Goal: Task Accomplishment & Management: Manage account settings

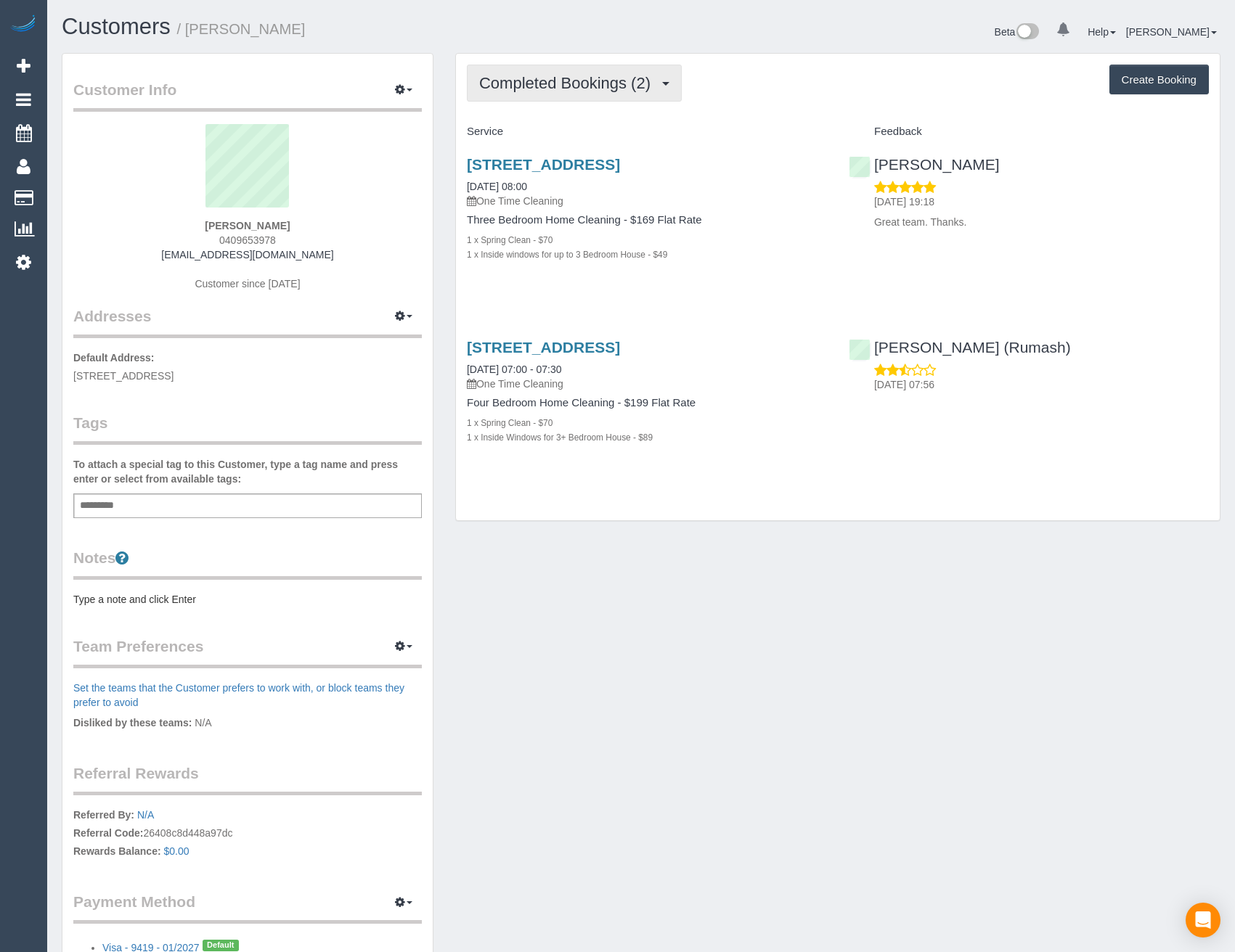
click at [615, 78] on span "Completed Bookings (2)" at bounding box center [568, 83] width 178 height 18
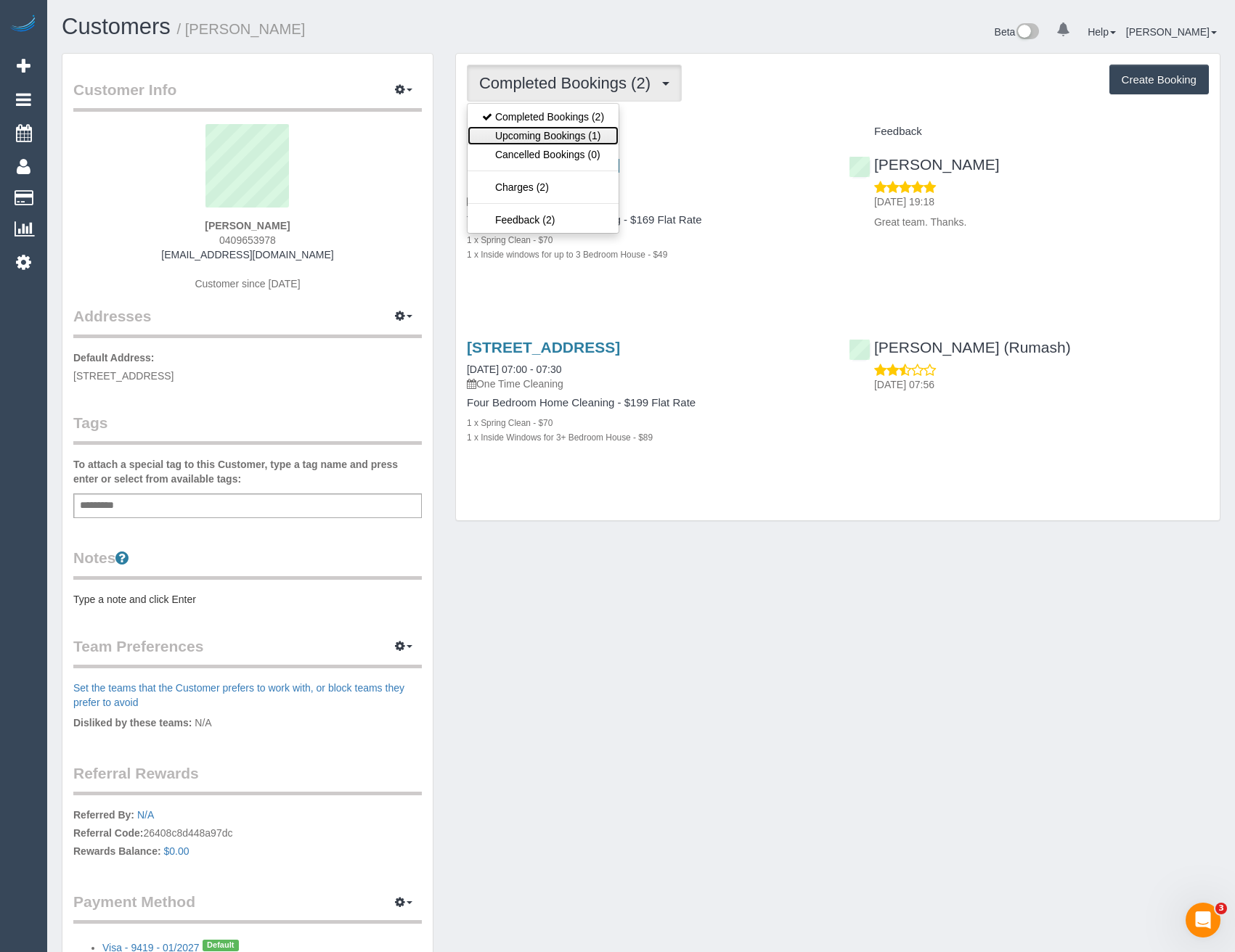
click at [601, 133] on link "Upcoming Bookings (1)" at bounding box center [543, 136] width 151 height 19
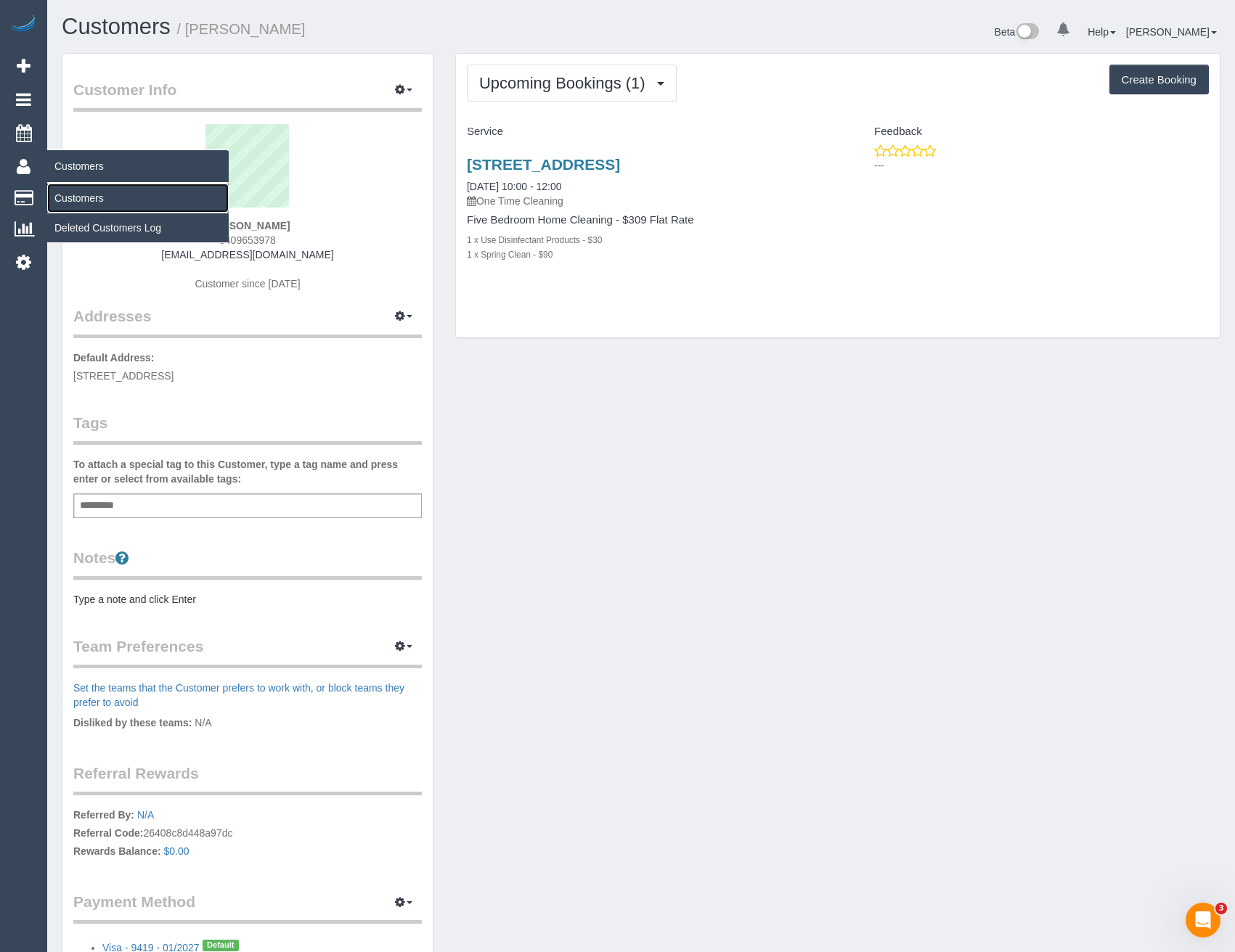
click at [75, 206] on link "Customers" at bounding box center [138, 198] width 181 height 29
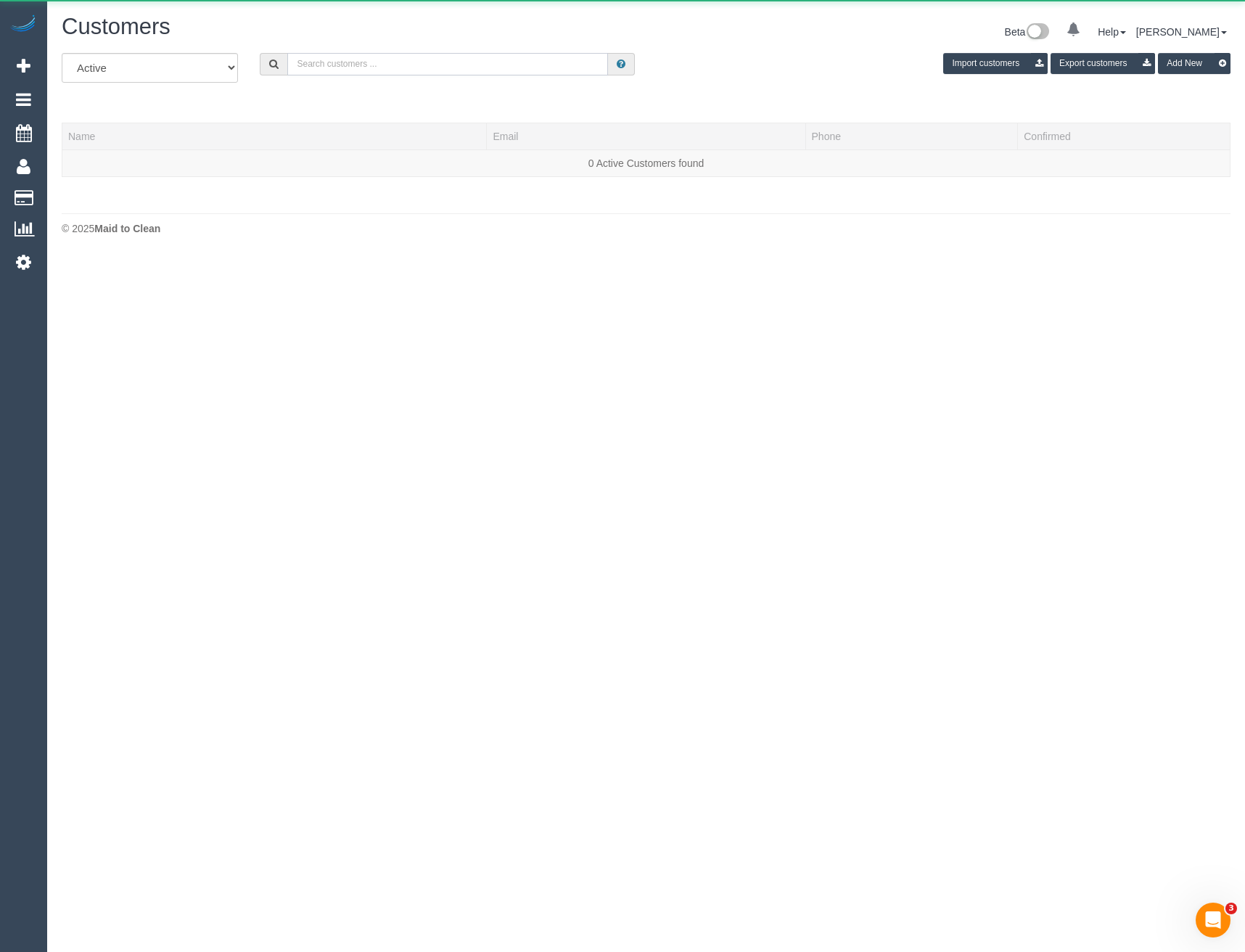
click at [422, 66] on input "text" at bounding box center [447, 64] width 321 height 22
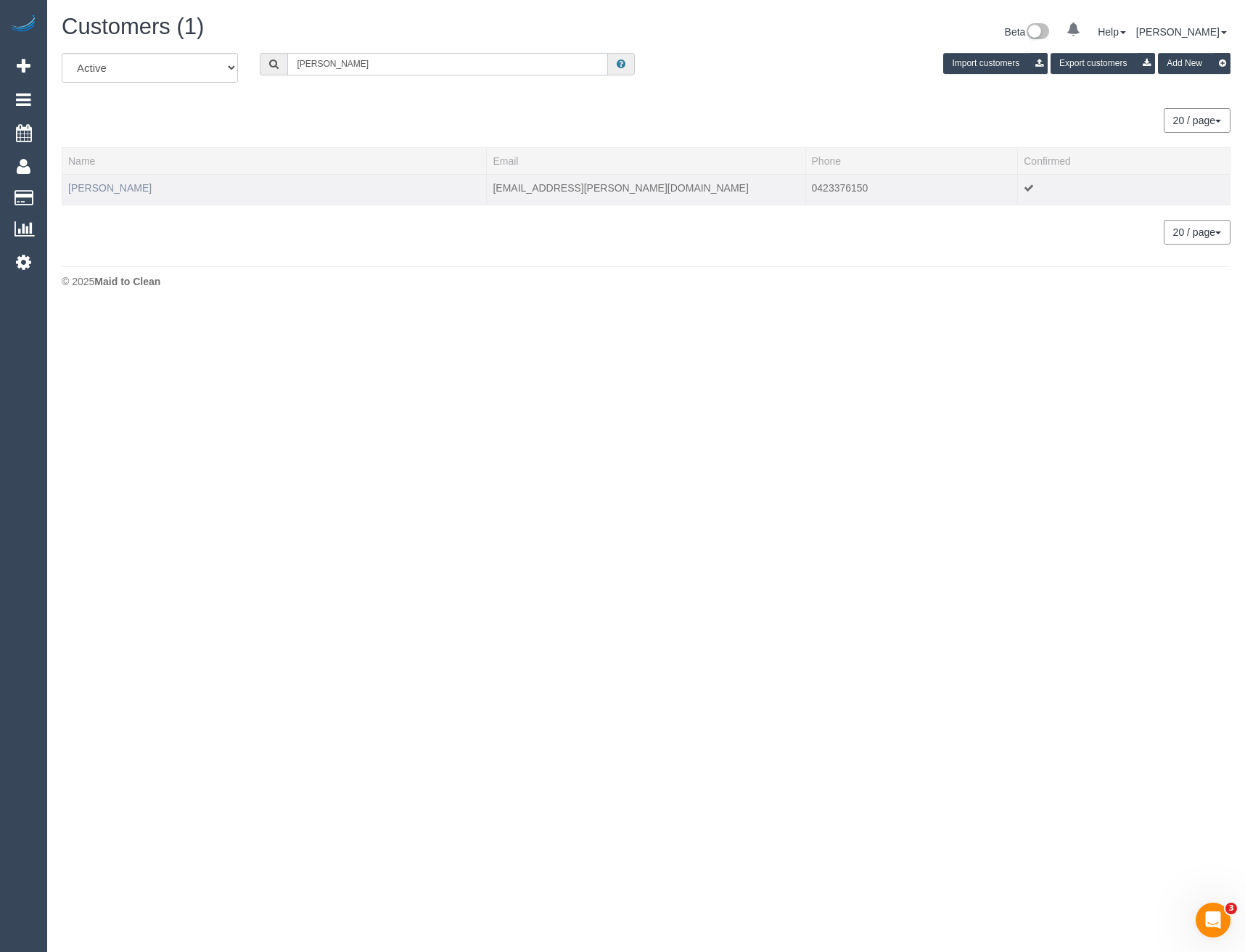
type input "Robert jor"
drag, startPoint x: 104, startPoint y: 186, endPoint x: 297, endPoint y: 275, distance: 212.5
click at [104, 186] on link "Robert Jordan" at bounding box center [110, 188] width 84 height 12
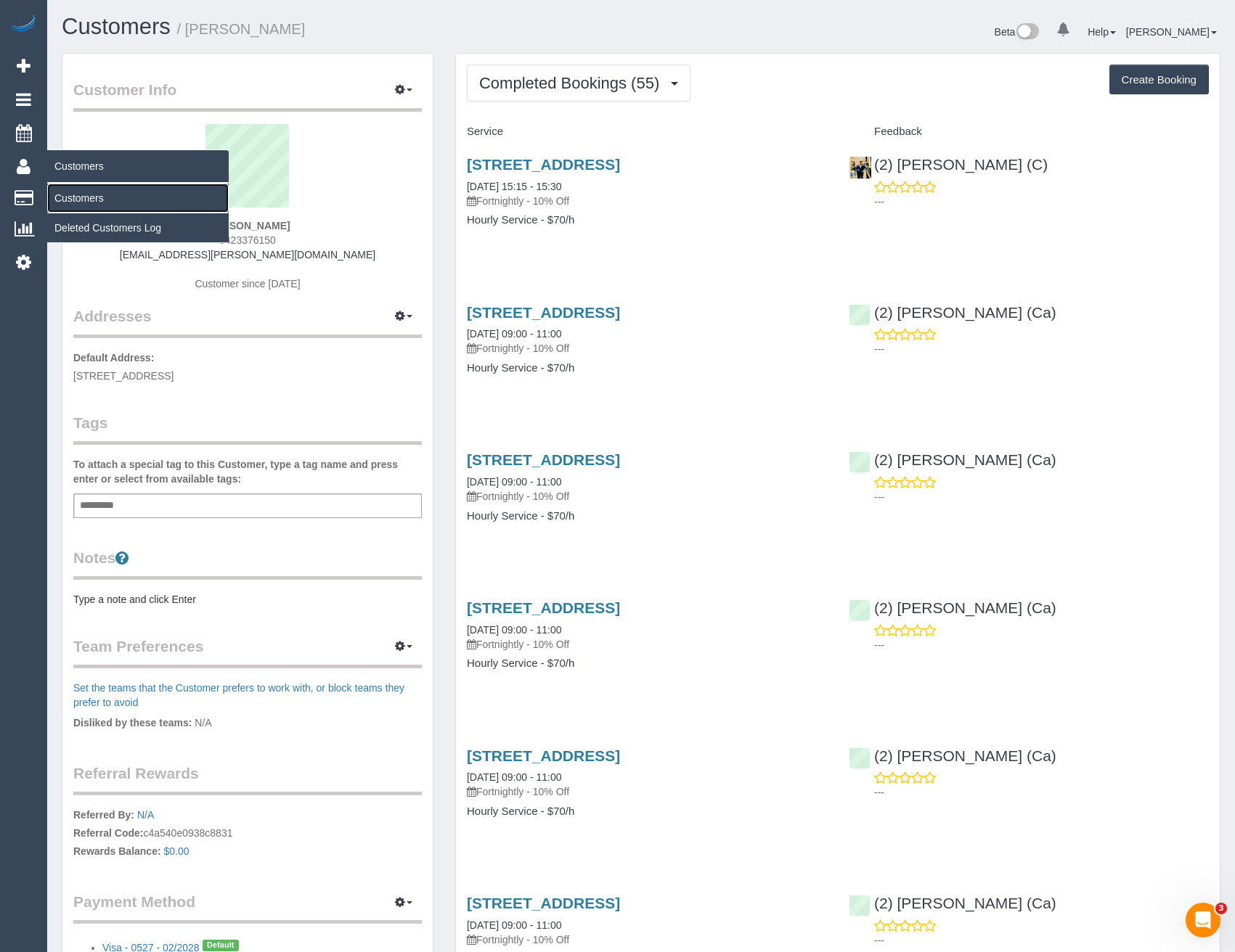
click at [90, 198] on link "Customers" at bounding box center [138, 198] width 181 height 29
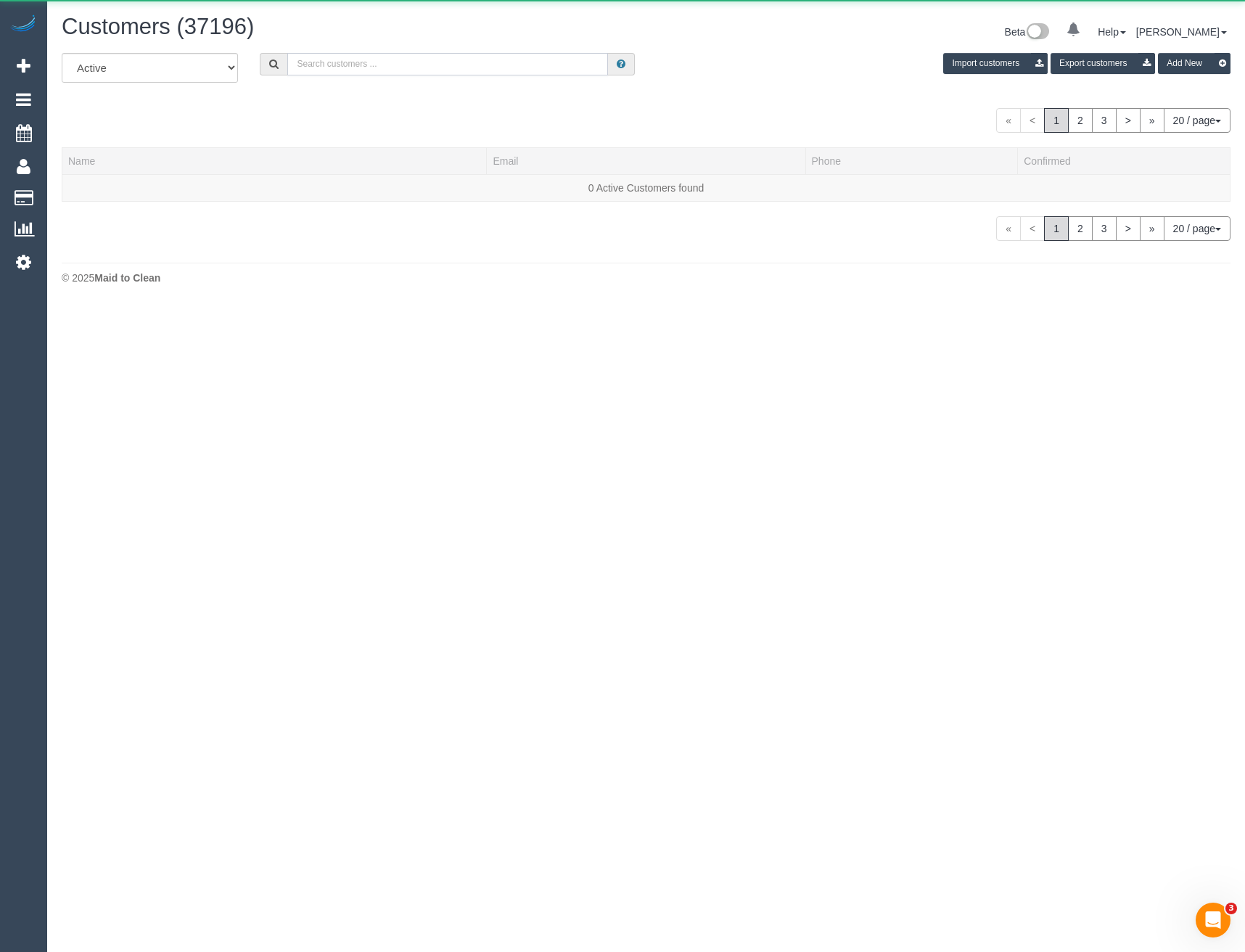
drag, startPoint x: 418, startPoint y: 72, endPoint x: 446, endPoint y: 48, distance: 36.9
click at [418, 72] on input "text" at bounding box center [447, 64] width 321 height 22
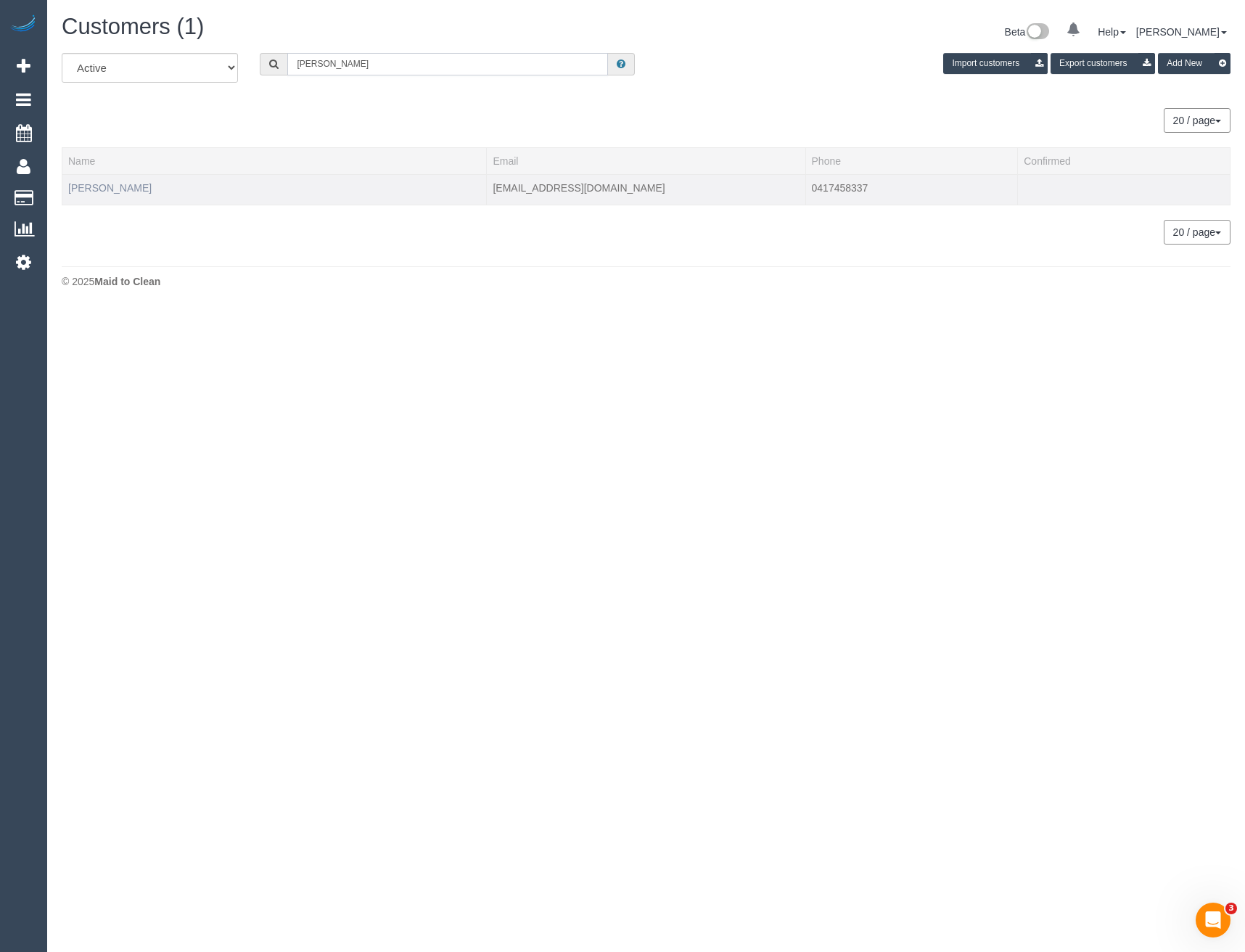
type input "Nicola Hay"
click at [108, 185] on link "Nicola Hayes" at bounding box center [110, 188] width 84 height 12
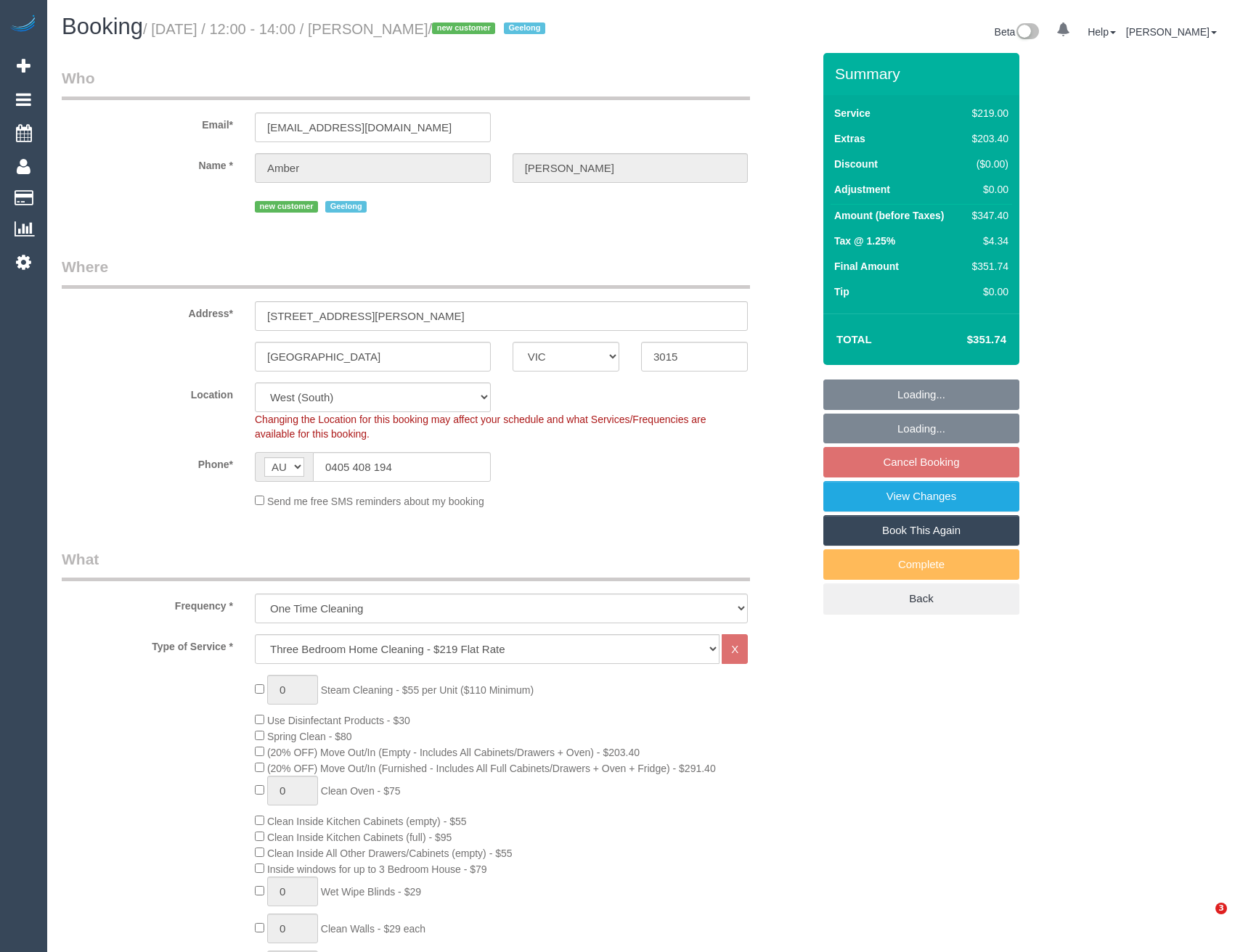
select select "VIC"
select select "number:28"
select select "number:14"
select select "number:18"
select select "number:24"
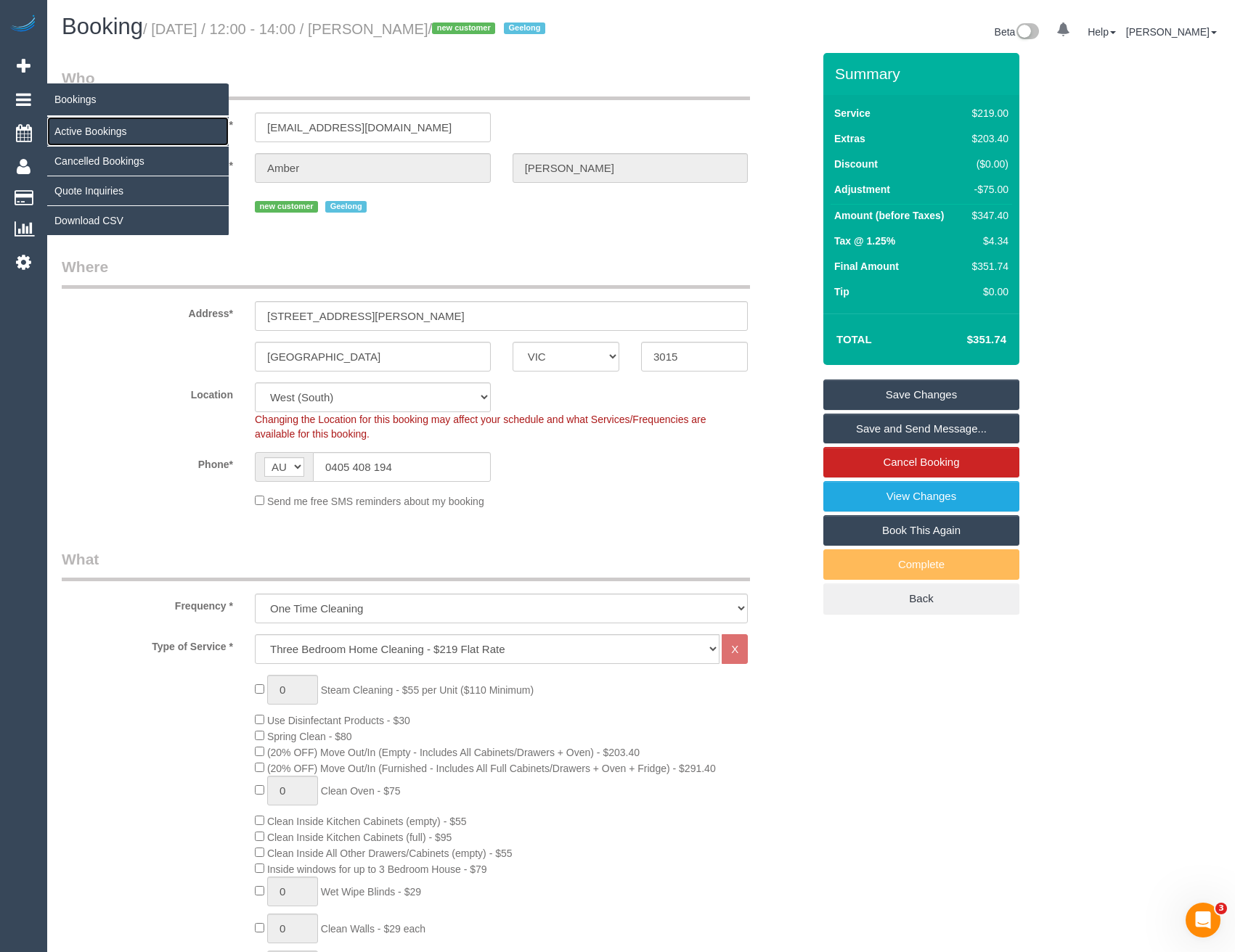
click at [88, 138] on link "Active Bookings" at bounding box center [138, 131] width 181 height 29
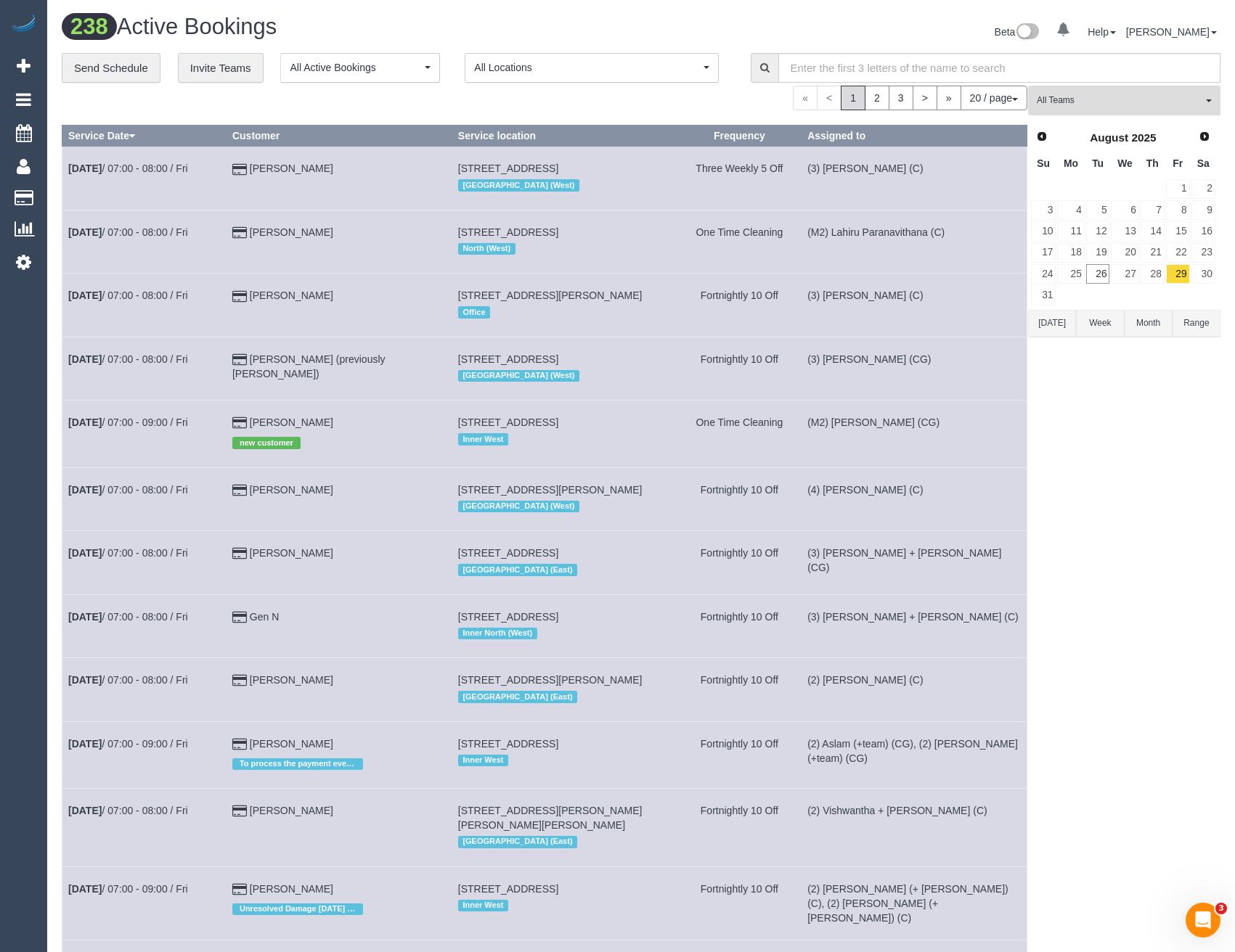
click at [1122, 107] on button "All Teams" at bounding box center [1124, 100] width 192 height 30
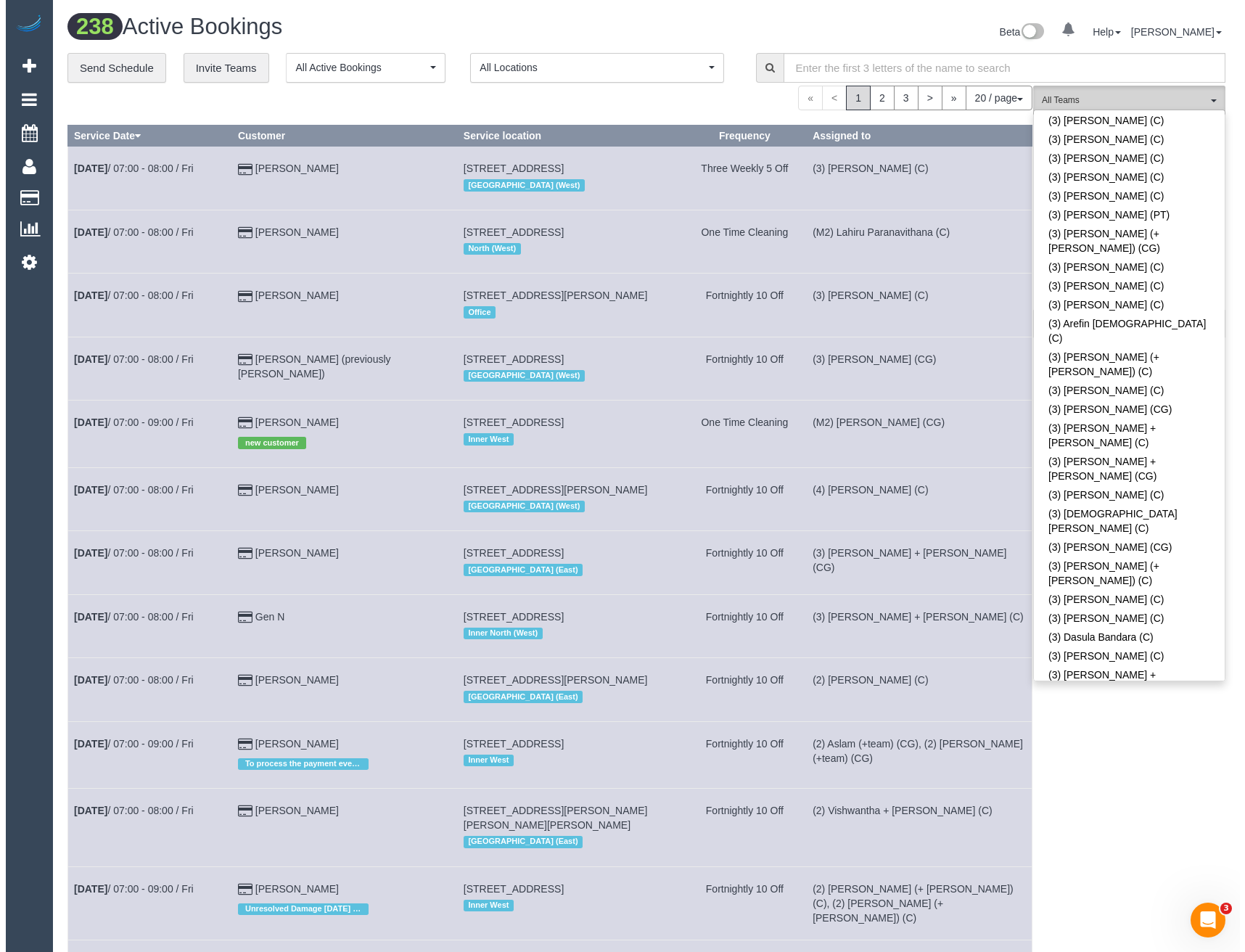
scroll to position [1887, 0]
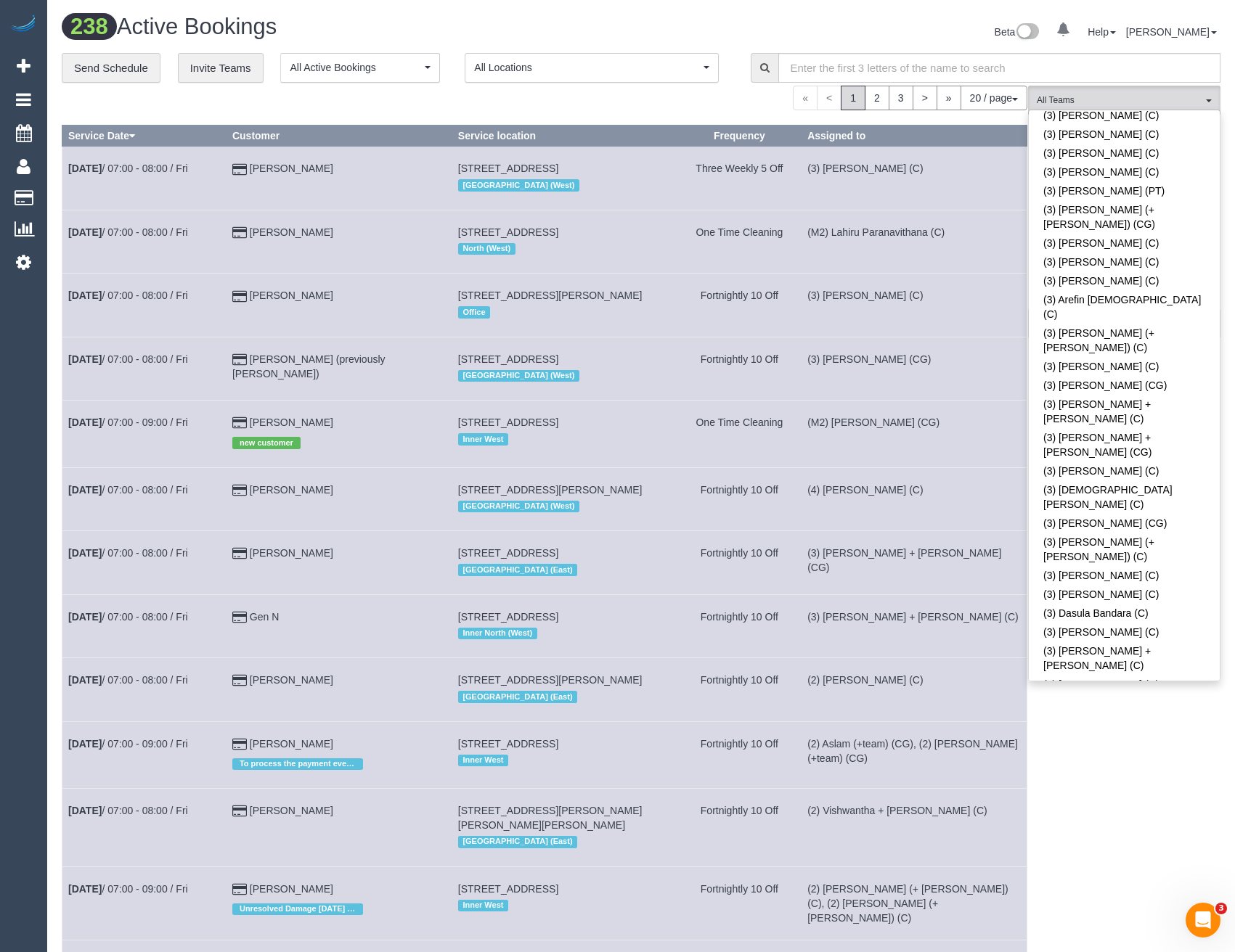
click at [1086, 937] on link "(3) [PERSON_NAME] (C)" at bounding box center [1124, 946] width 191 height 19
click at [1086, 715] on div "(3) Goswin Kanta (C) All Teams Remove Team Filters (0) Account - Tech (0) Offic…" at bounding box center [1124, 833] width 192 height 1496
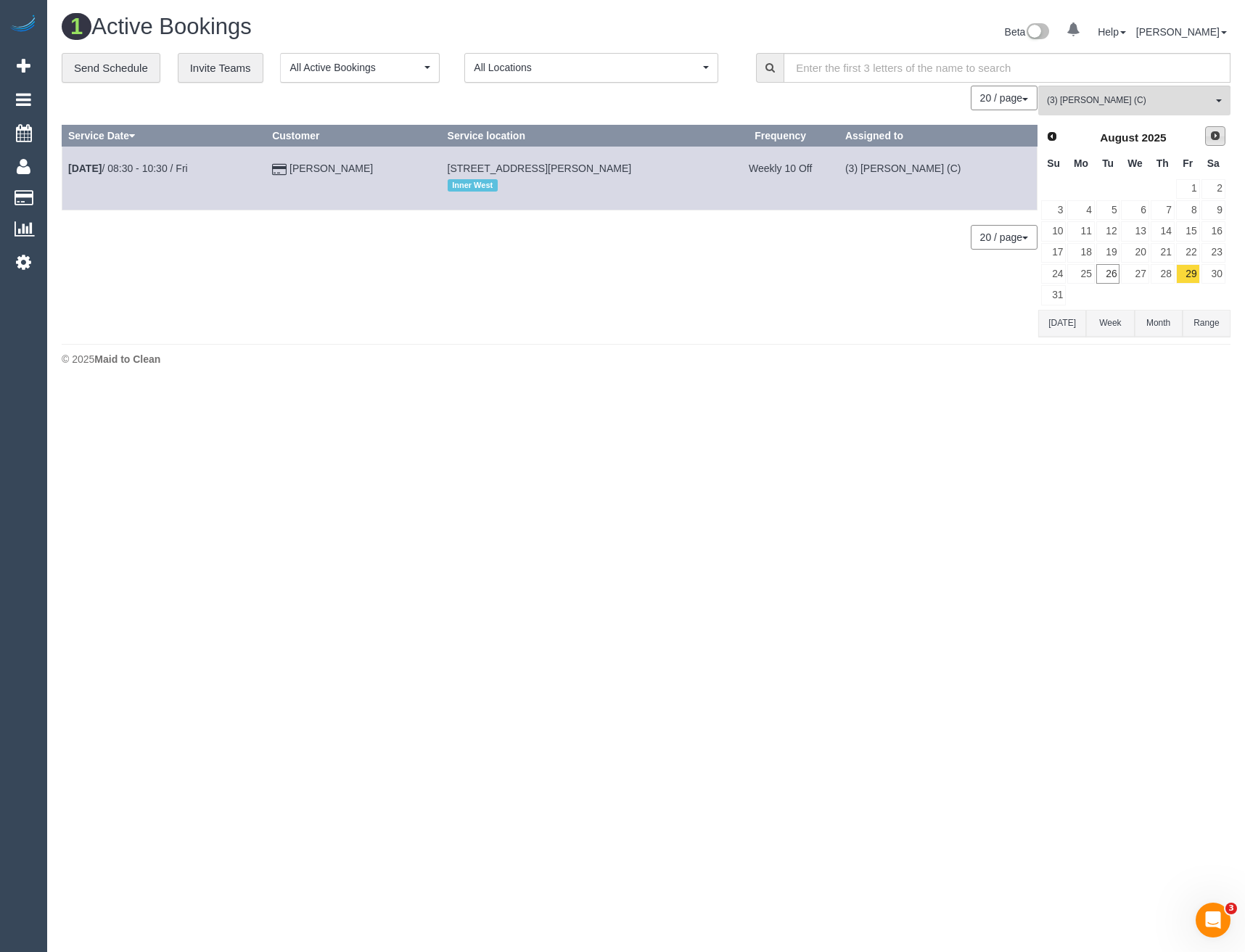
click at [1210, 137] on span "Next" at bounding box center [1215, 136] width 12 height 12
click at [1087, 189] on link "1" at bounding box center [1081, 189] width 27 height 19
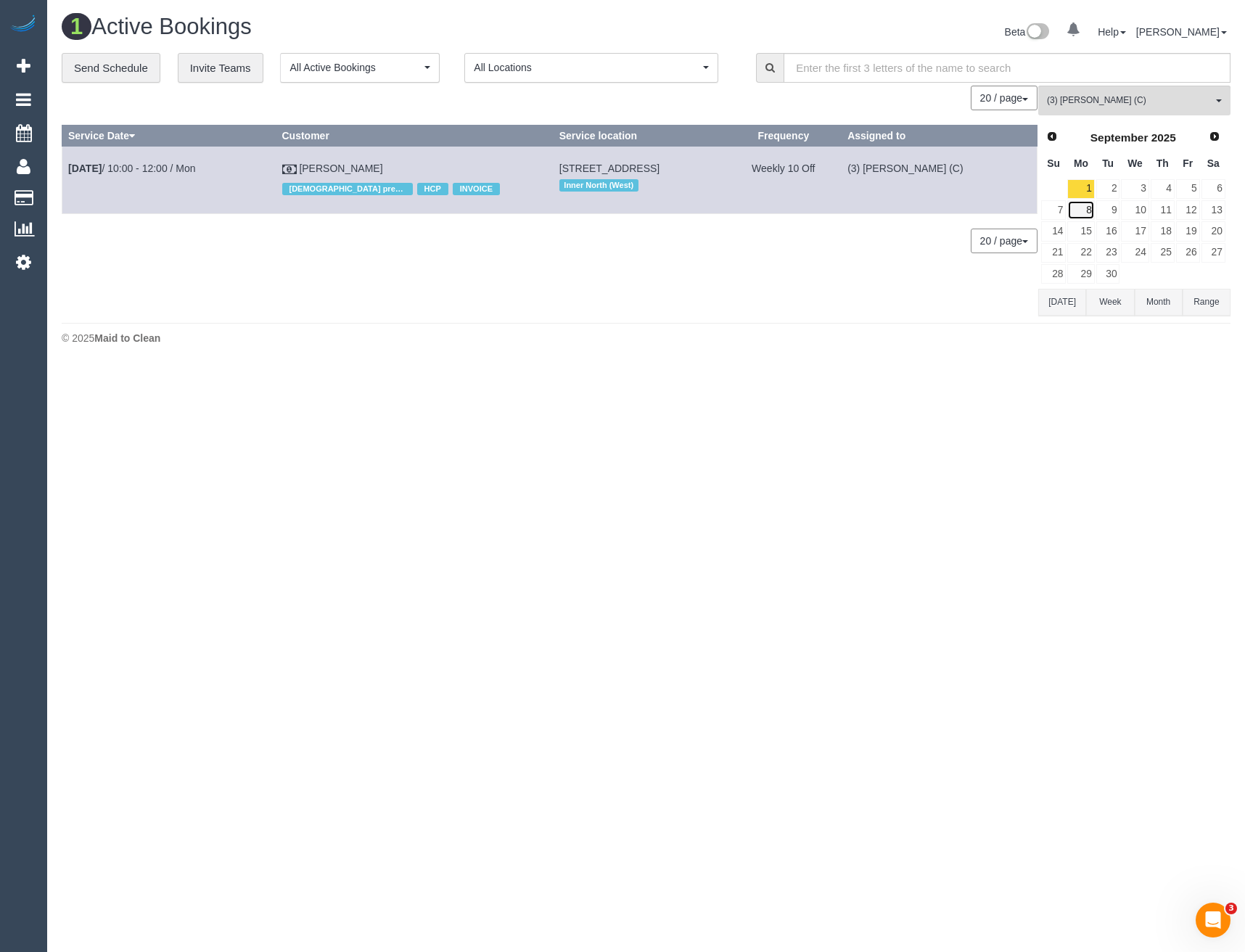
click at [1081, 213] on link "8" at bounding box center [1081, 210] width 27 height 19
click at [1080, 235] on link "15" at bounding box center [1081, 231] width 27 height 19
click at [1085, 258] on link "22" at bounding box center [1081, 253] width 27 height 19
click at [1085, 275] on link "29" at bounding box center [1081, 274] width 27 height 19
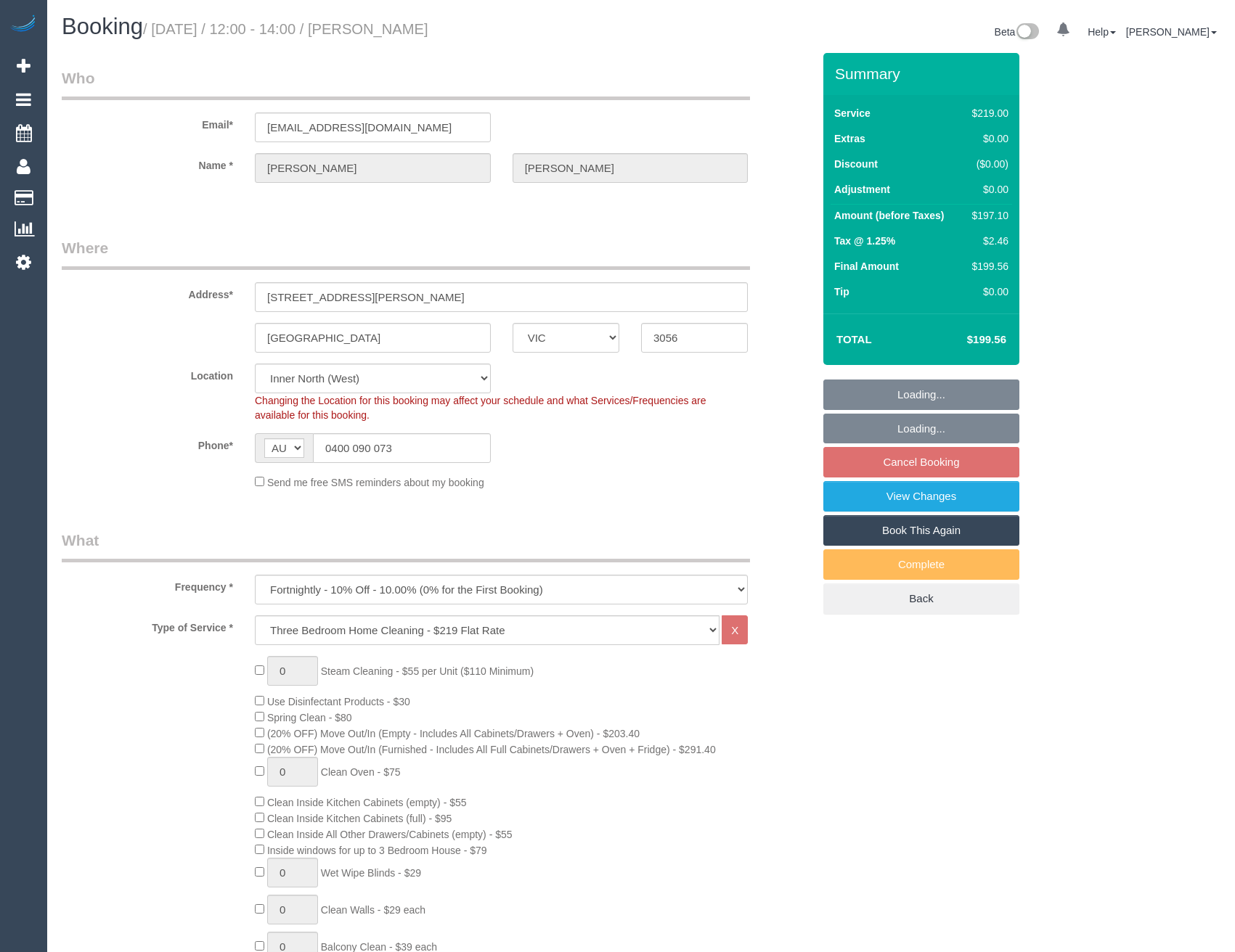
select select "VIC"
select select "spot1"
select select "number:30"
select select "number:14"
select select "number:19"
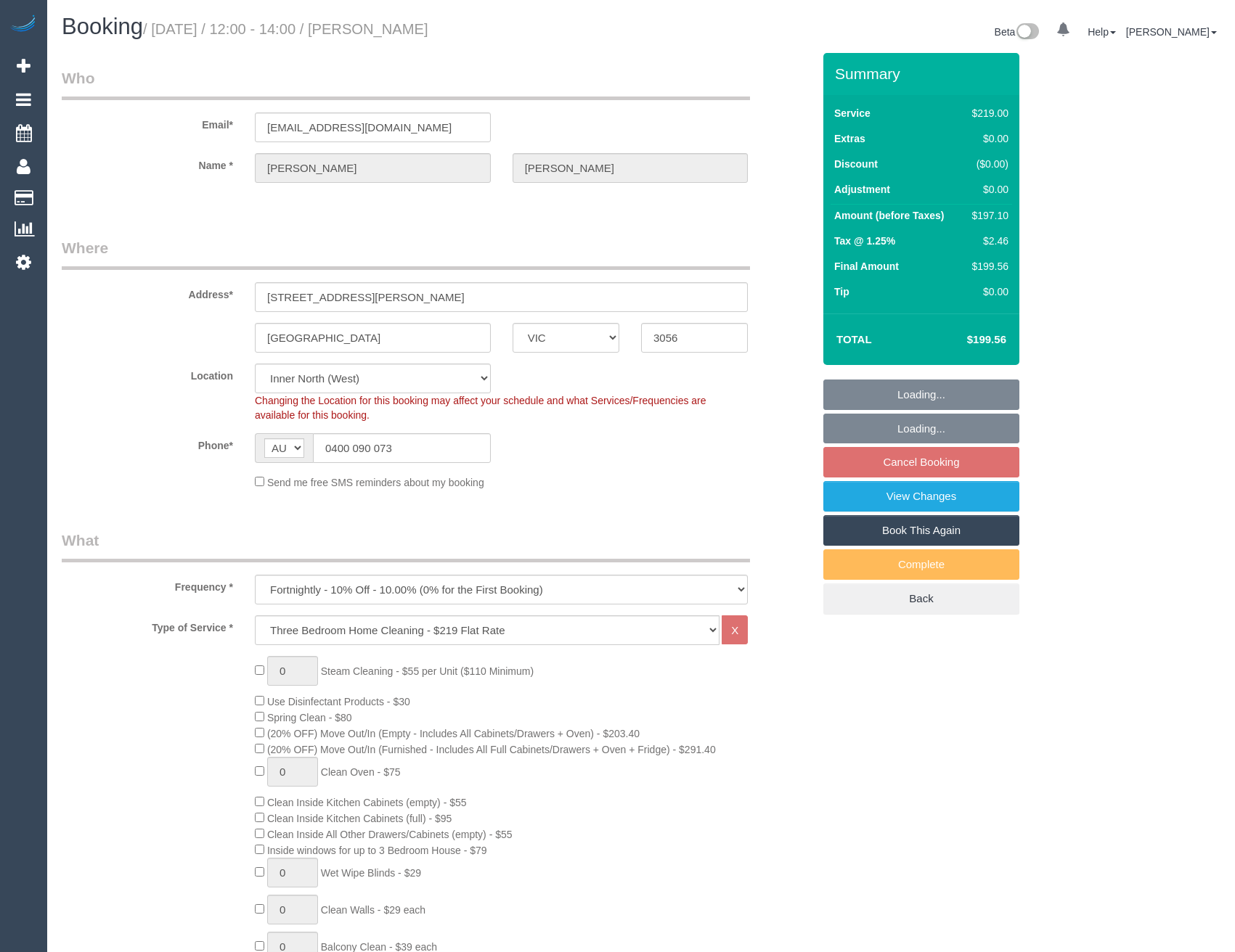
select select "number:24"
select select "number:34"
select select "number:26"
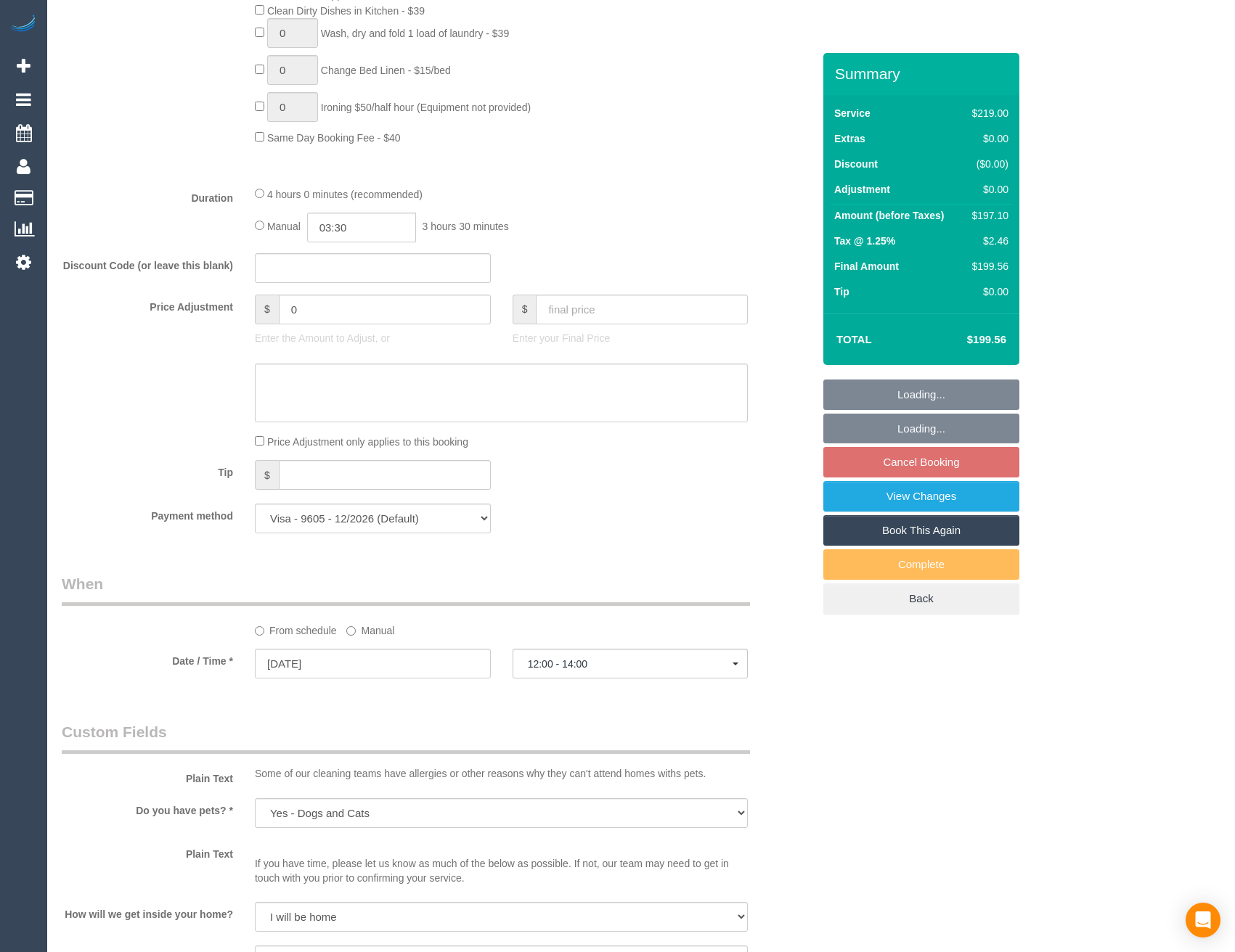
scroll to position [1916, 0]
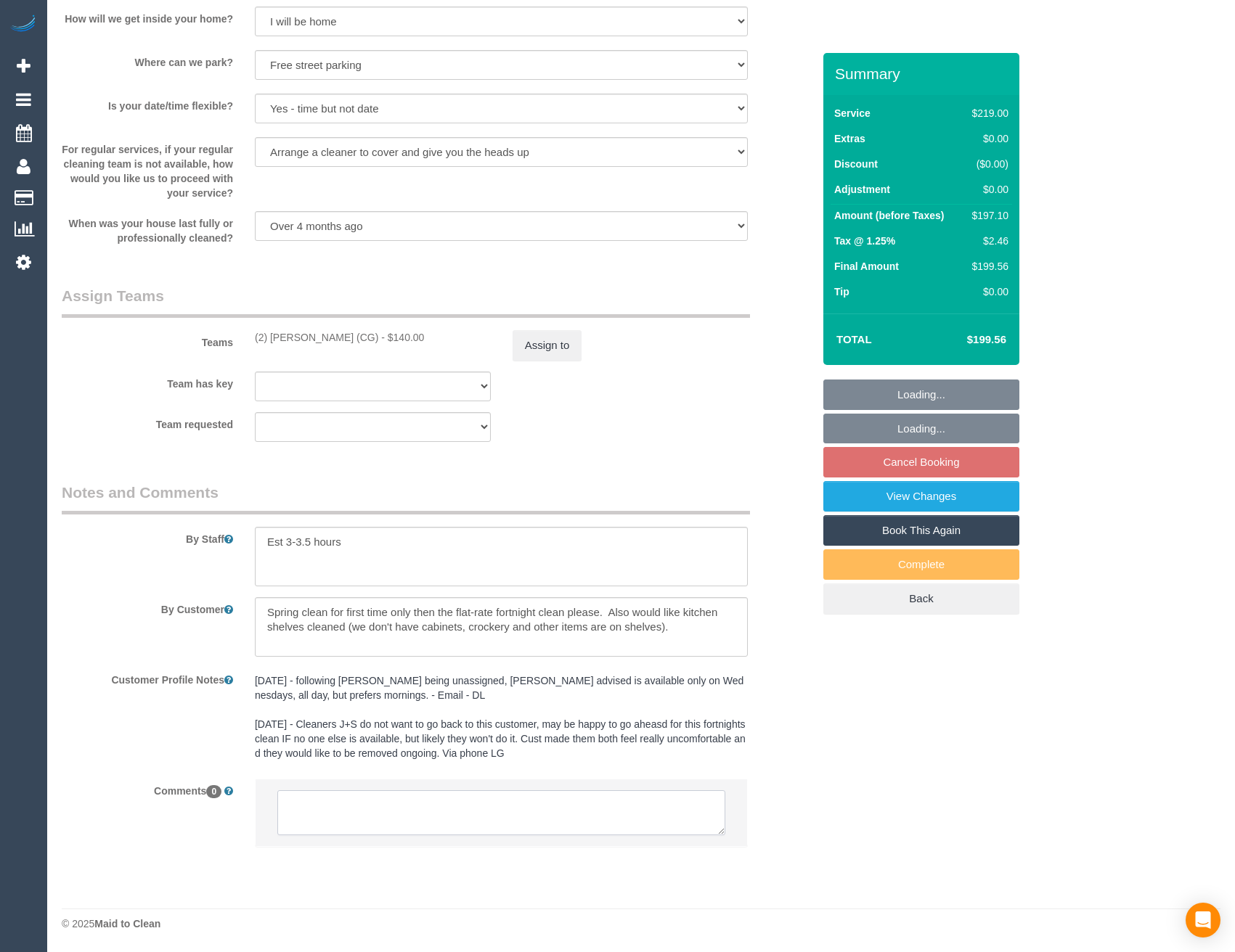
click at [480, 796] on textarea at bounding box center [501, 812] width 448 height 45
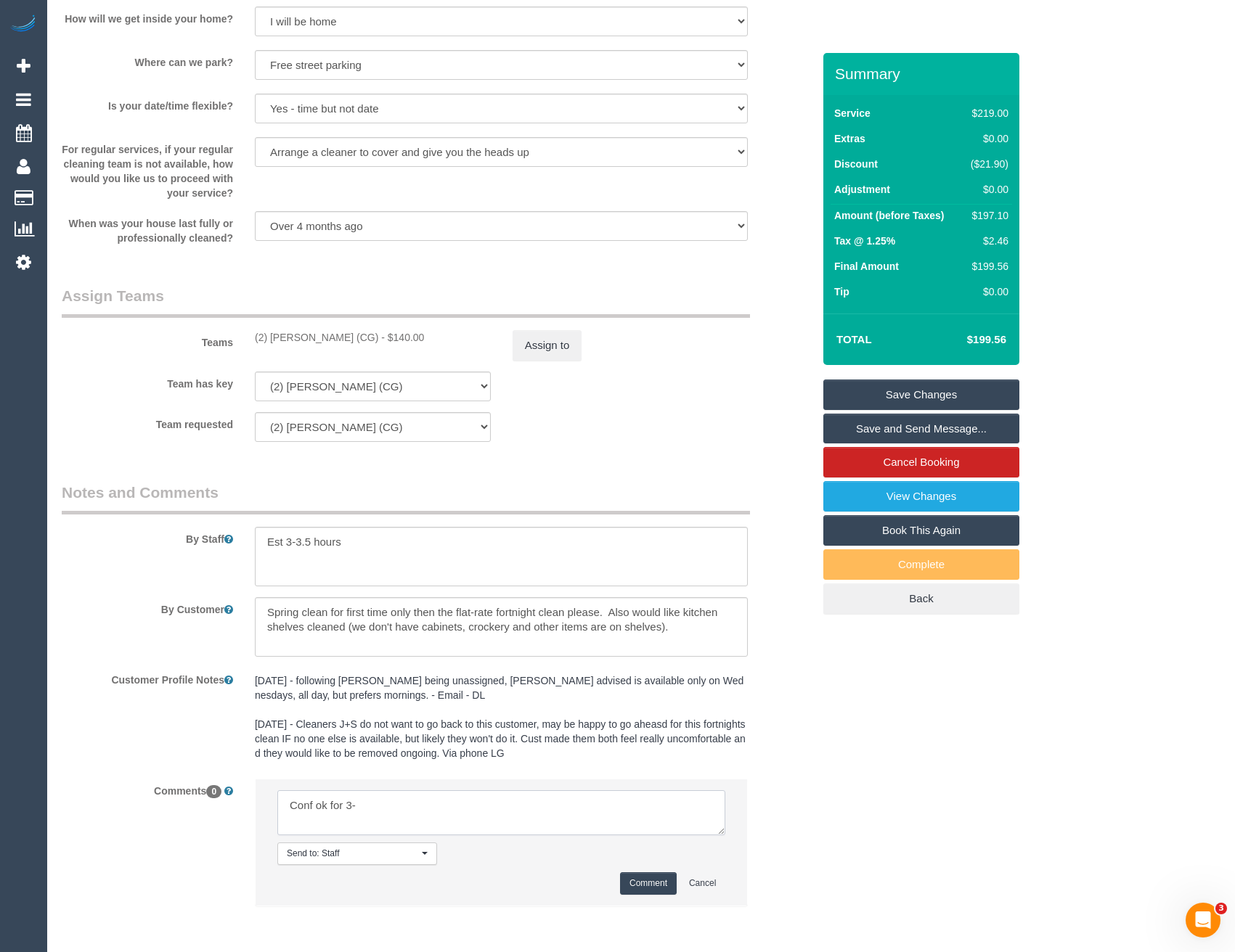
scroll to position [0, 0]
type textarea "Conf ok for 3-3.30 AW as a one off - conf via phone"
click at [643, 875] on button "Comment" at bounding box center [648, 883] width 57 height 22
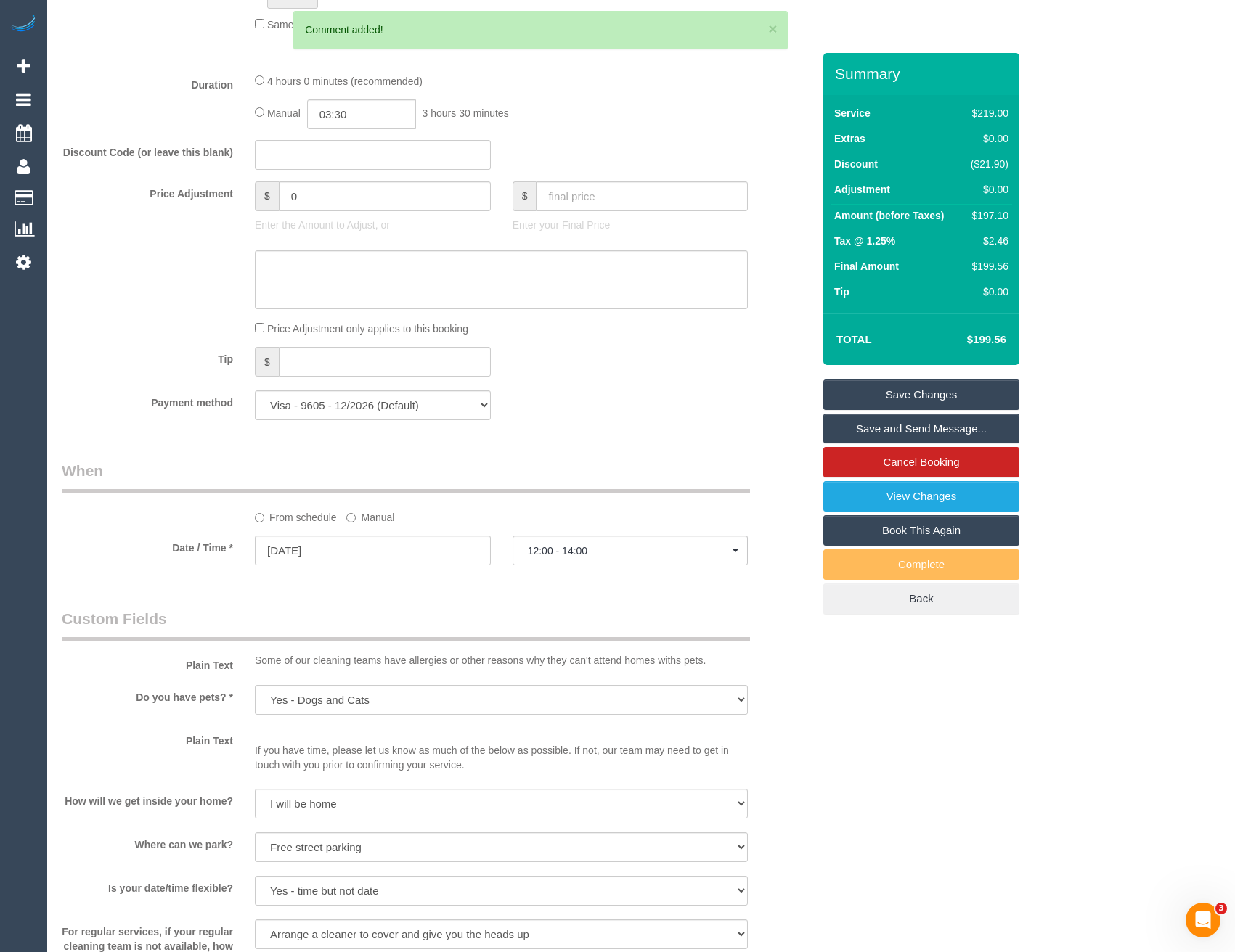
scroll to position [972, 0]
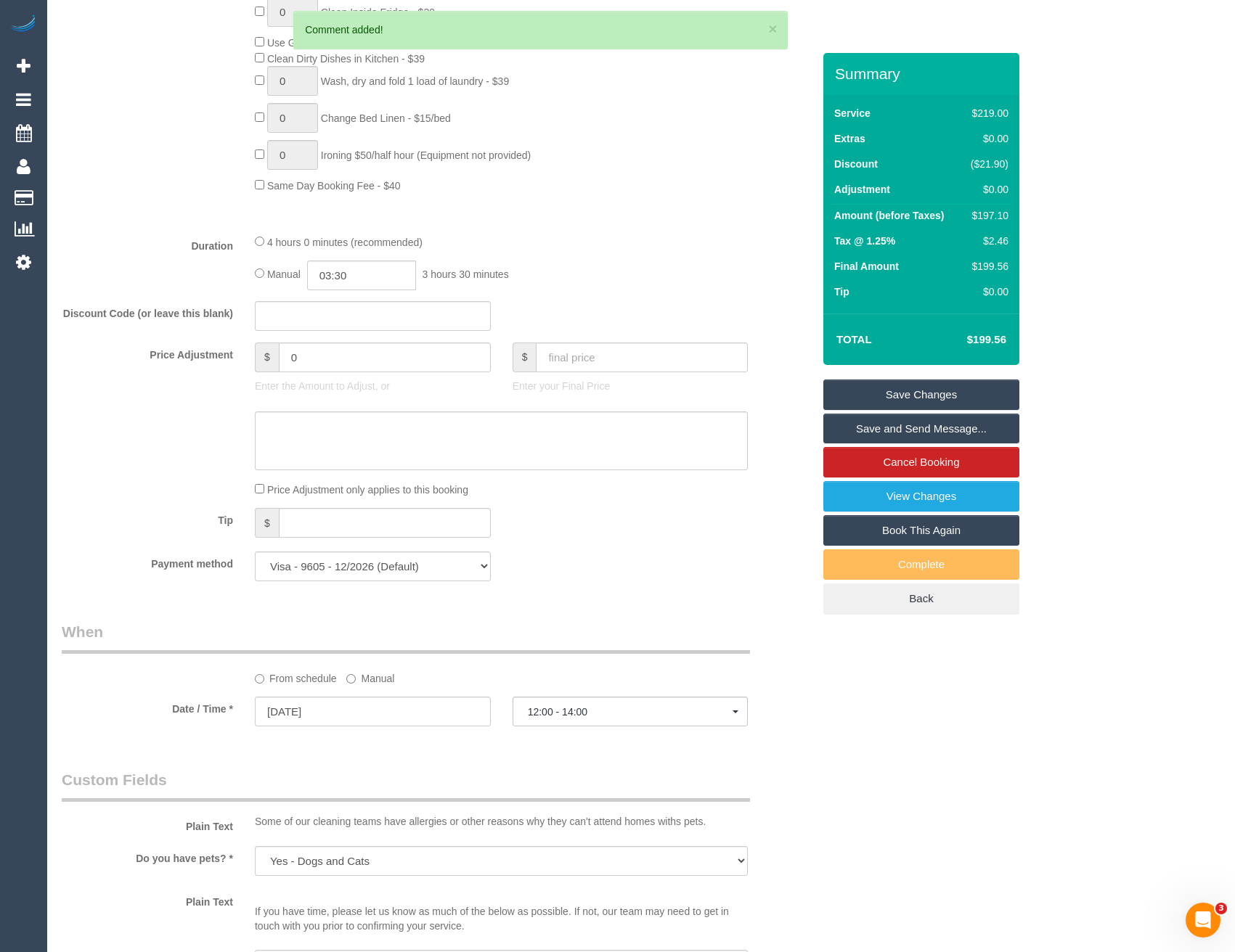
click at [360, 681] on label "Manual" at bounding box center [370, 676] width 48 height 19
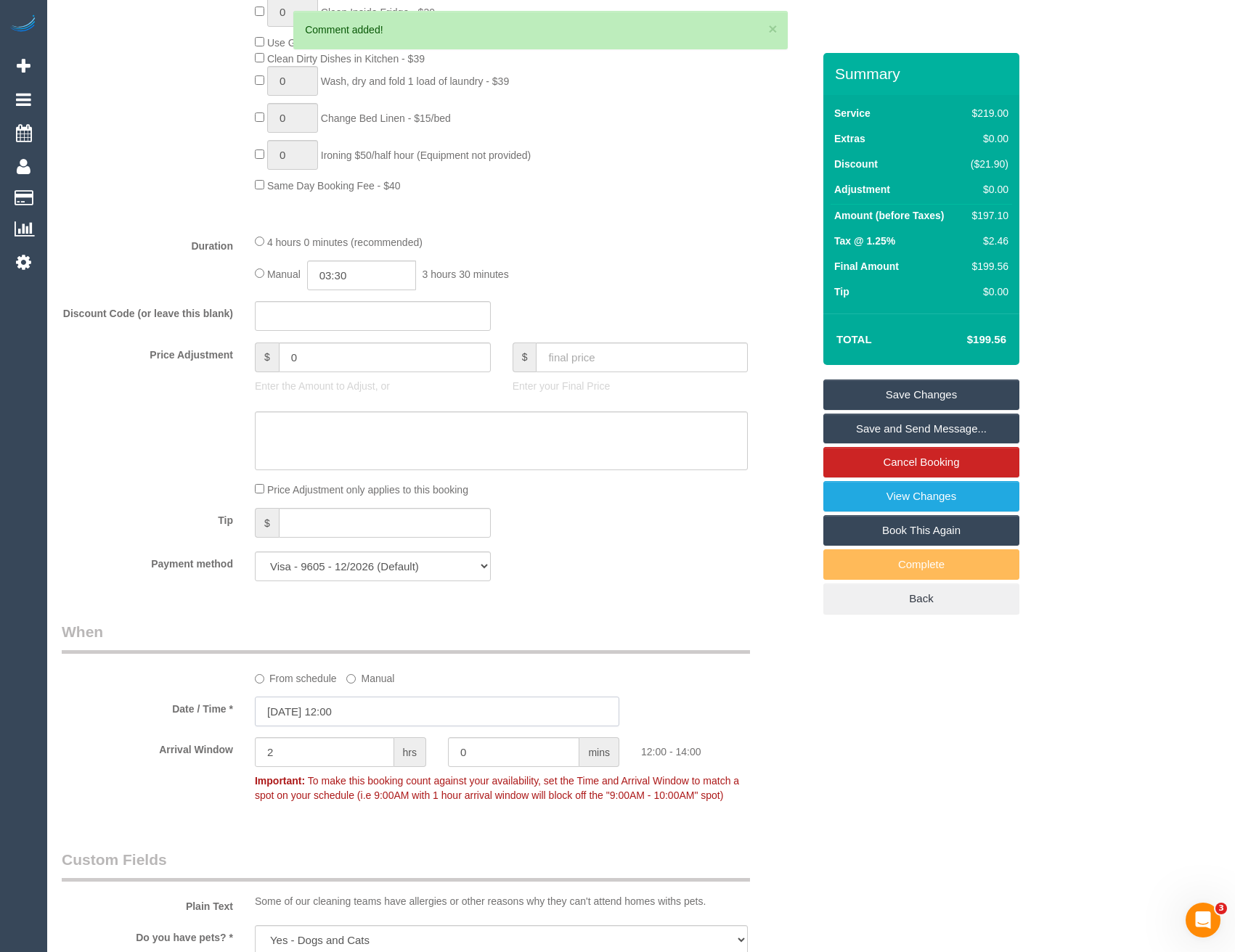
click at [388, 714] on input "[DATE] 12:00" at bounding box center [437, 711] width 365 height 30
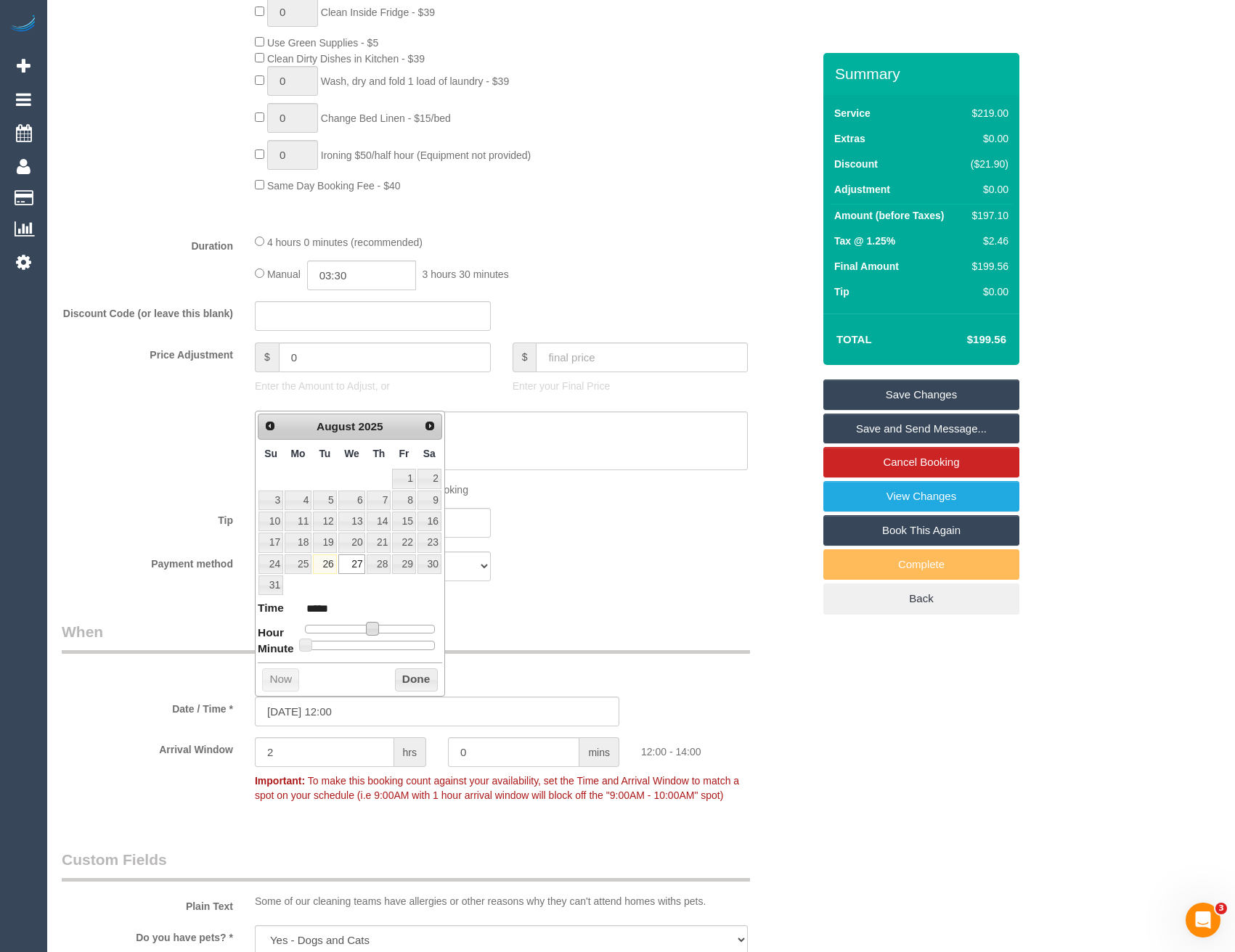
type input "[DATE] 13:00"
type input "*****"
type input "[DATE] 14:00"
type input "*****"
type input "[DATE] 15:00"
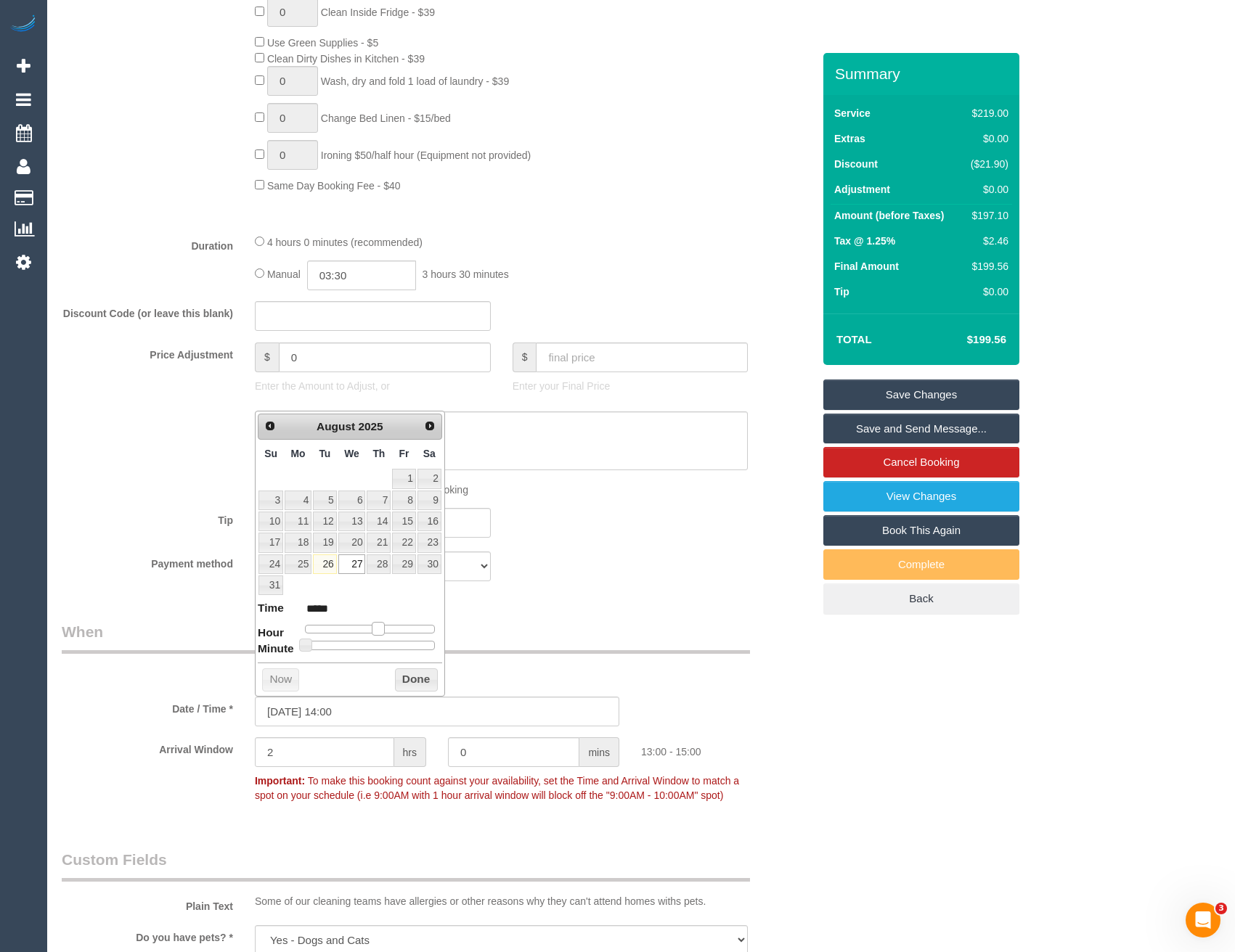
type input "*****"
drag, startPoint x: 370, startPoint y: 626, endPoint x: 389, endPoint y: 629, distance: 19.2
click at [389, 629] on span at bounding box center [390, 629] width 14 height 14
click at [427, 679] on button "Done" at bounding box center [416, 680] width 42 height 23
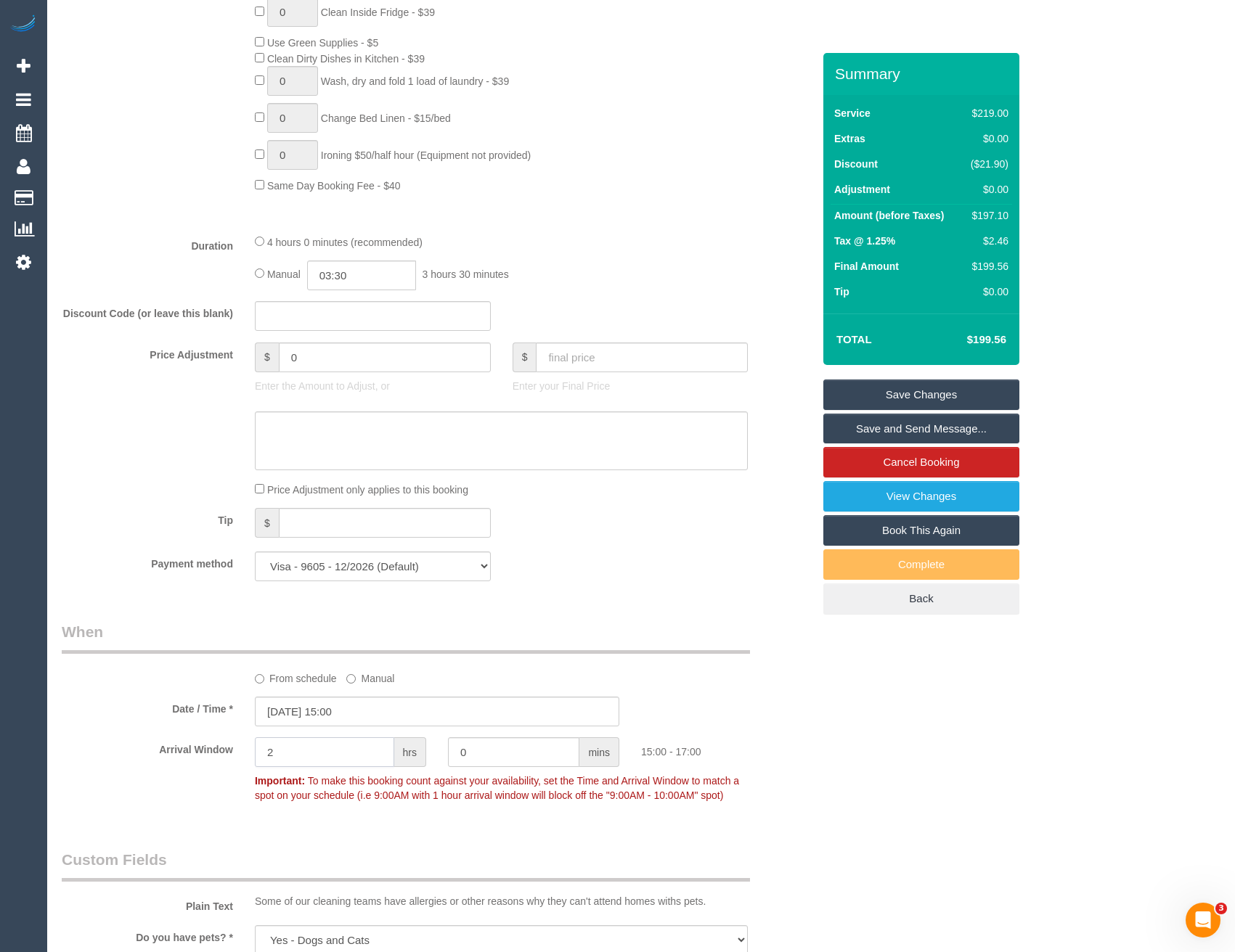
drag, startPoint x: 332, startPoint y: 763, endPoint x: 202, endPoint y: 742, distance: 131.7
click at [207, 779] on div "Arrival Window 2 hrs 0 mins 15:00 - 17:00 Important: To make this booking count…" at bounding box center [437, 774] width 773 height 71
type input "0"
type input "30"
click at [773, 752] on div "15:00 - 15:30" at bounding box center [727, 748] width 193 height 22
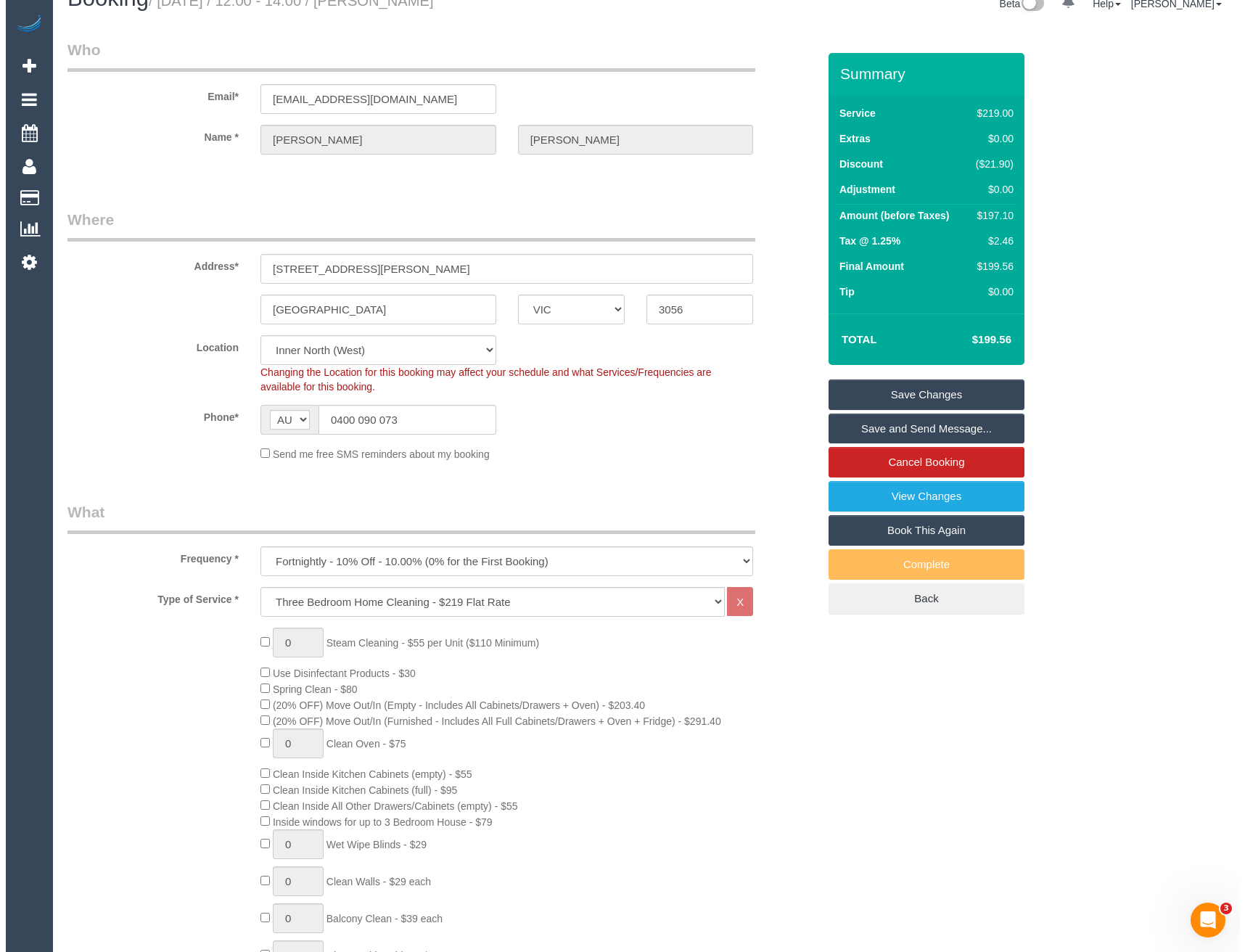
scroll to position [0, 0]
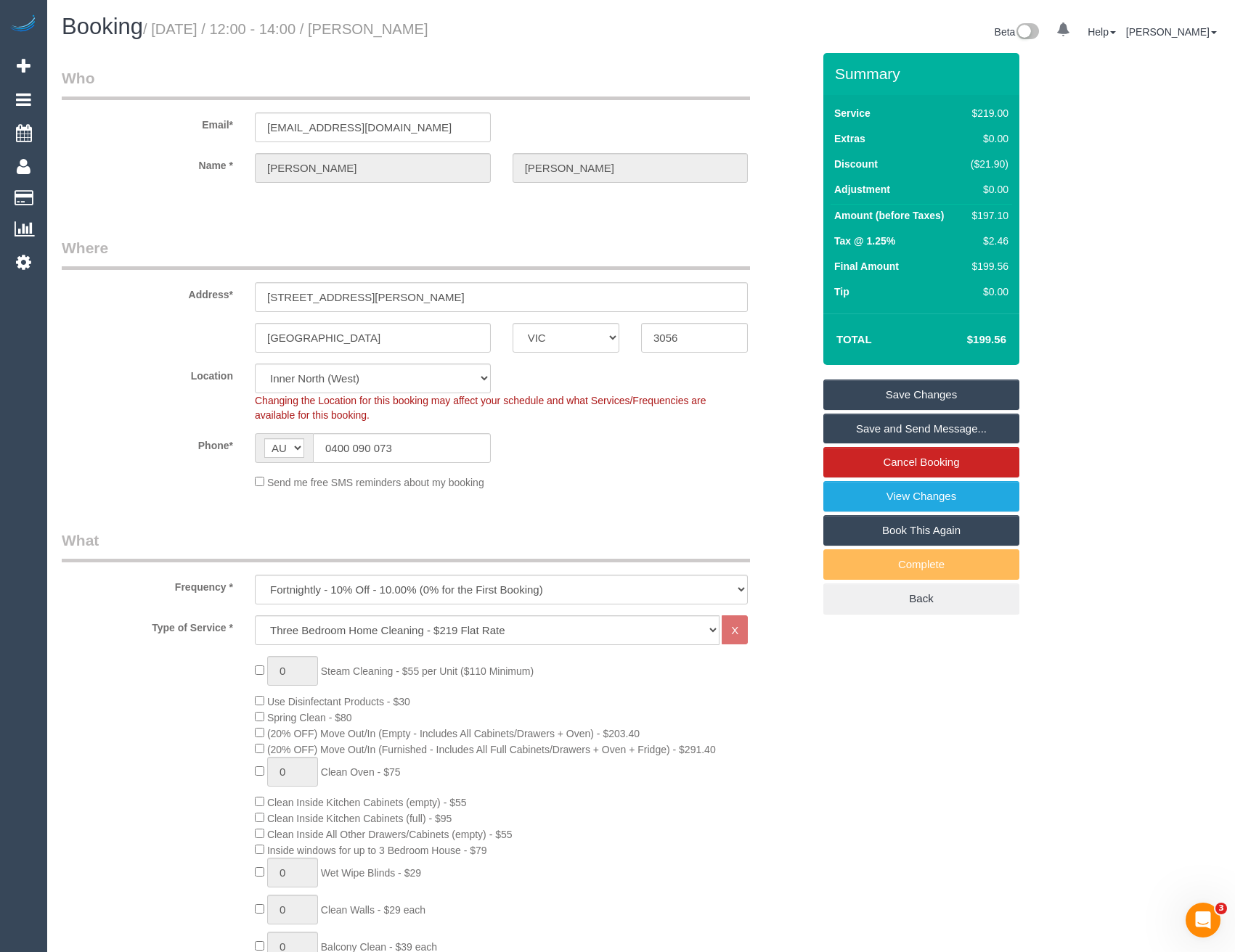
click at [888, 394] on link "Save Changes" at bounding box center [920, 395] width 196 height 31
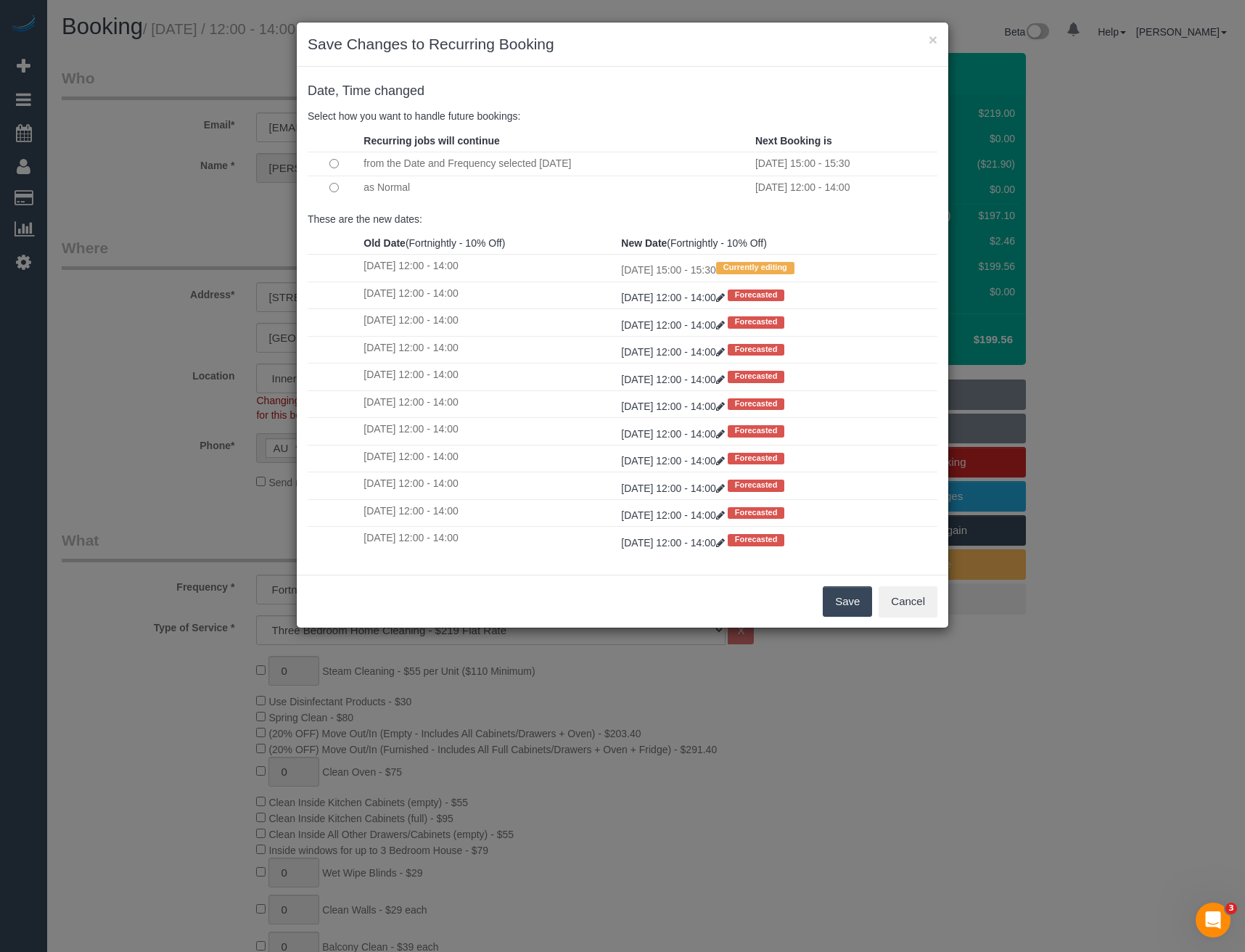
click at [840, 606] on button "Save" at bounding box center [847, 602] width 49 height 31
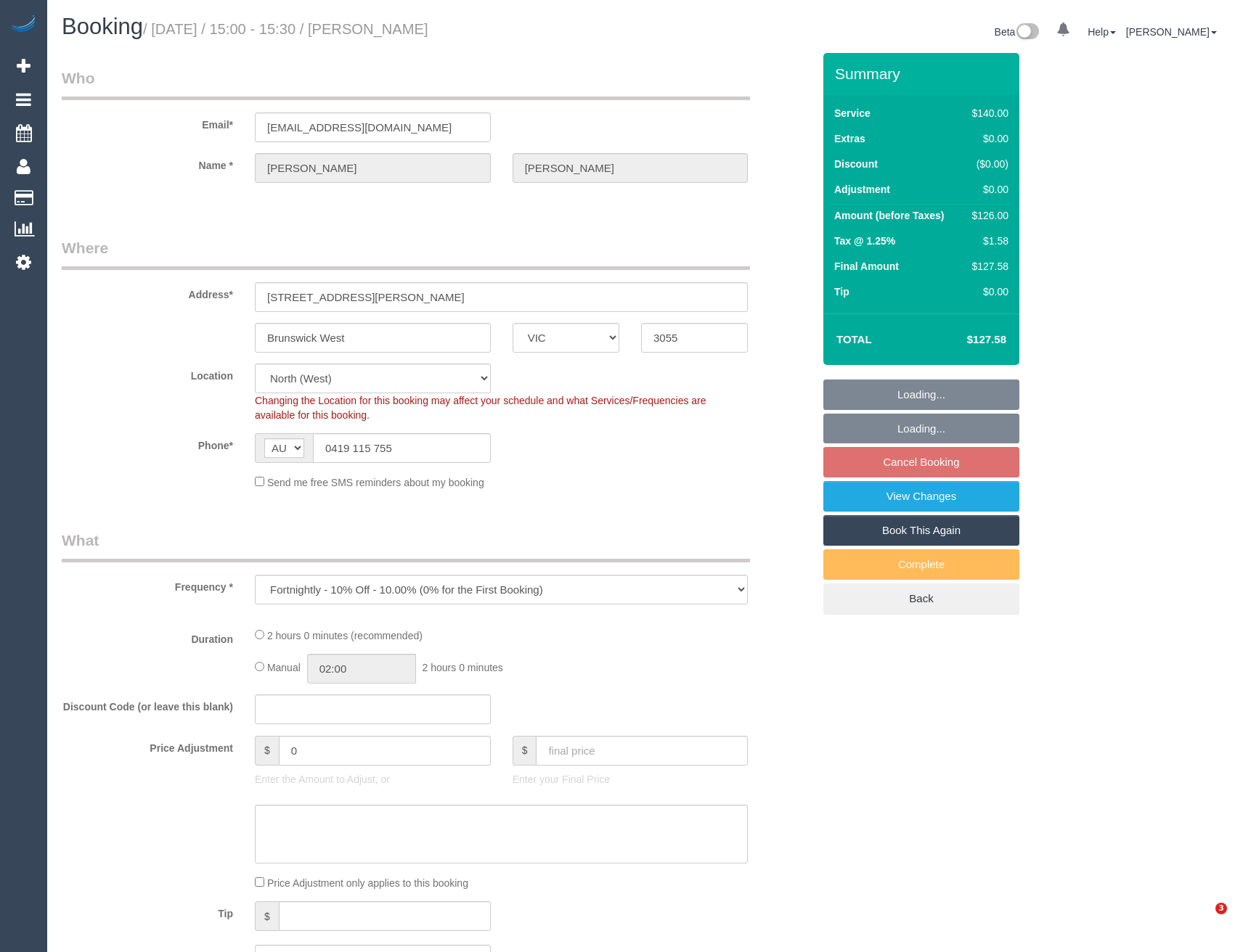
select select "VIC"
select select "object:880"
select select "number:28"
select select "number:14"
select select "number:19"
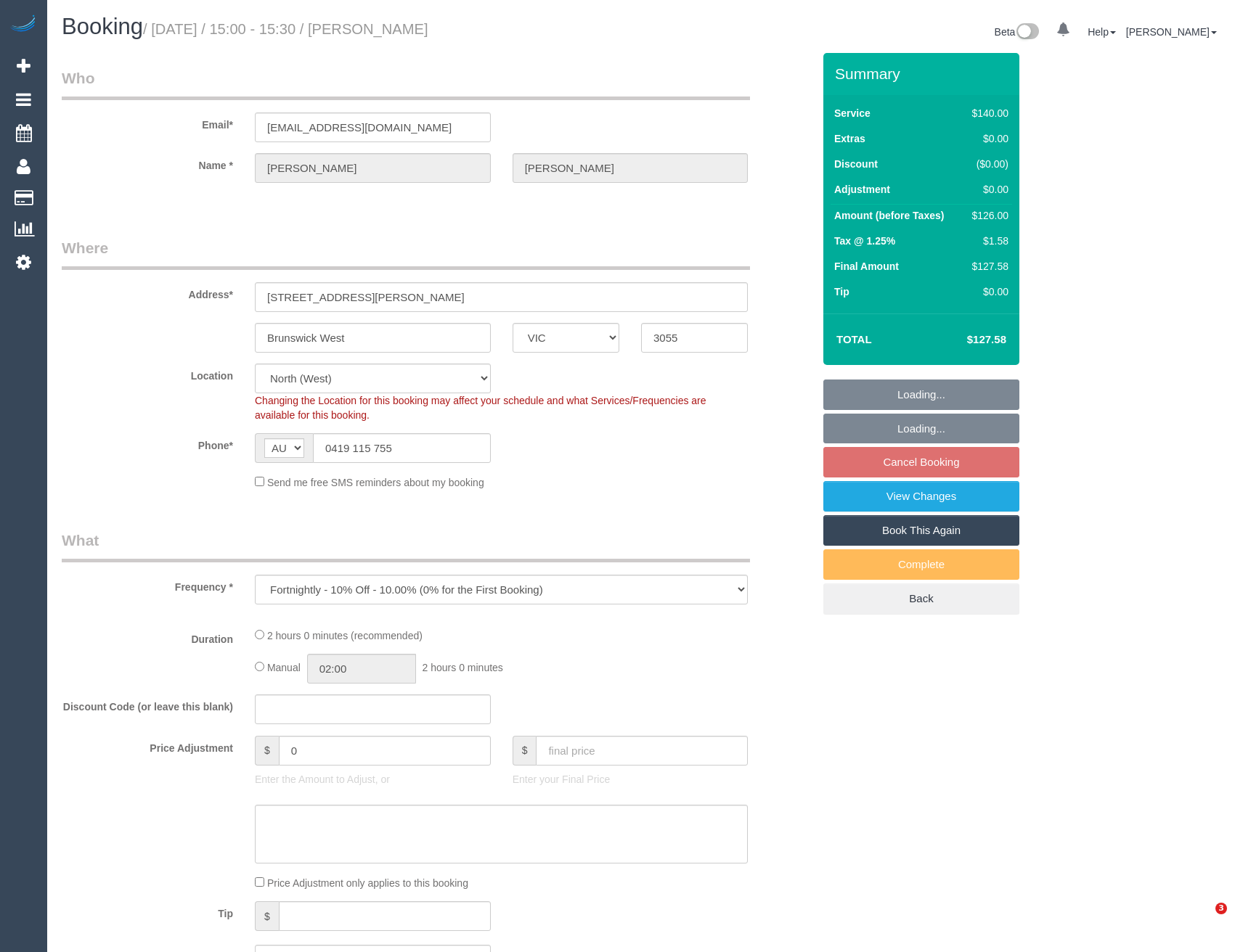
select select "number:24"
select select "number:34"
select select "number:13"
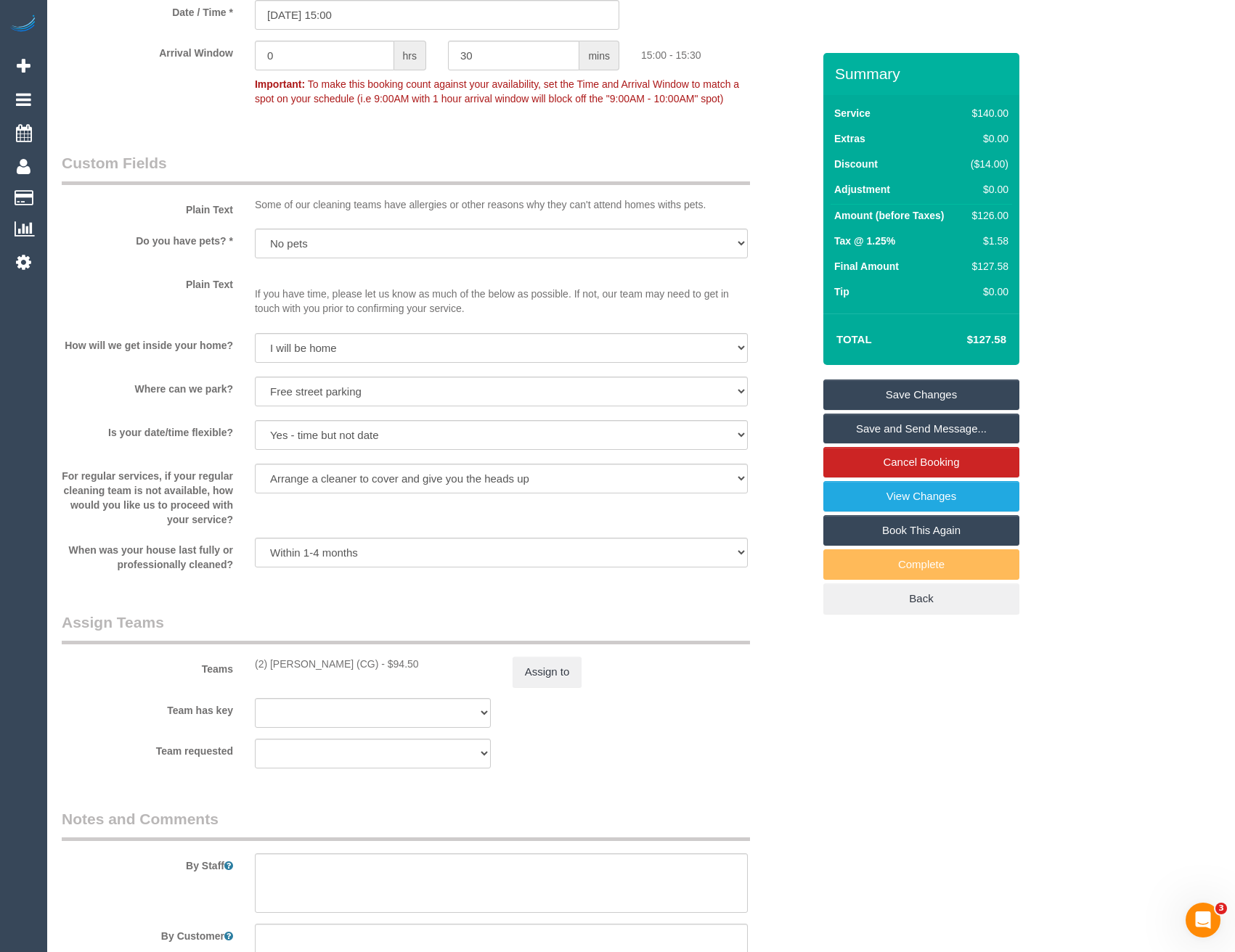
scroll to position [1690, 0]
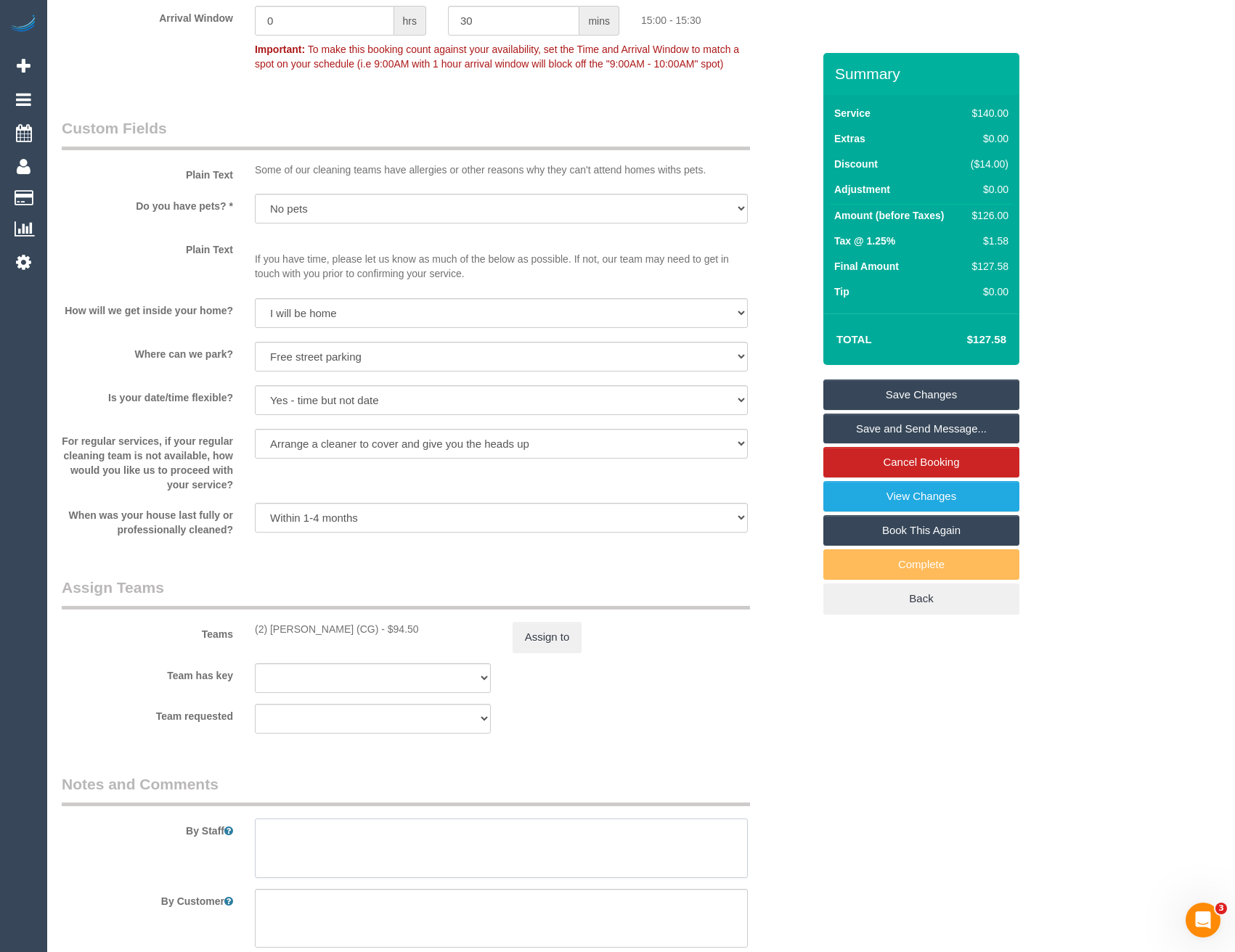
click at [405, 822] on textarea at bounding box center [501, 849] width 493 height 60
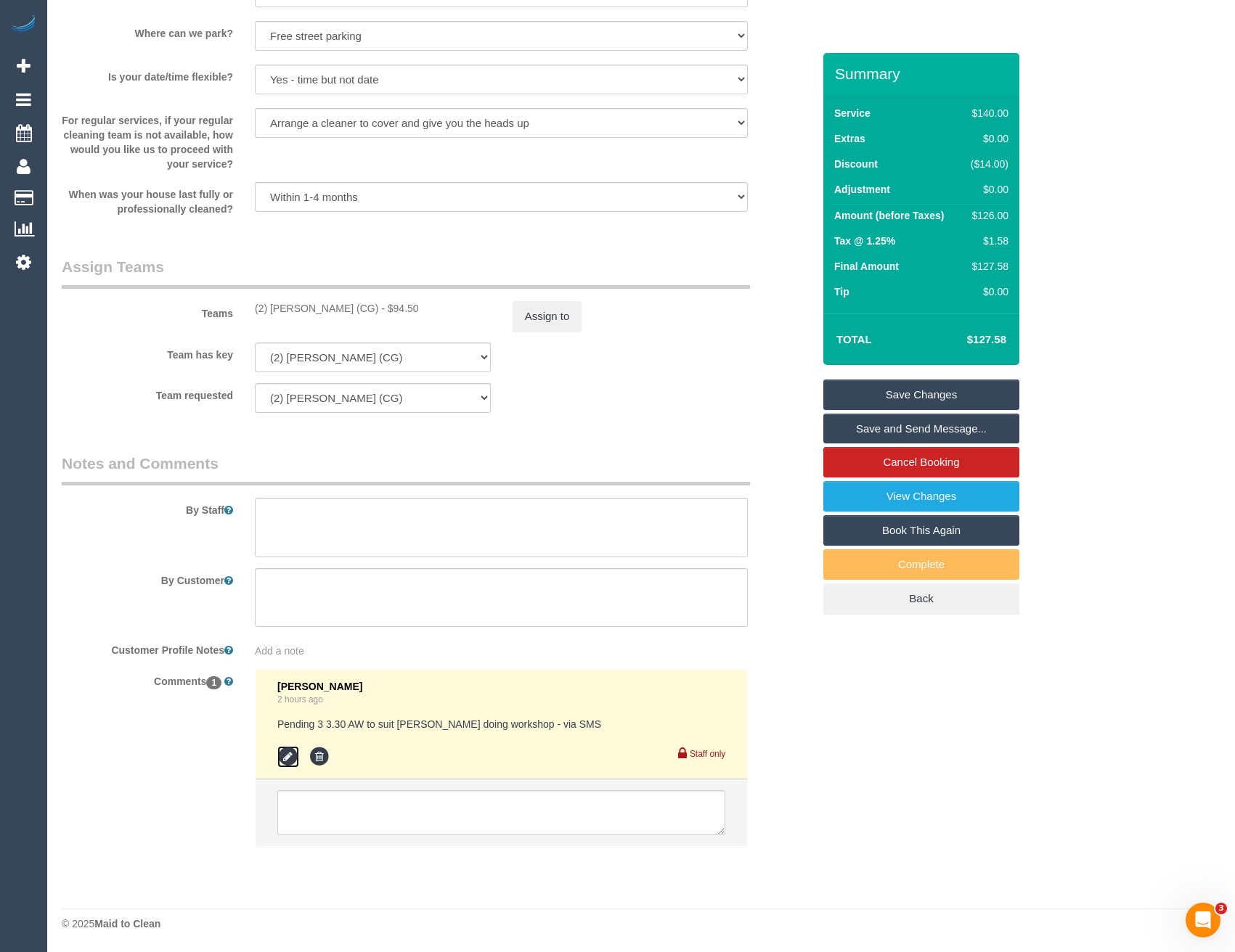
click at [293, 756] on icon at bounding box center [288, 757] width 22 height 22
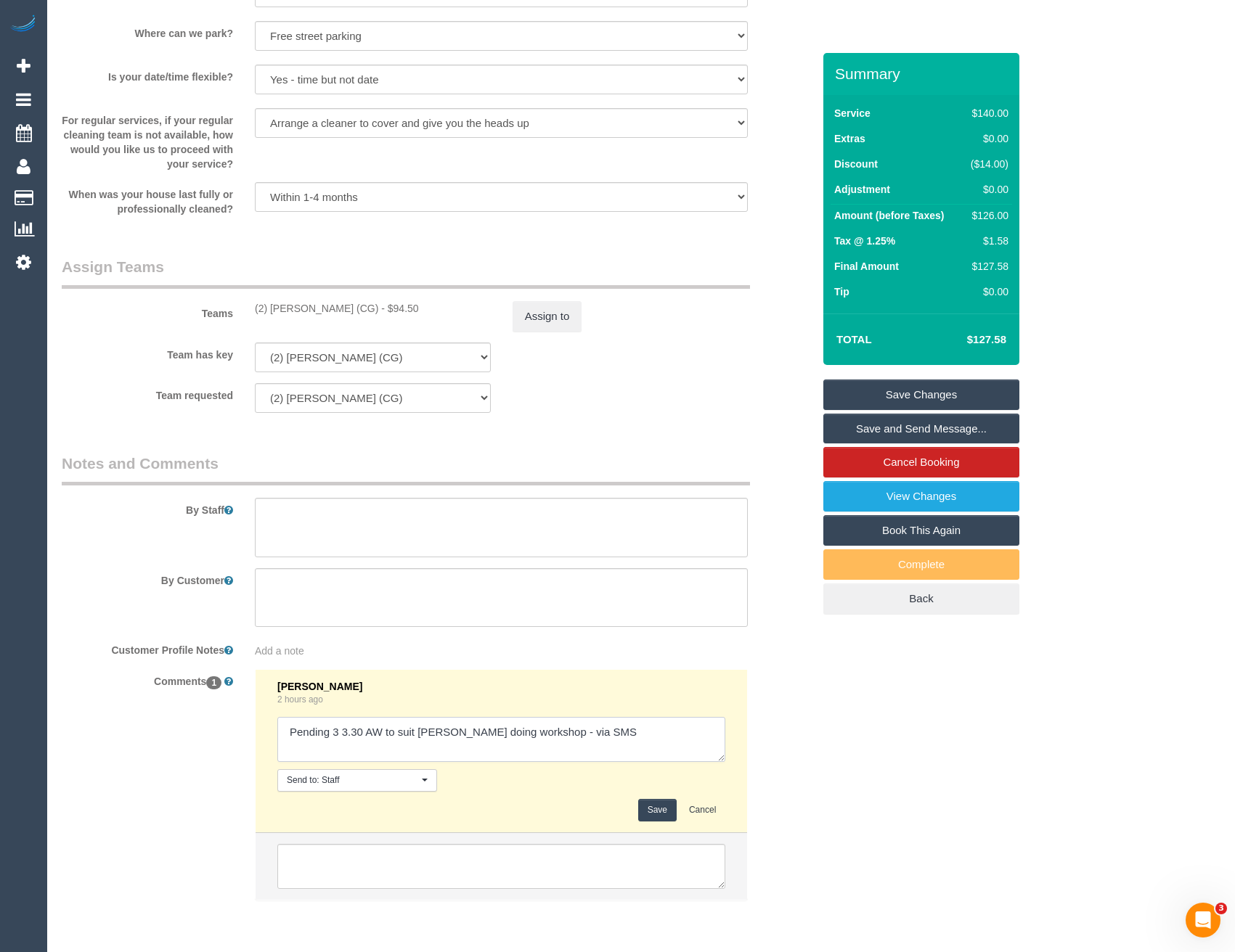
click at [661, 741] on textarea at bounding box center [501, 739] width 448 height 45
type textarea "Pending 3 3.30 AW to suit [PERSON_NAME] doing workshop - via SMS // no good - n…"
click at [660, 811] on button "Save" at bounding box center [657, 809] width 39 height 22
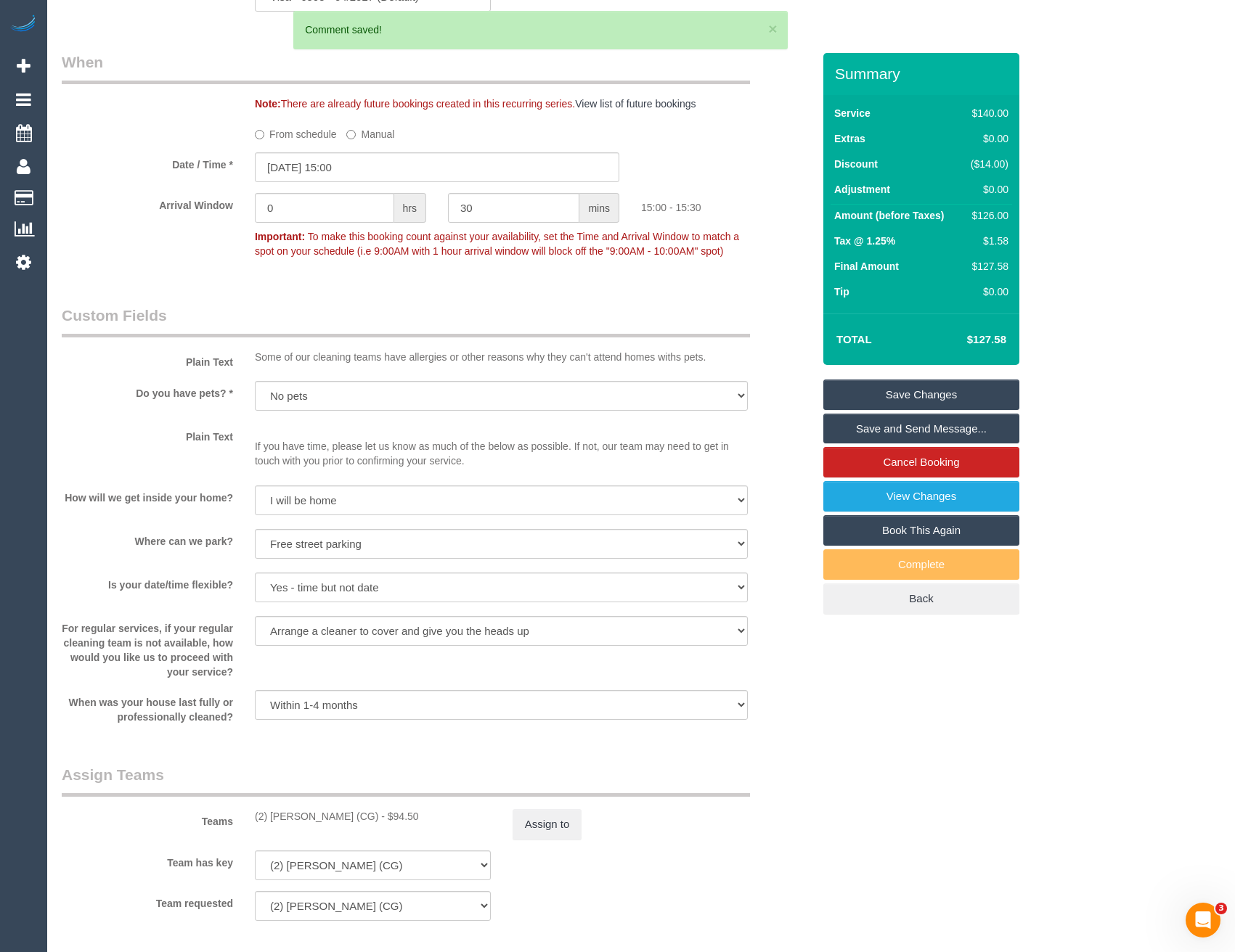
scroll to position [994, 0]
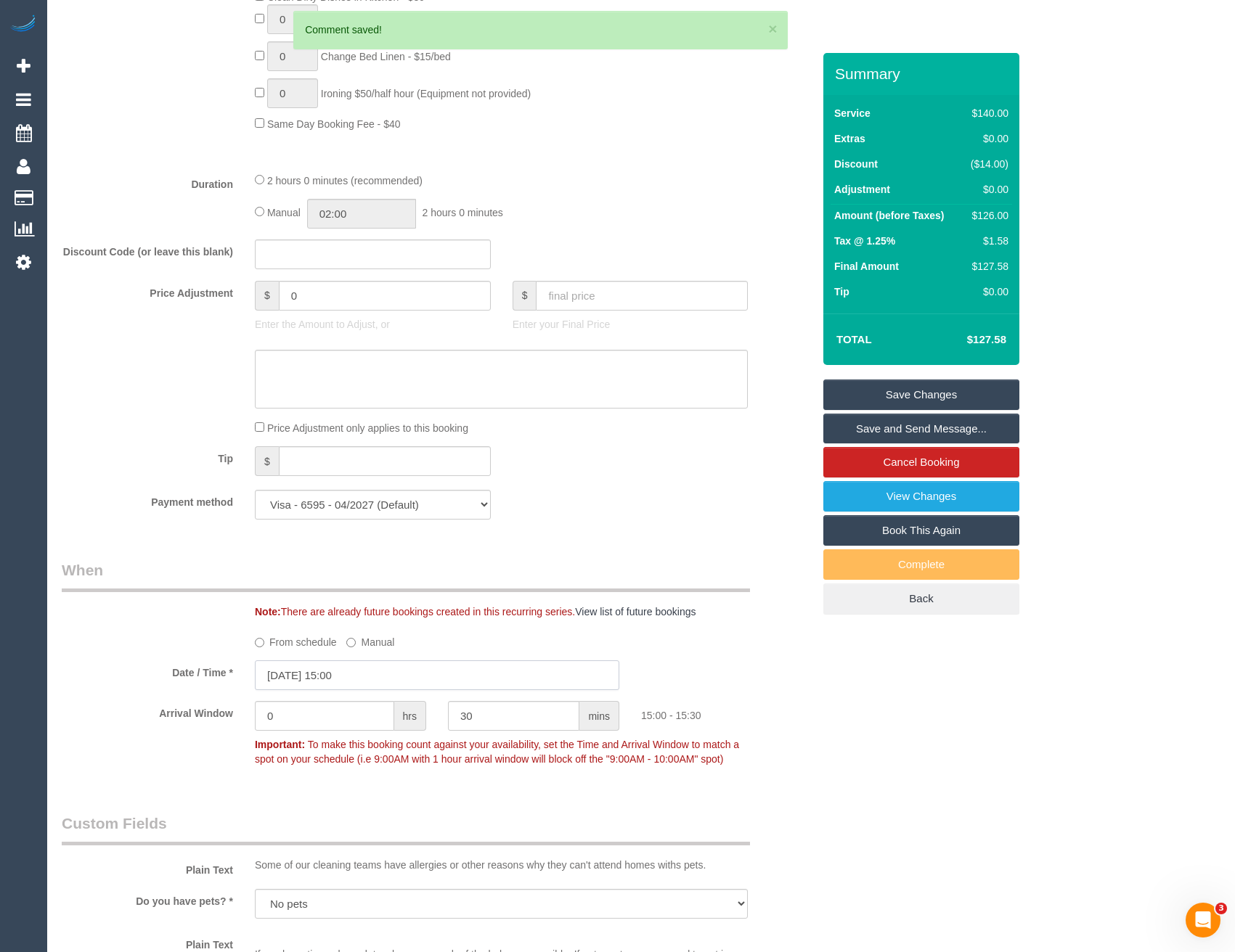
click at [397, 676] on input "[DATE] 15:00" at bounding box center [437, 675] width 365 height 30
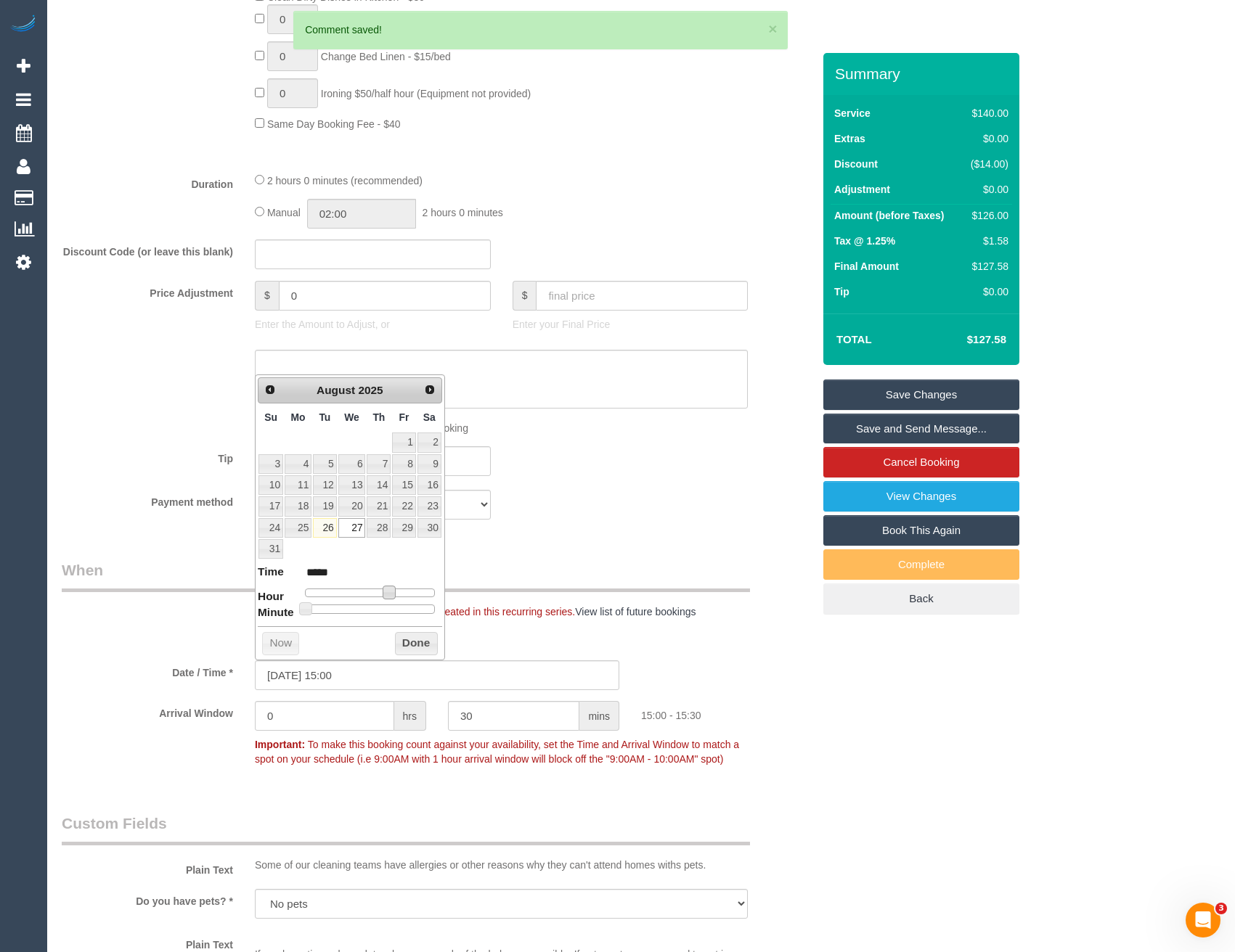
type input "[DATE] 14:00"
type input "*****"
type input "[DATE] 13:00"
type input "*****"
type input "[DATE] 12:00"
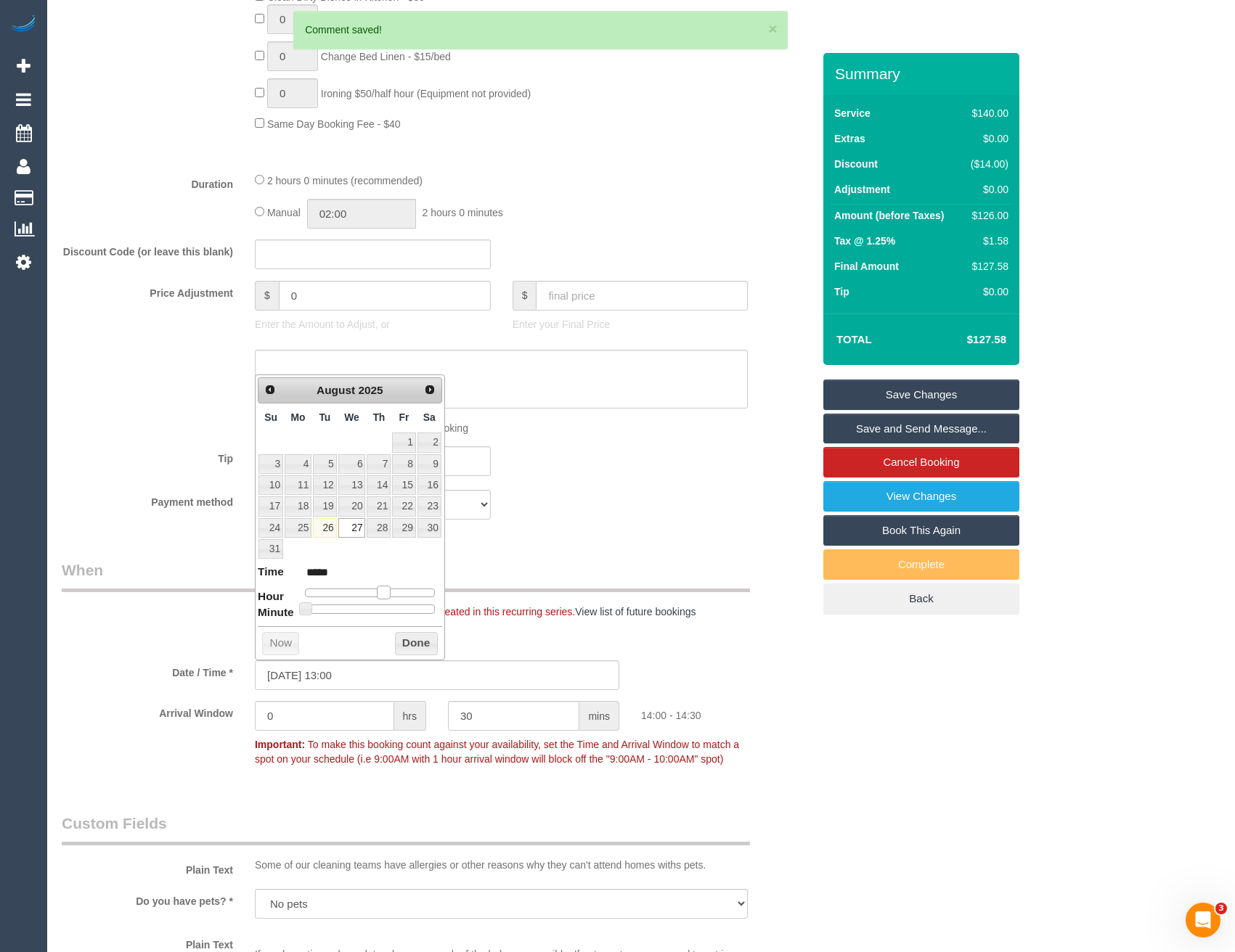
type input "*****"
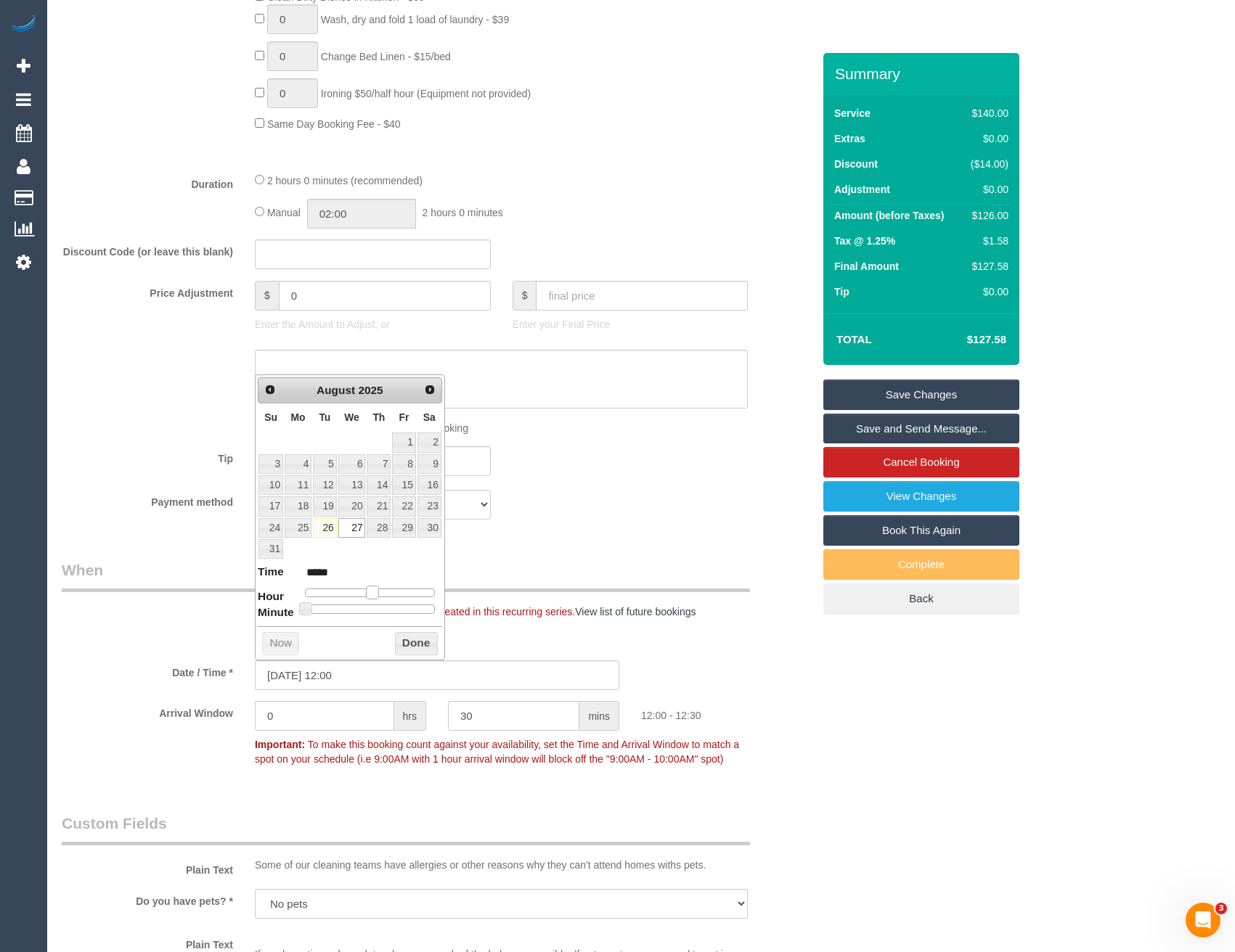
type input "[DATE] 11:00"
type input "*****"
type input "[DATE] 12:00"
type input "*****"
drag, startPoint x: 388, startPoint y: 590, endPoint x: 371, endPoint y: 590, distance: 17.0
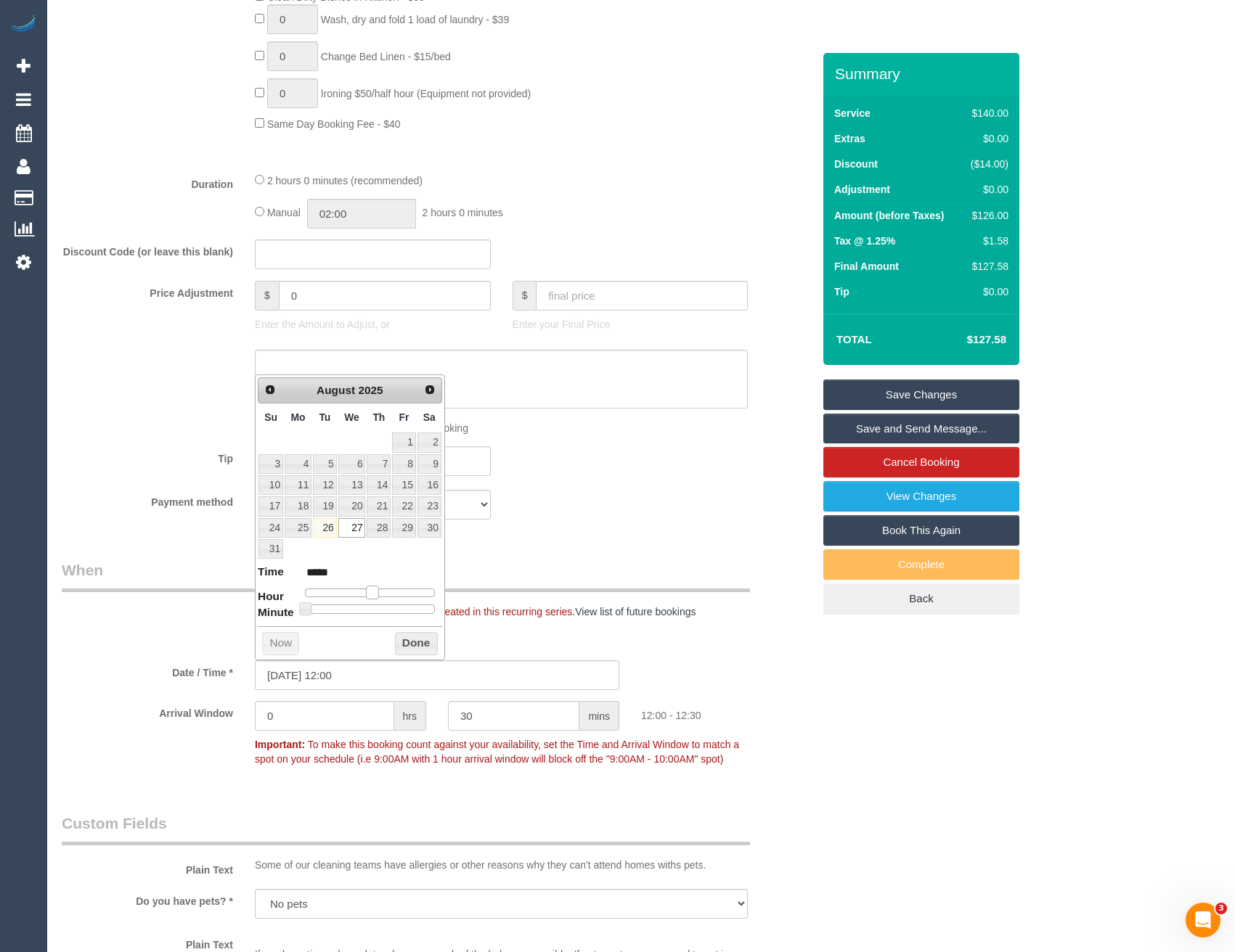
click at [371, 590] on span at bounding box center [372, 592] width 14 height 14
type input "[DATE] 12:05"
type input "*****"
type input "[DATE] 12:10"
type input "*****"
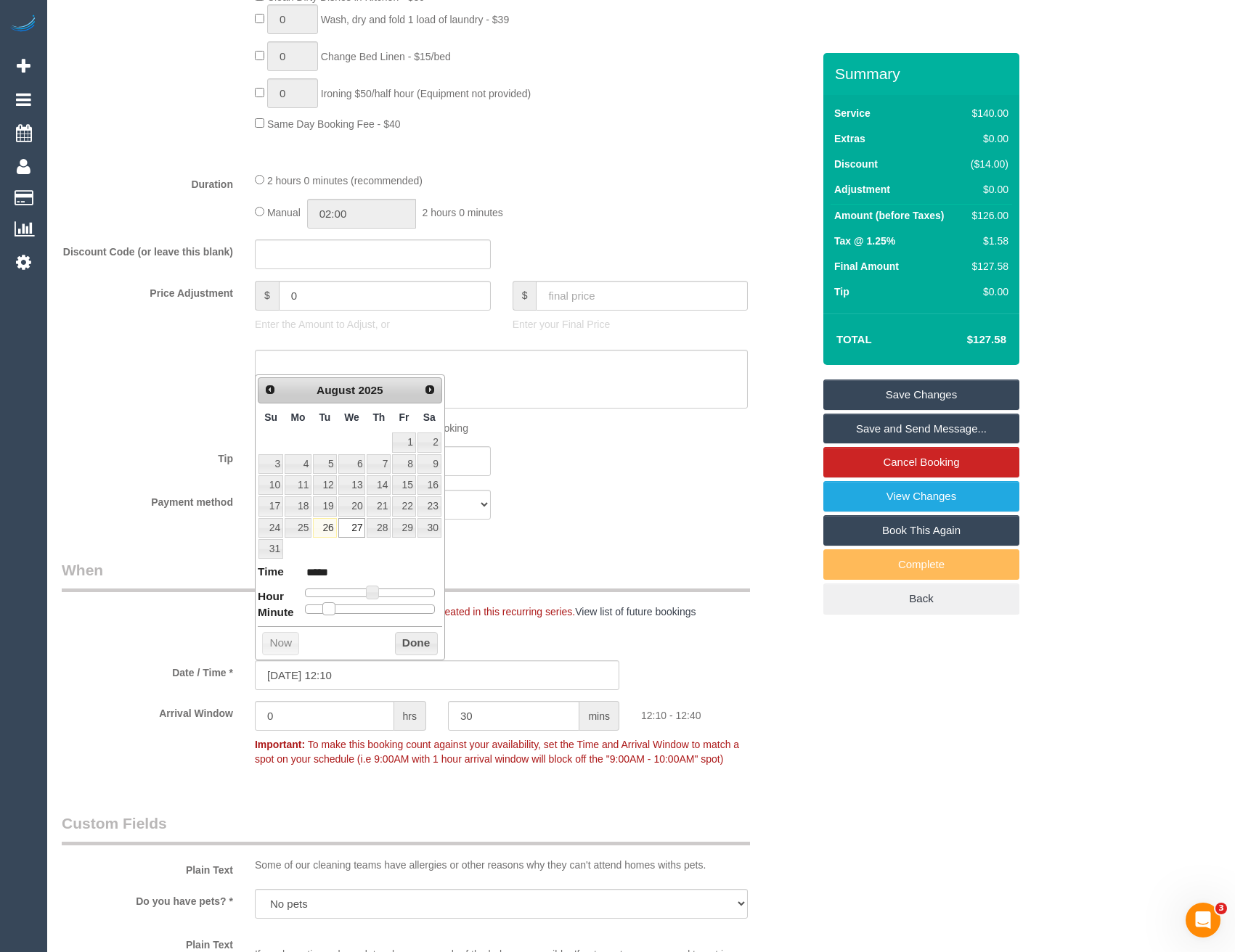
type input "[DATE] 12:15"
type input "*****"
type input "[DATE] 12:20"
type input "*****"
type input "[DATE] 12:25"
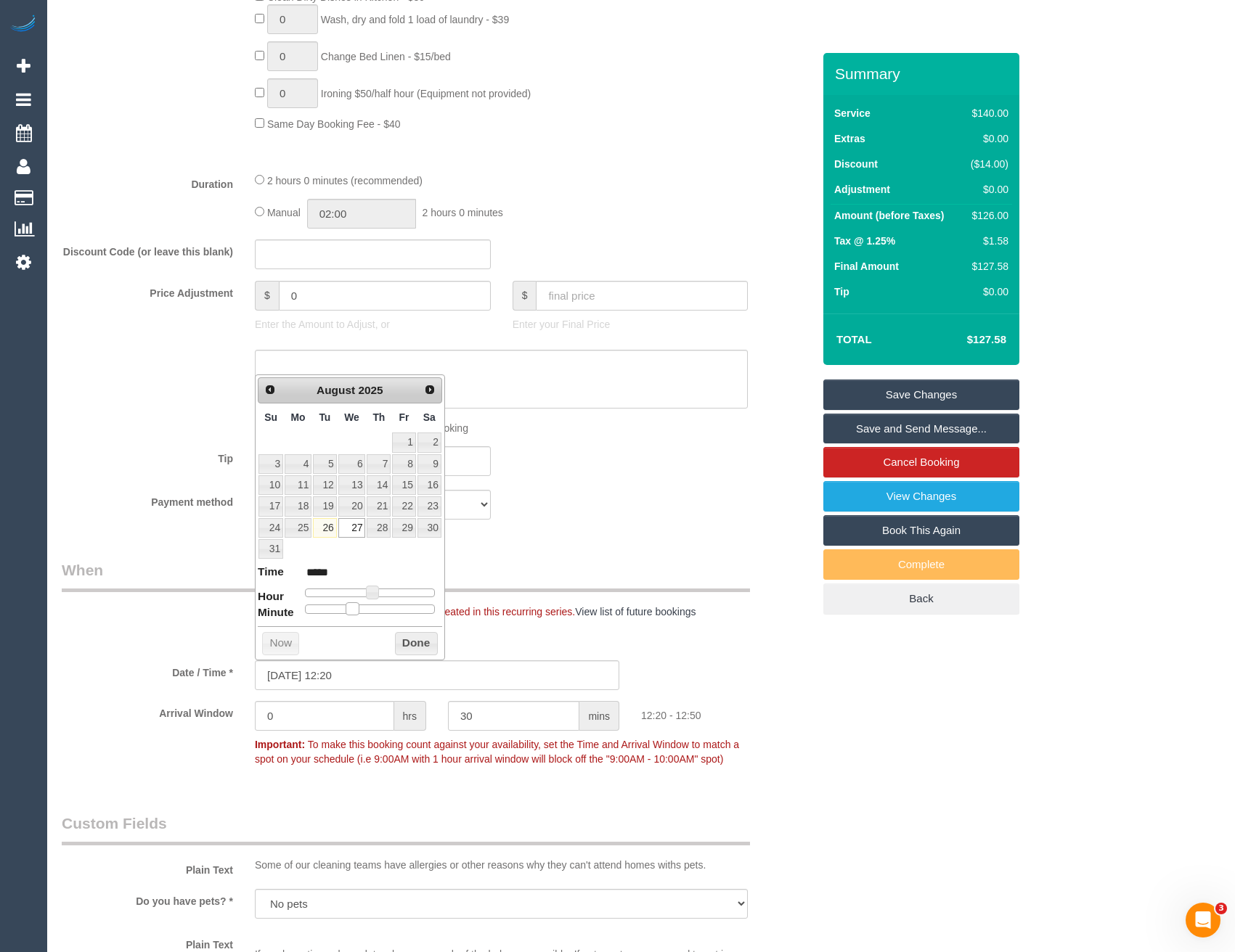
type input "*****"
type input "[DATE] 12:30"
type input "*****"
drag, startPoint x: 304, startPoint y: 608, endPoint x: 374, endPoint y: 604, distance: 70.1
click at [374, 604] on span at bounding box center [375, 610] width 14 height 14
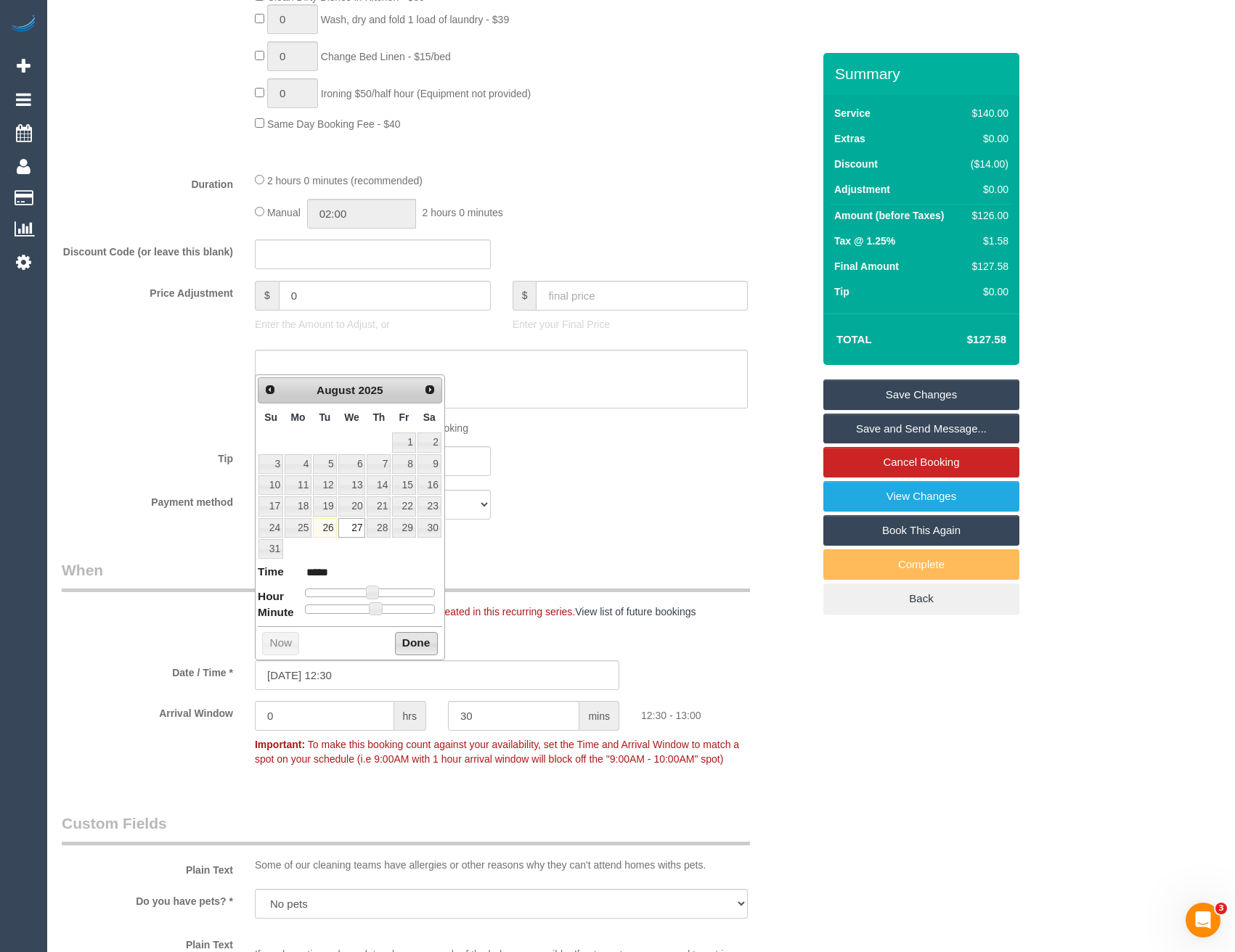
click at [413, 641] on button "Done" at bounding box center [416, 643] width 42 height 23
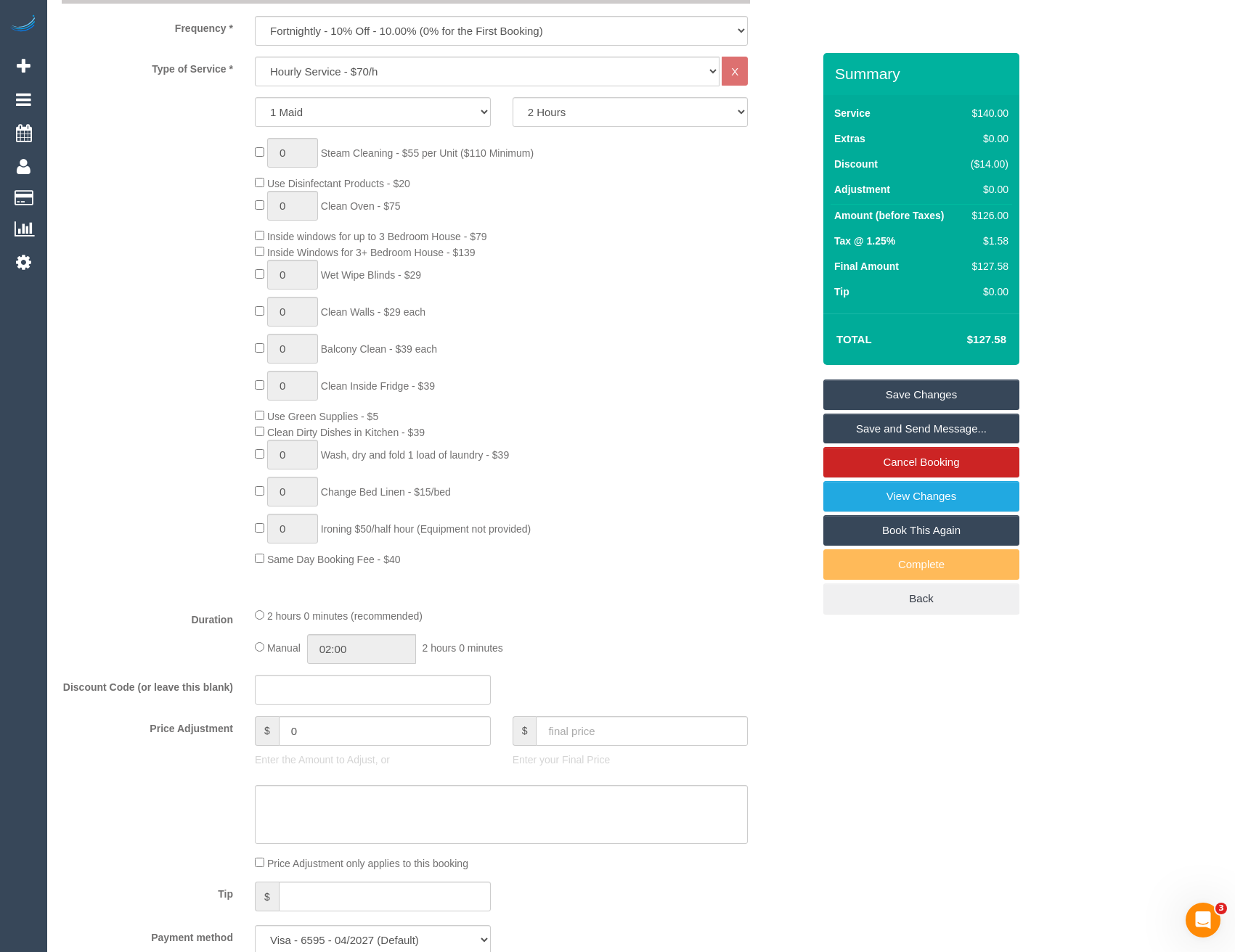
scroll to position [922, 0]
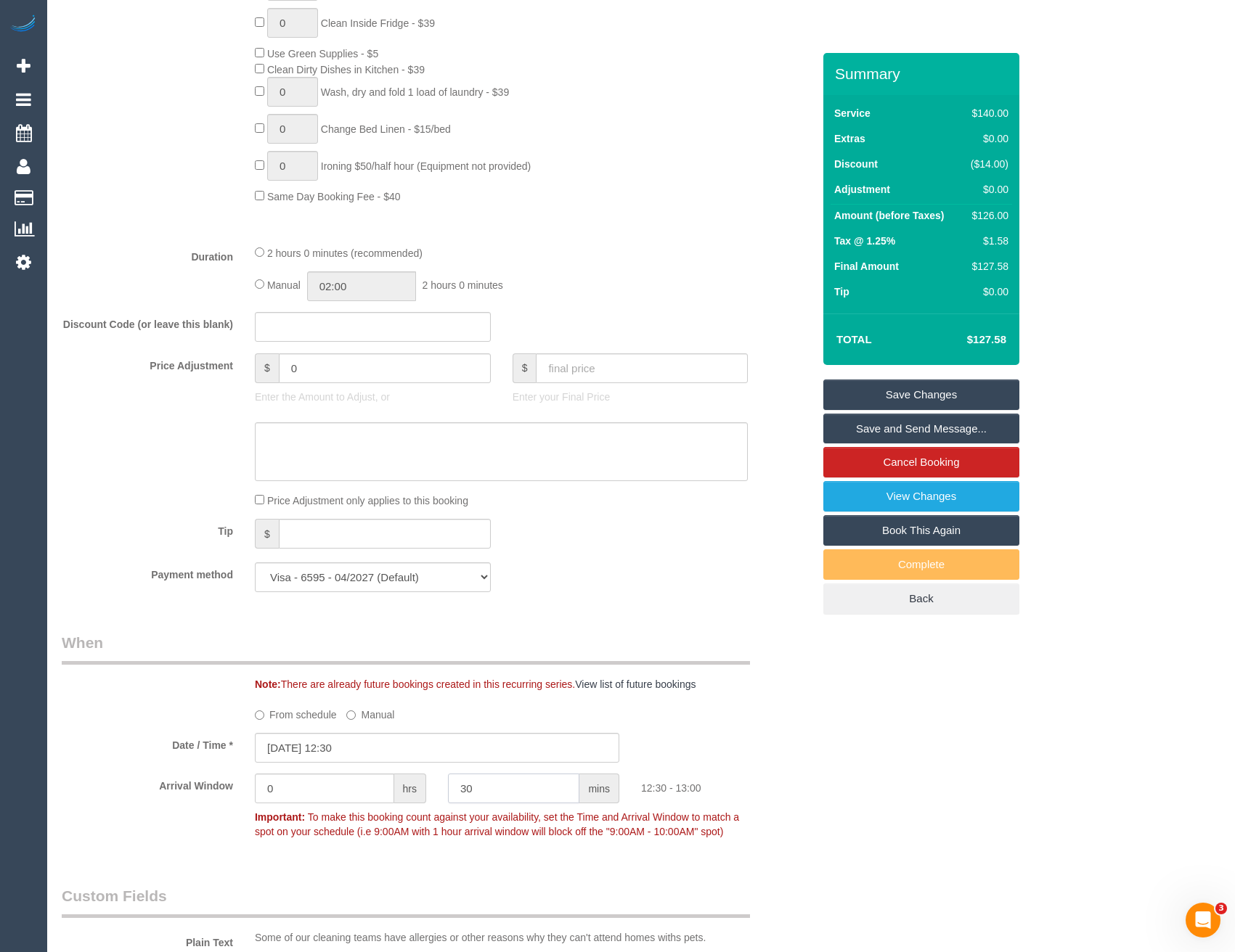
drag, startPoint x: 461, startPoint y: 799, endPoint x: 388, endPoint y: 808, distance: 73.6
click at [390, 808] on div "Arrival Window 0 hrs 30 mins 12:30 - 13:00 Important: To make this booking coun…" at bounding box center [437, 809] width 773 height 71
type input "0"
drag, startPoint x: 299, startPoint y: 796, endPoint x: 60, endPoint y: 803, distance: 239.1
click at [65, 804] on div "Arrival Window 0 hrs 0 mins Important: To make this booking count against your …" at bounding box center [437, 809] width 773 height 71
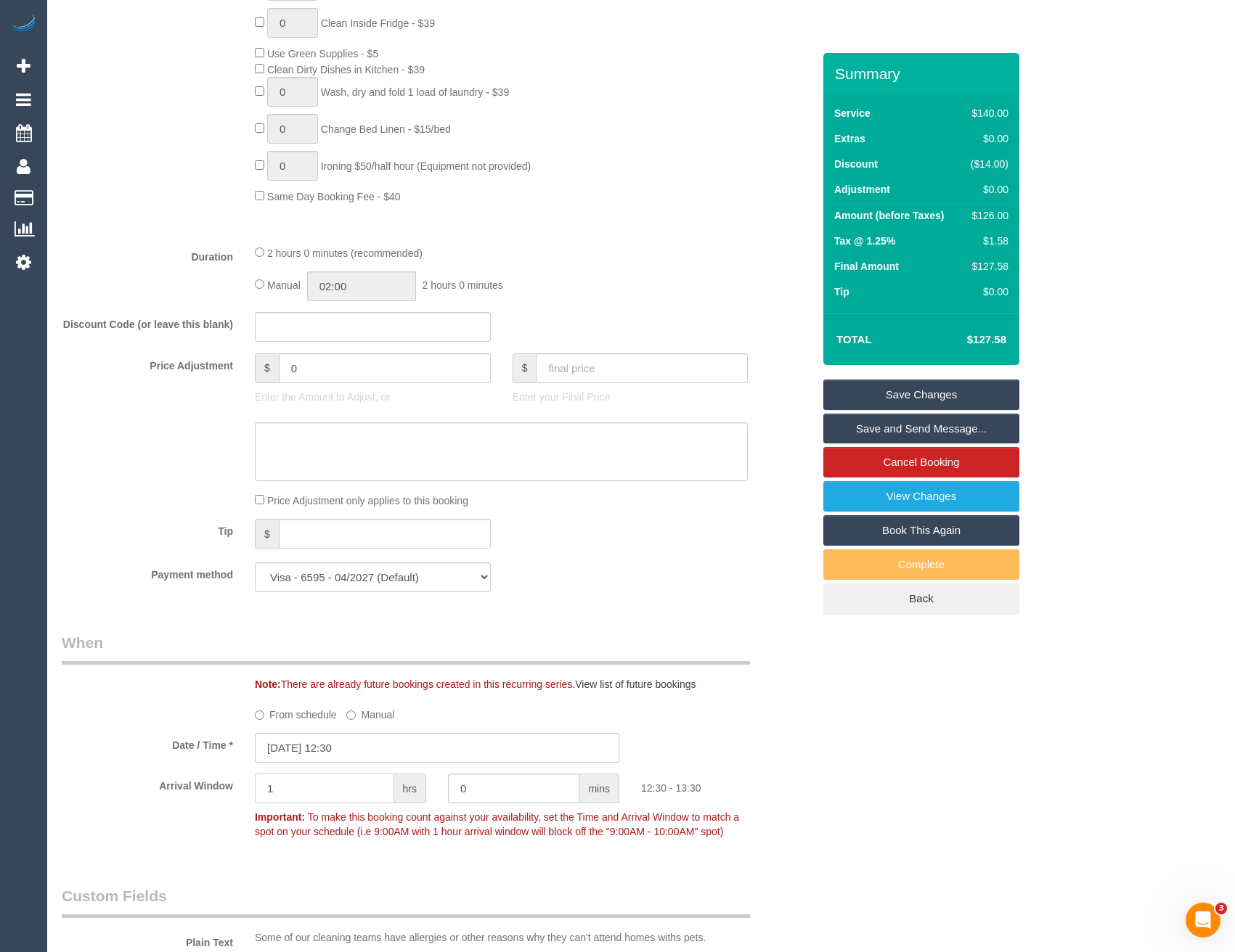
type input "1"
click at [827, 789] on div "Who Email* [EMAIL_ADDRESS][DOMAIN_NAME] Name * [PERSON_NAME] Where Address* [ST…" at bounding box center [641, 608] width 1159 height 2953
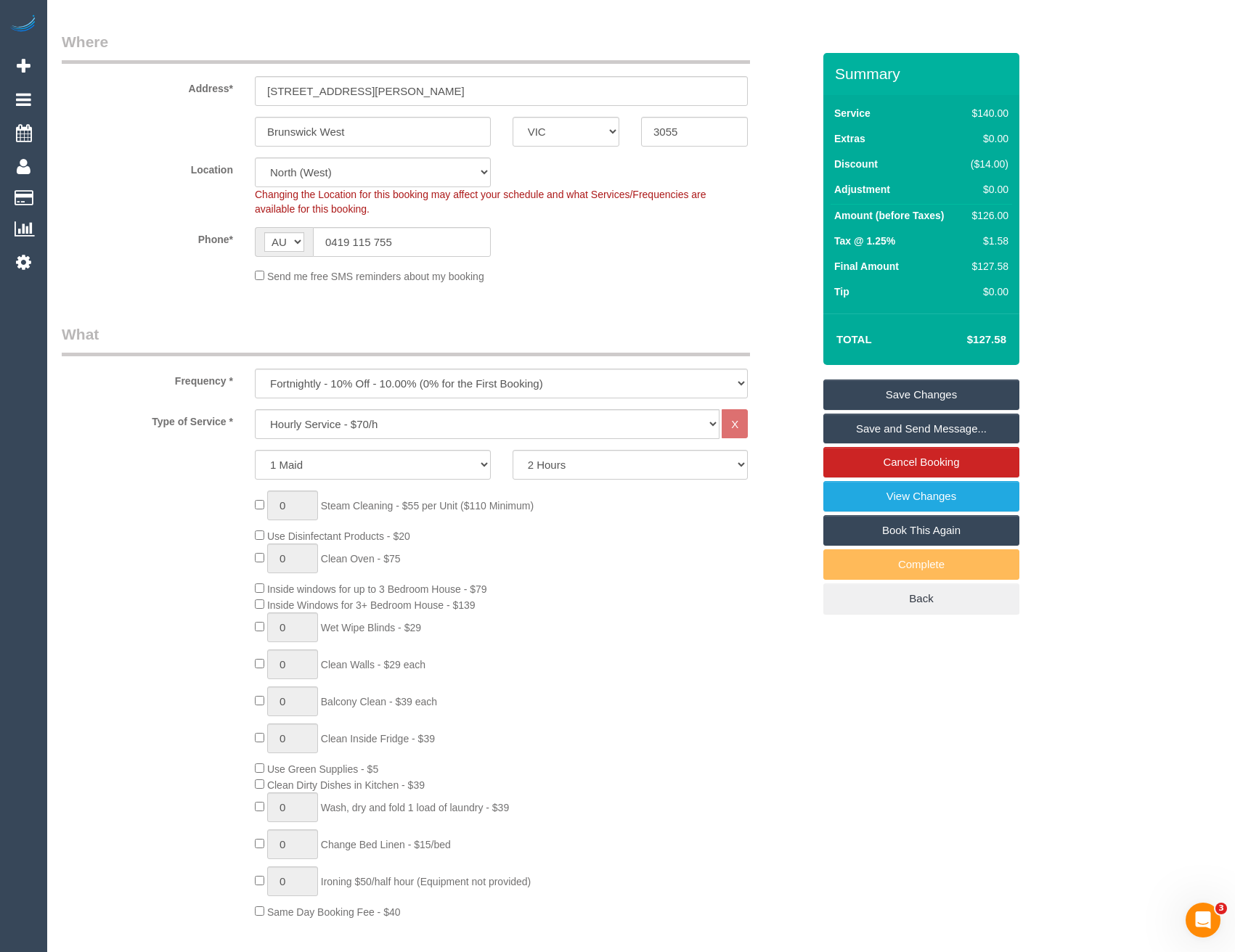
scroll to position [0, 0]
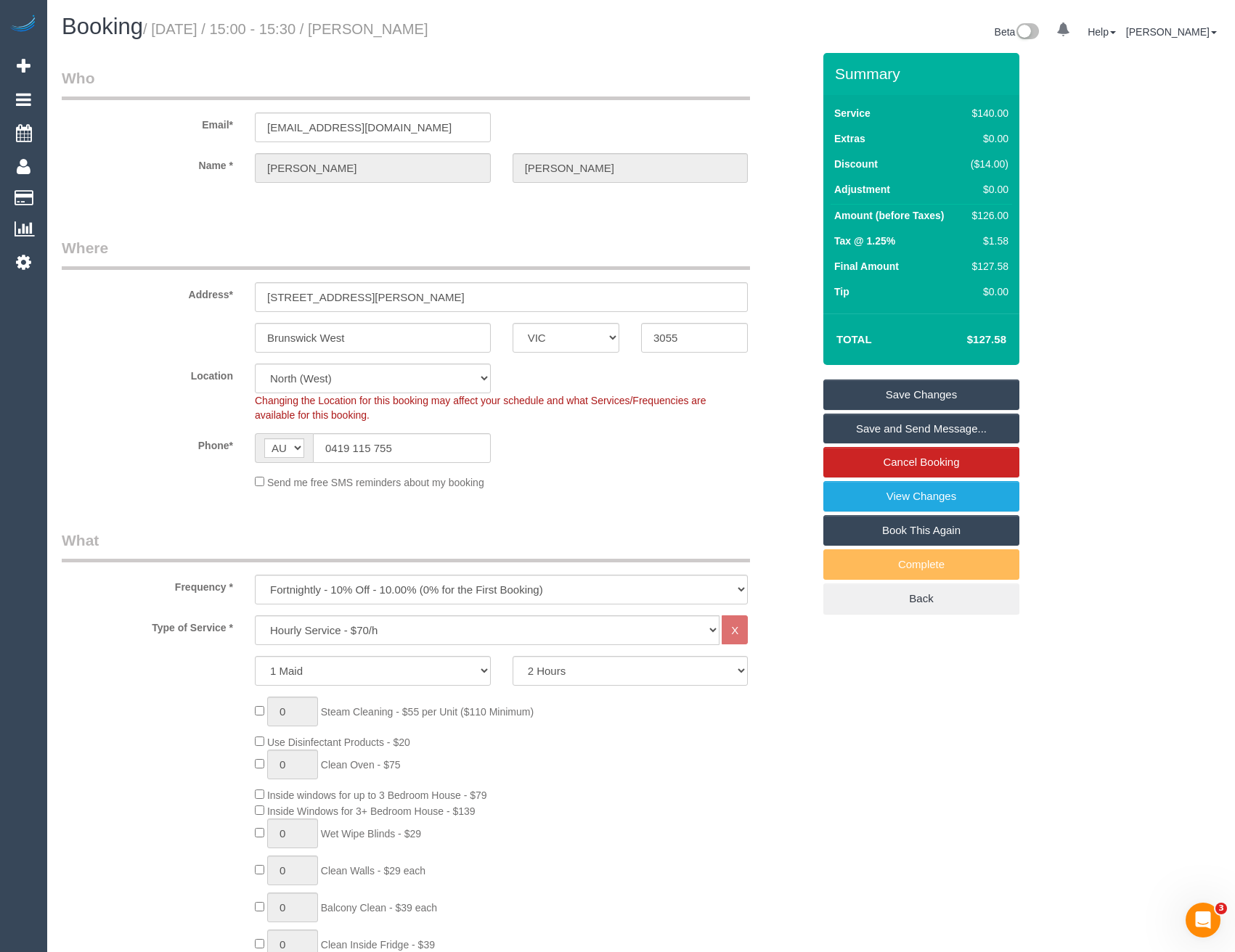
click at [915, 394] on link "Save Changes" at bounding box center [920, 395] width 196 height 31
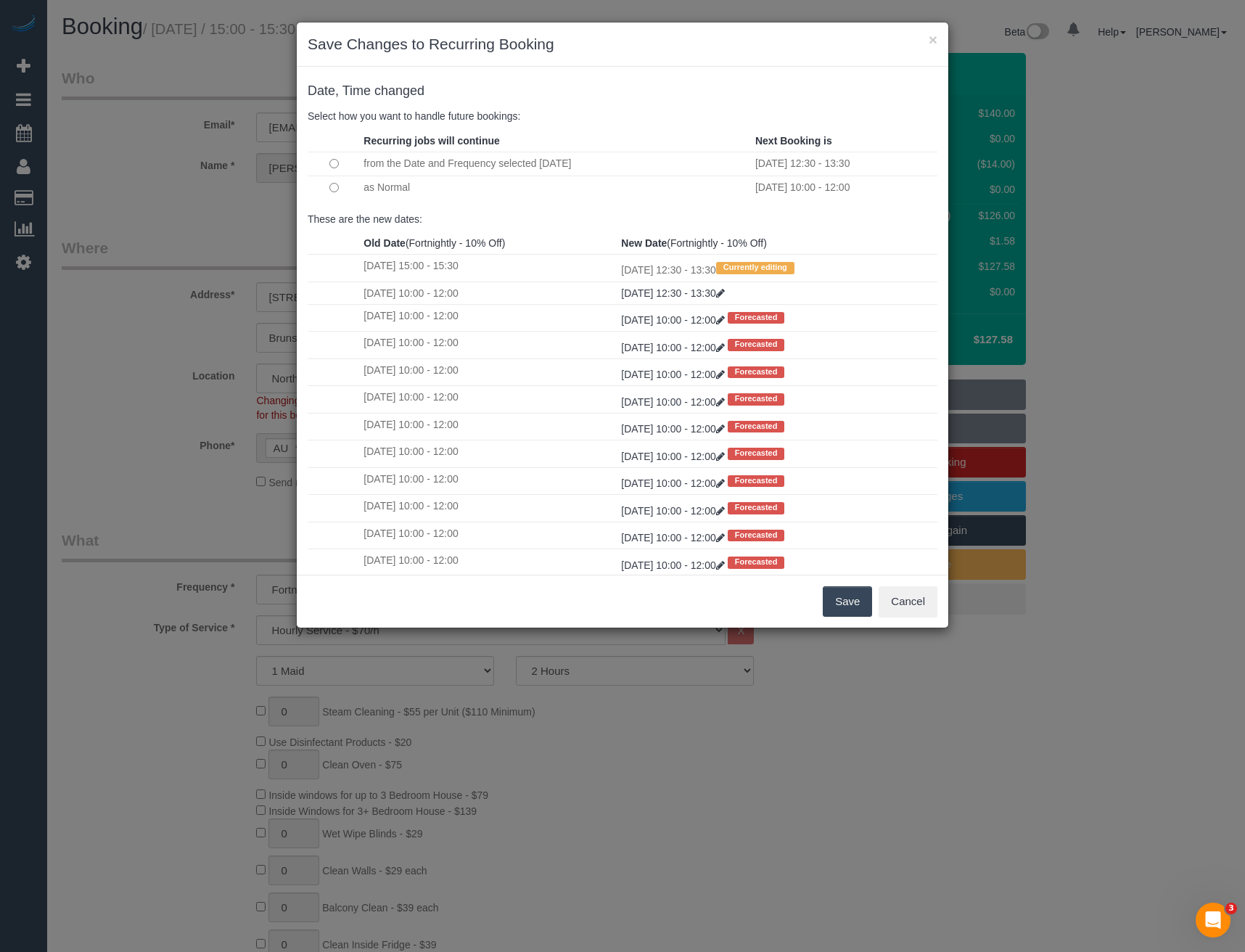
click at [338, 189] on td at bounding box center [334, 187] width 52 height 24
click at [343, 195] on td at bounding box center [334, 187] width 52 height 24
click at [844, 601] on button "Save" at bounding box center [847, 602] width 49 height 31
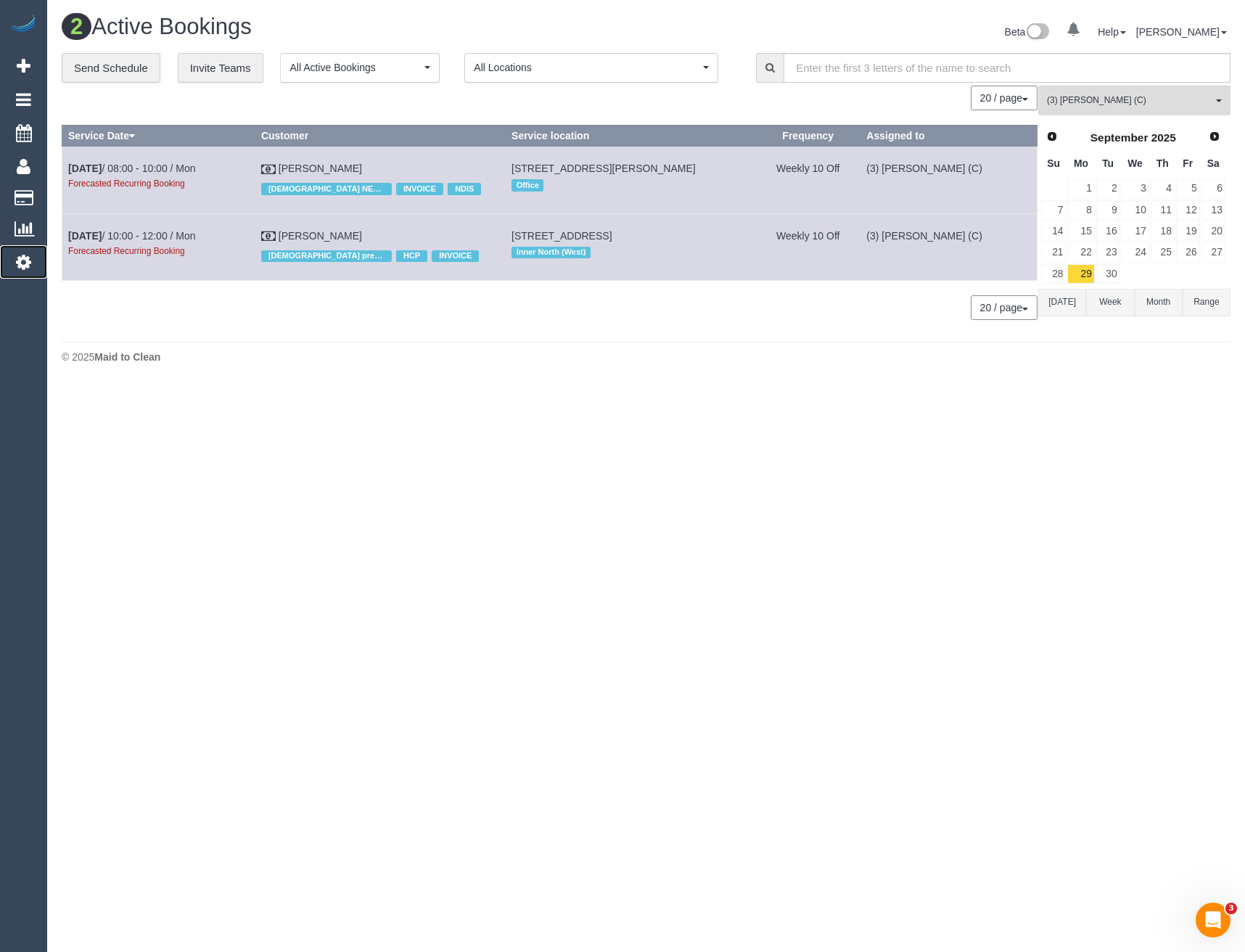
drag, startPoint x: 28, startPoint y: 263, endPoint x: 141, endPoint y: 304, distance: 120.2
click at [28, 263] on icon at bounding box center [24, 262] width 15 height 17
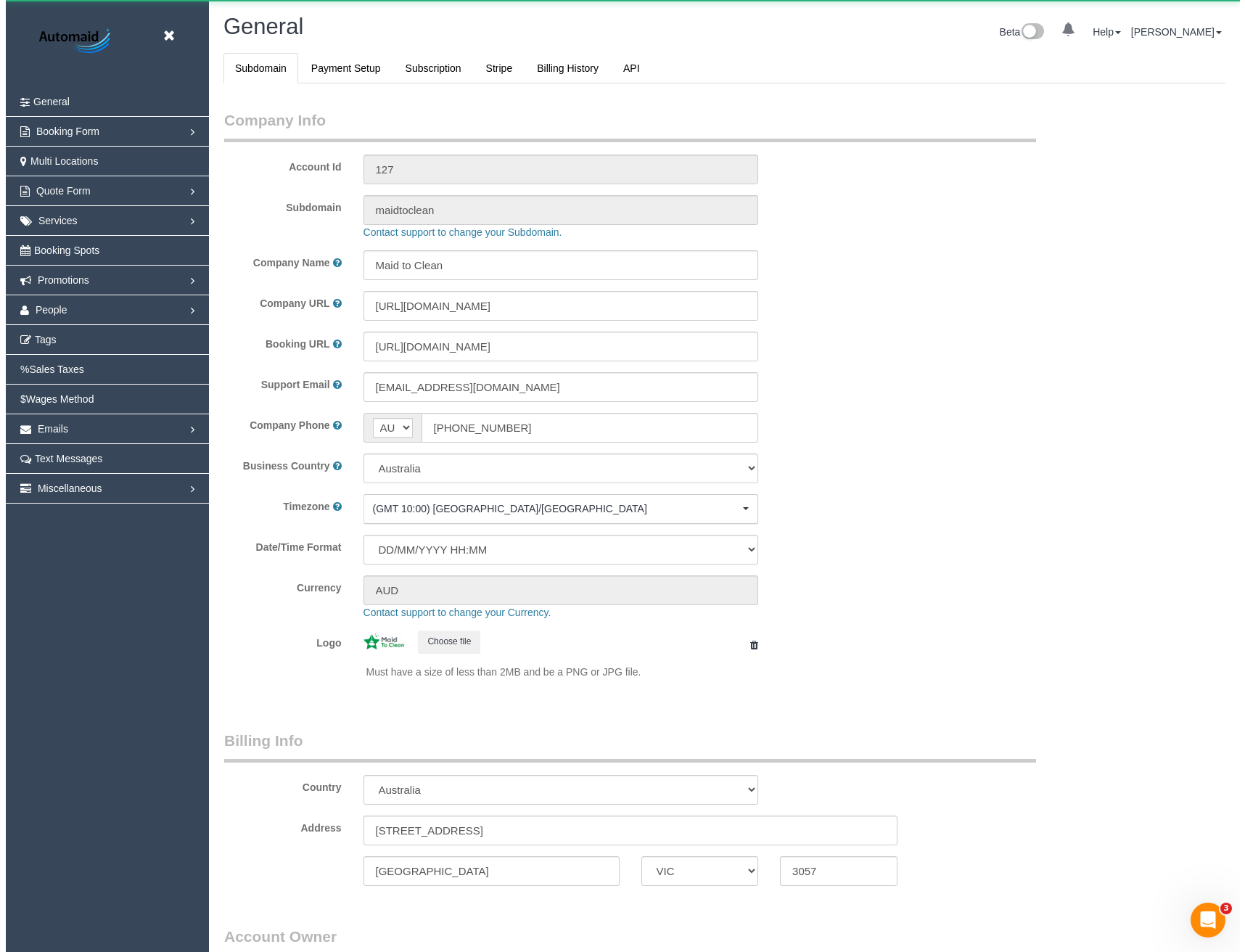
scroll to position [3318, 1234]
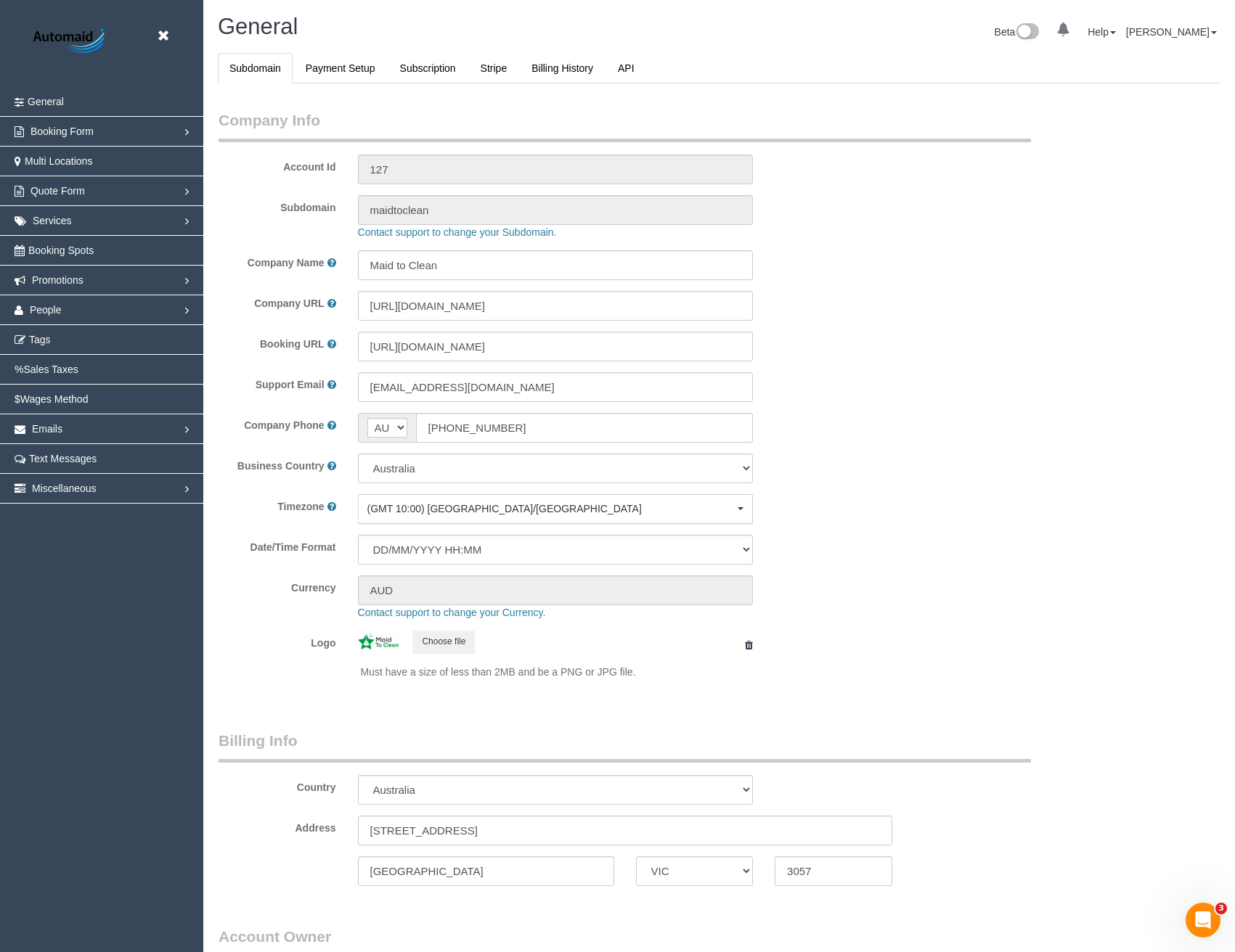
select select "1"
click at [69, 310] on link "People" at bounding box center [101, 310] width 204 height 29
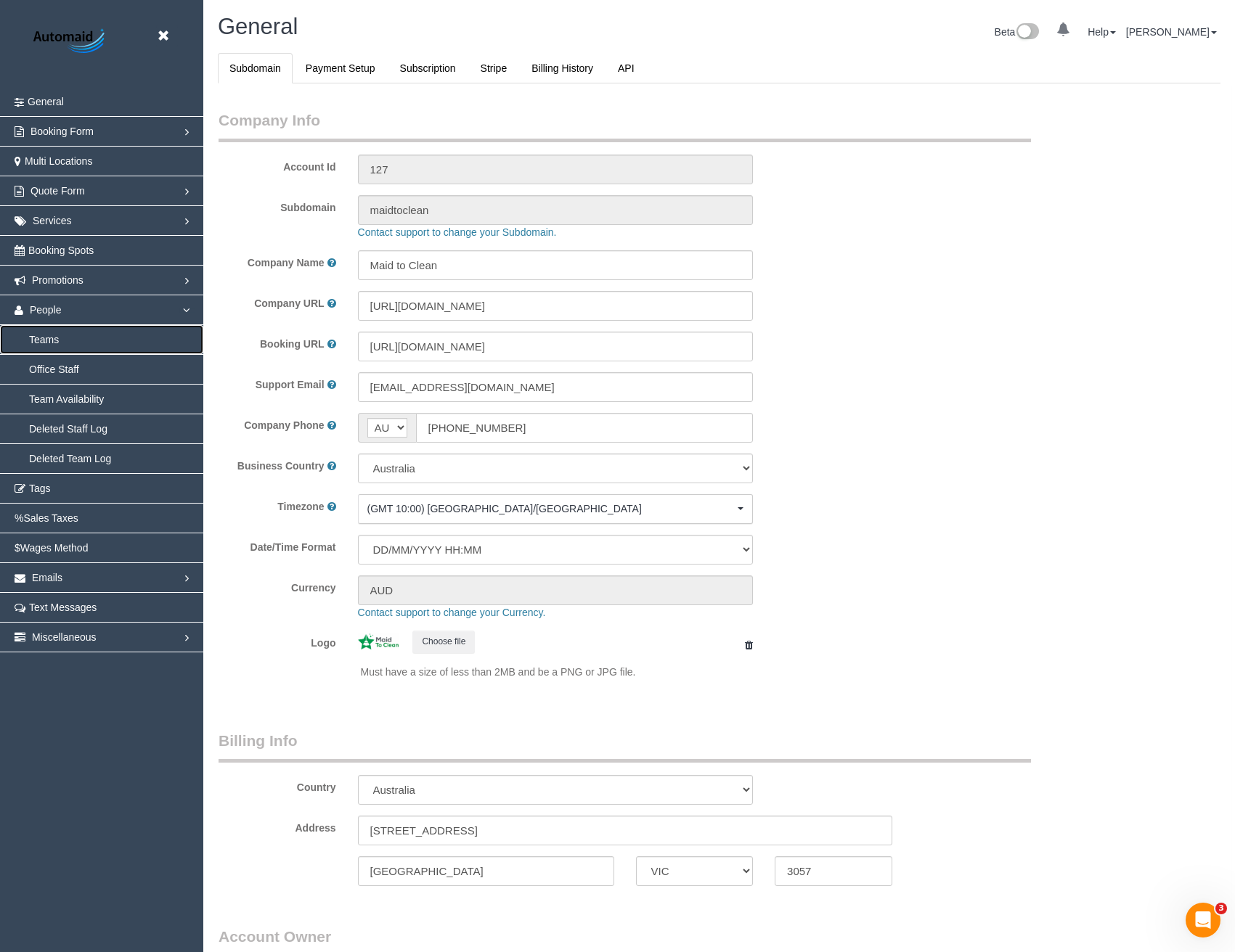
click at [64, 336] on link "Teams" at bounding box center [101, 340] width 204 height 29
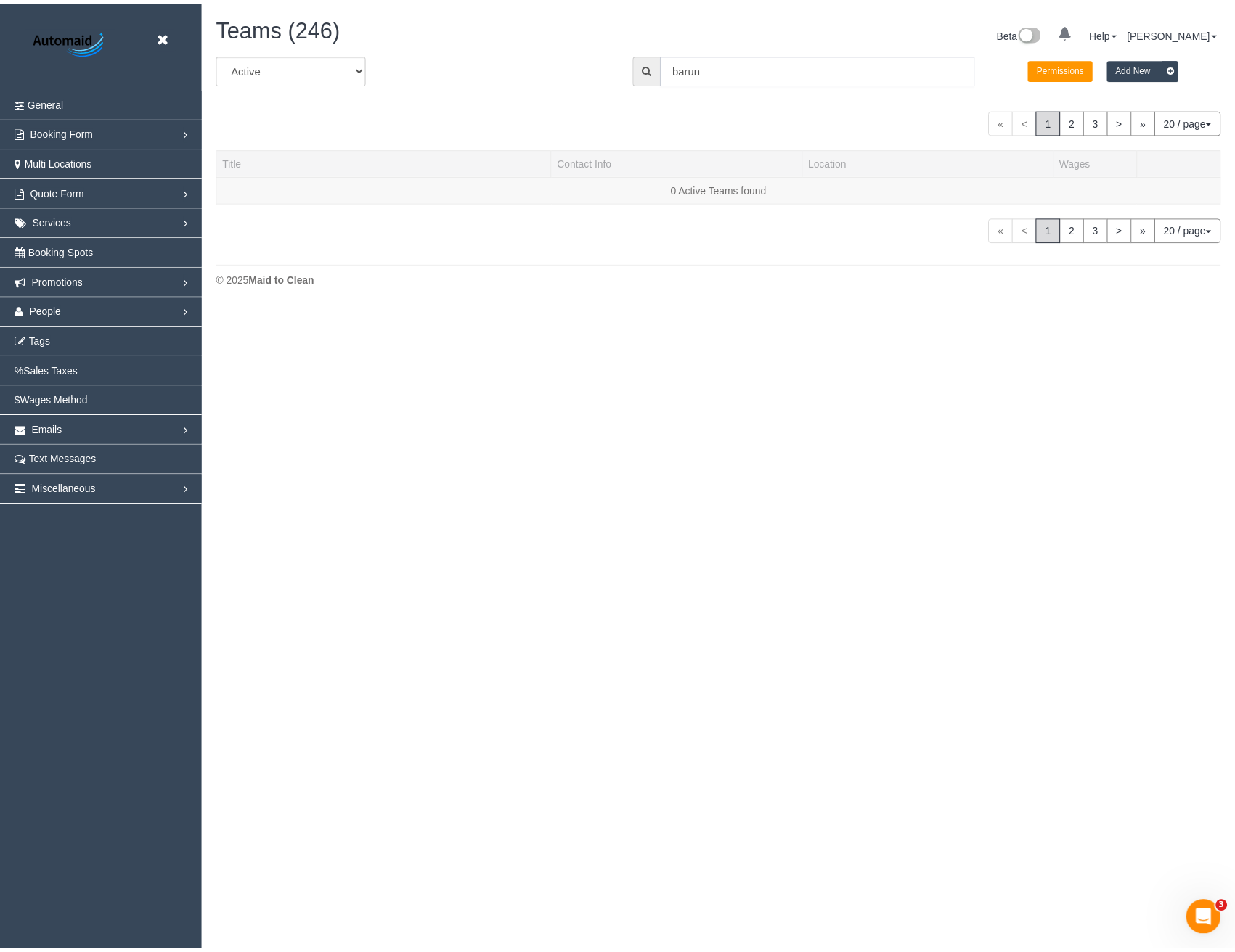
scroll to position [457, 1246]
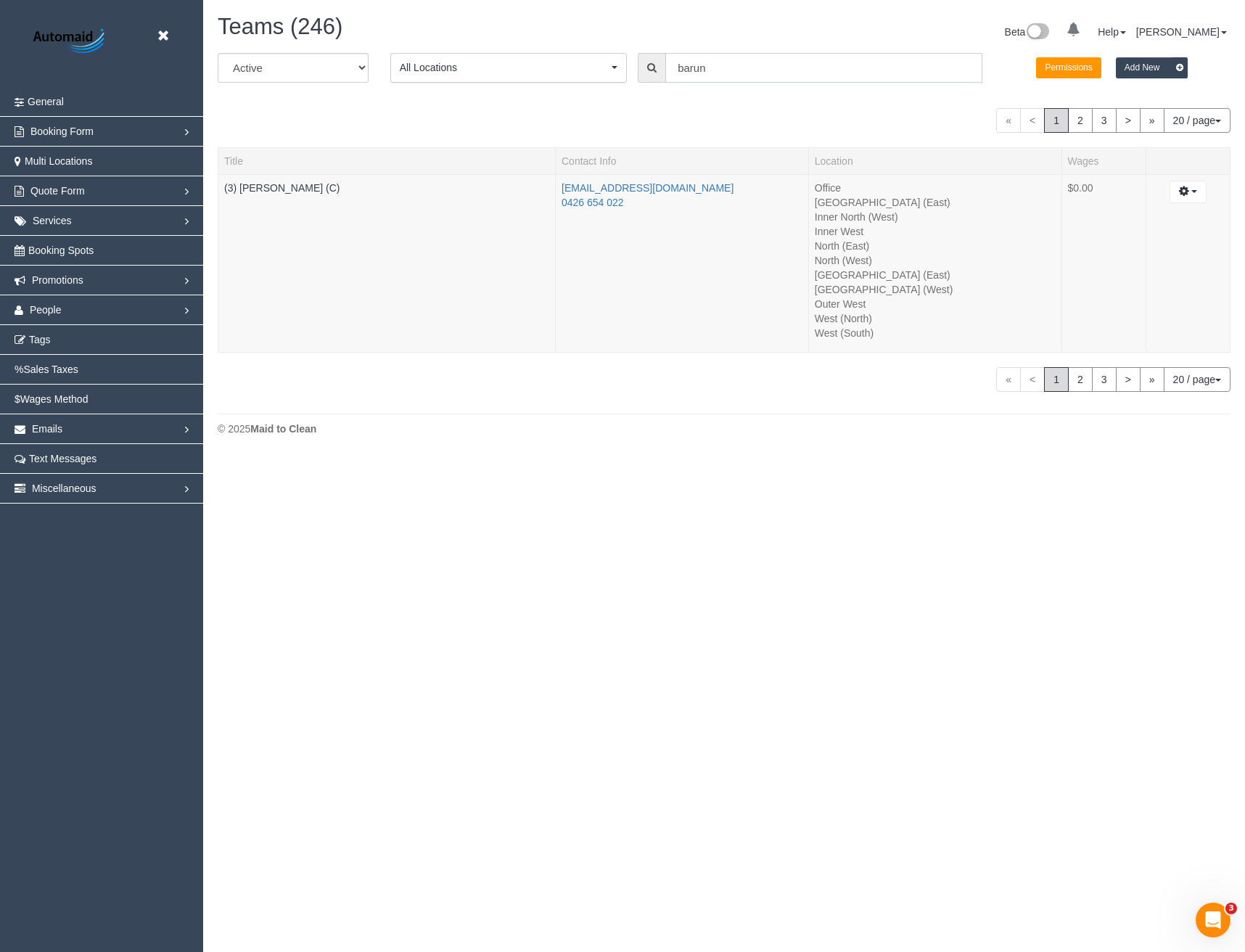
drag, startPoint x: 729, startPoint y: 69, endPoint x: 600, endPoint y: 68, distance: 129.0
click at [609, 71] on div "All Active Archived All Locations All Locations Active Locations Office [defaul…" at bounding box center [723, 73] width 1035 height 41
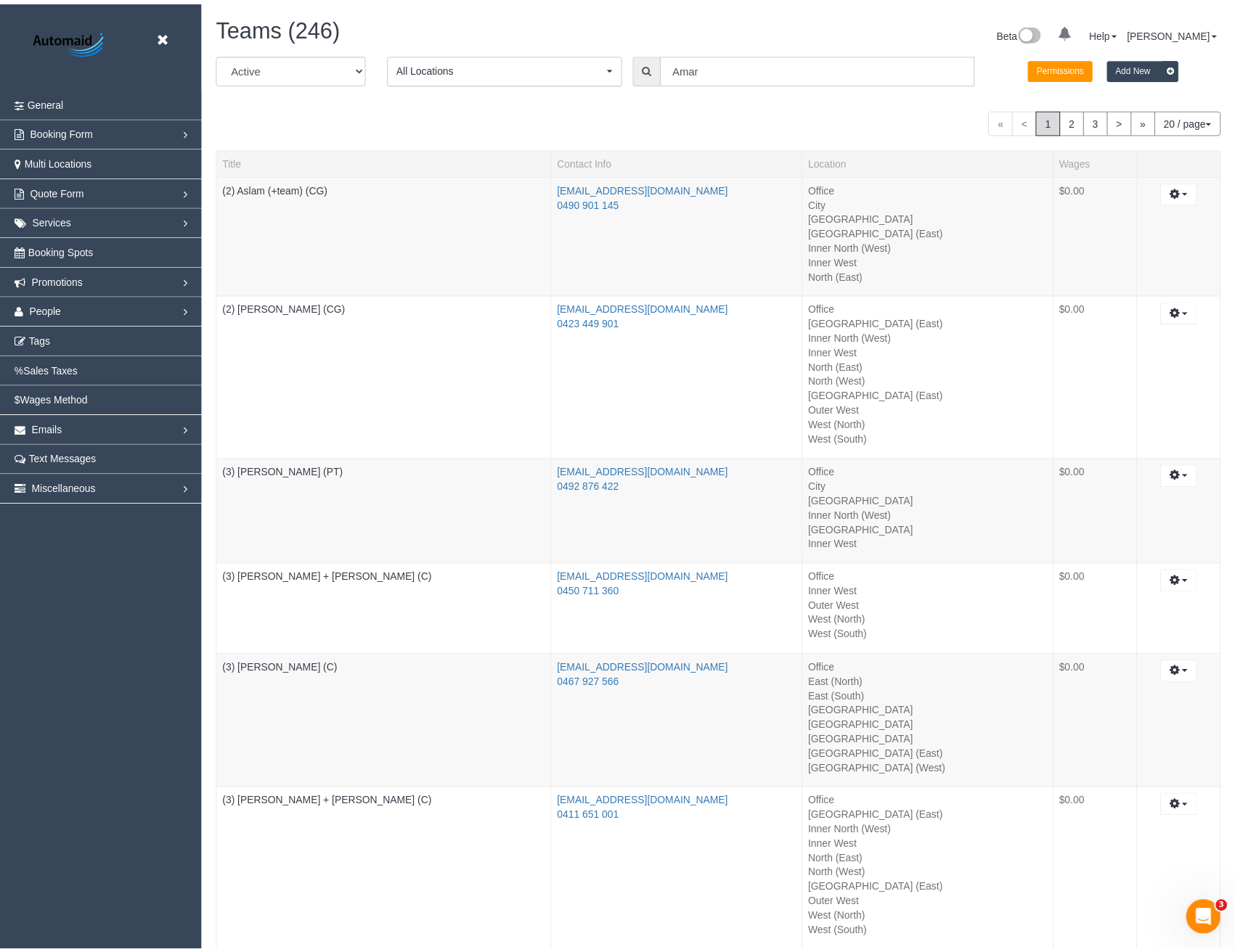
scroll to position [71911, 71357]
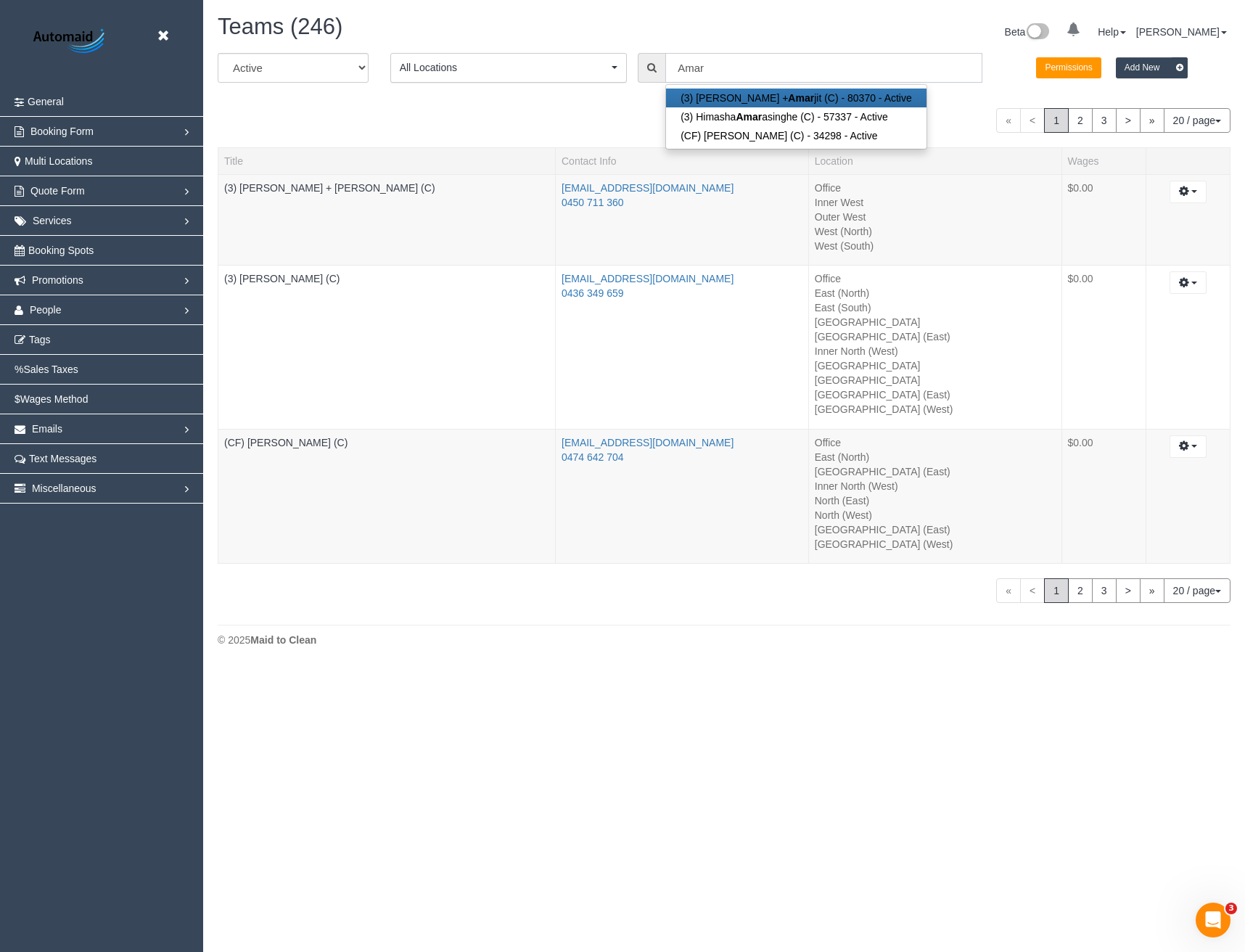
type input "Amar"
click at [343, 63] on select "All Active Archived" at bounding box center [293, 68] width 151 height 30
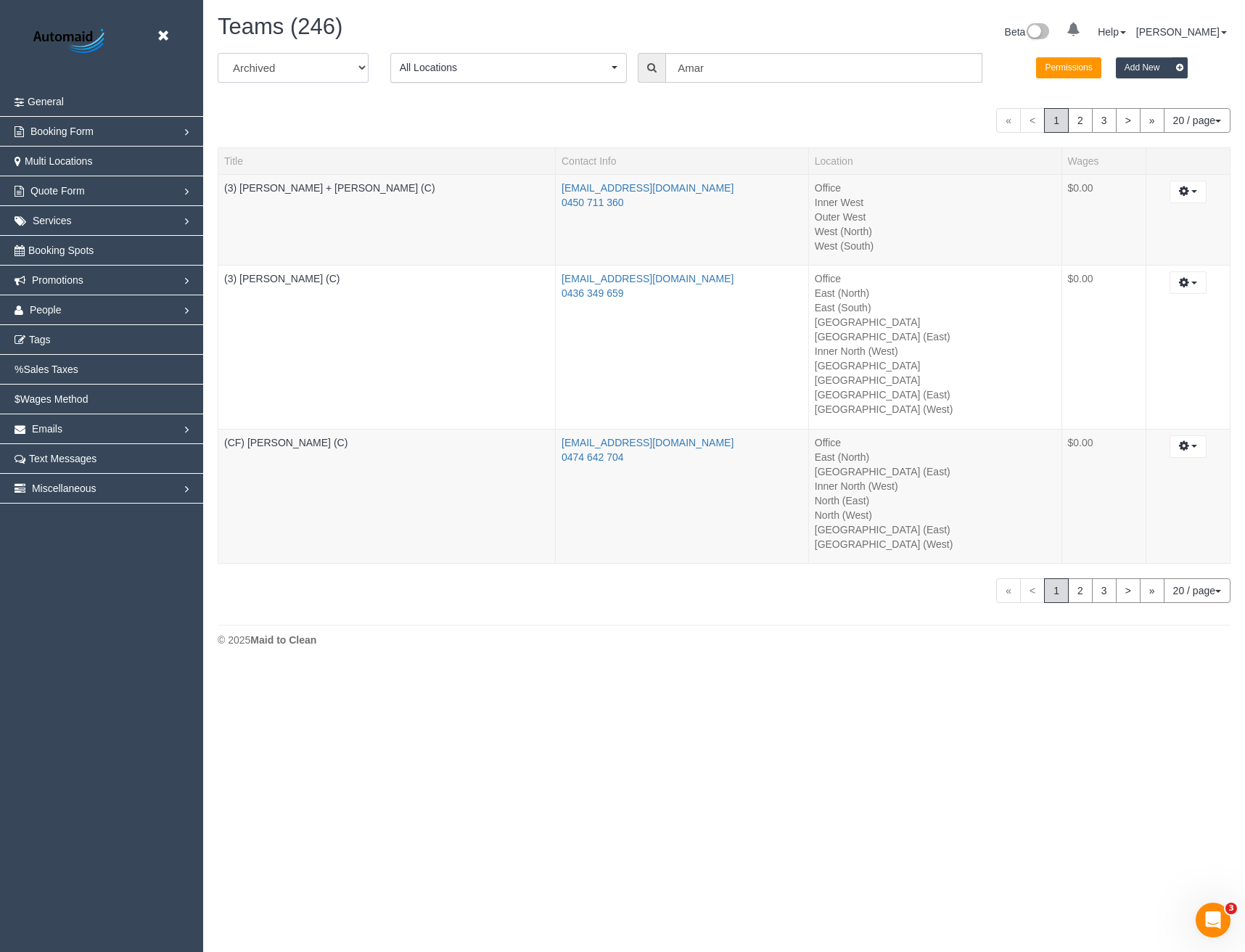
click at [218, 53] on select "All Active Archived" at bounding box center [293, 68] width 151 height 30
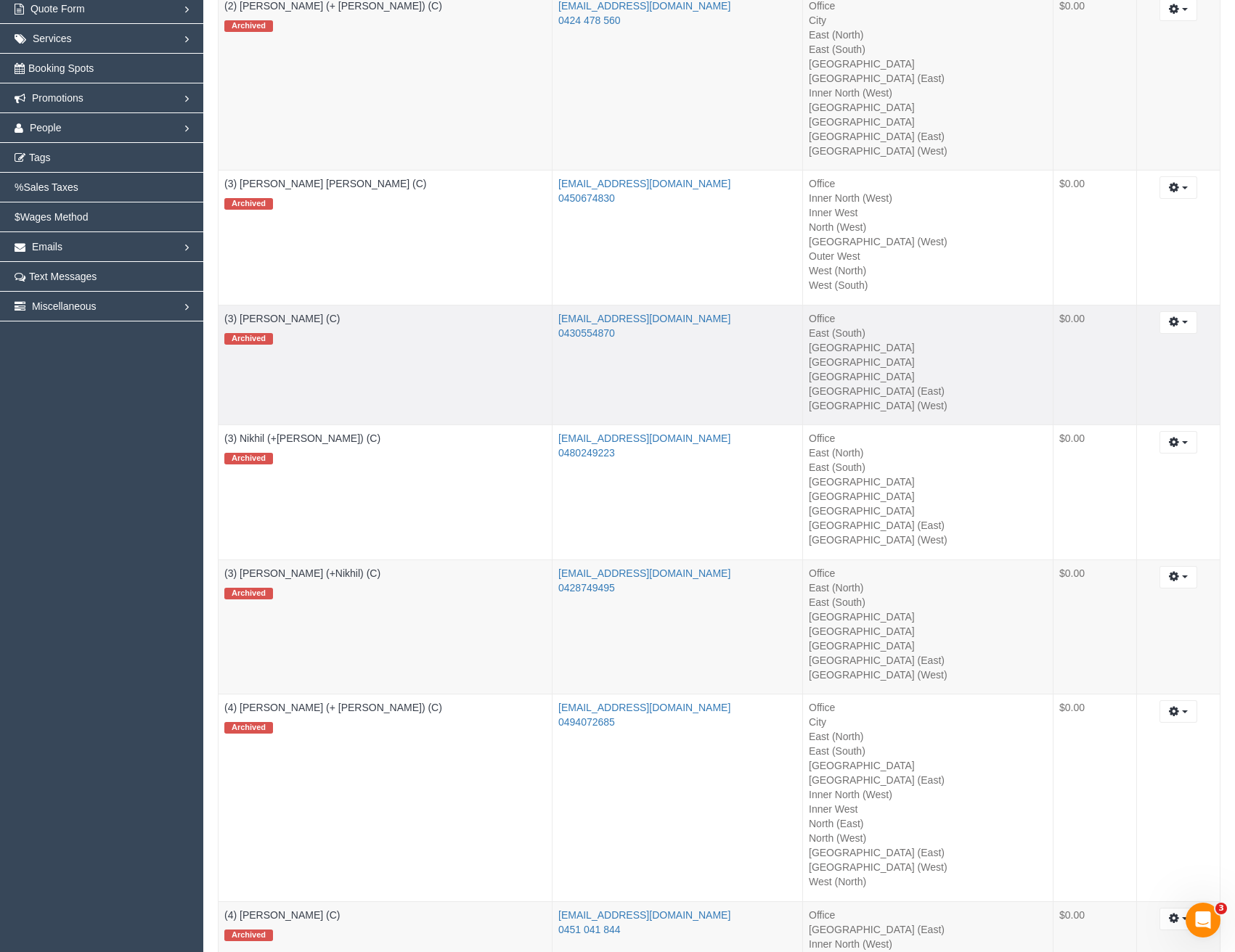
scroll to position [0, 0]
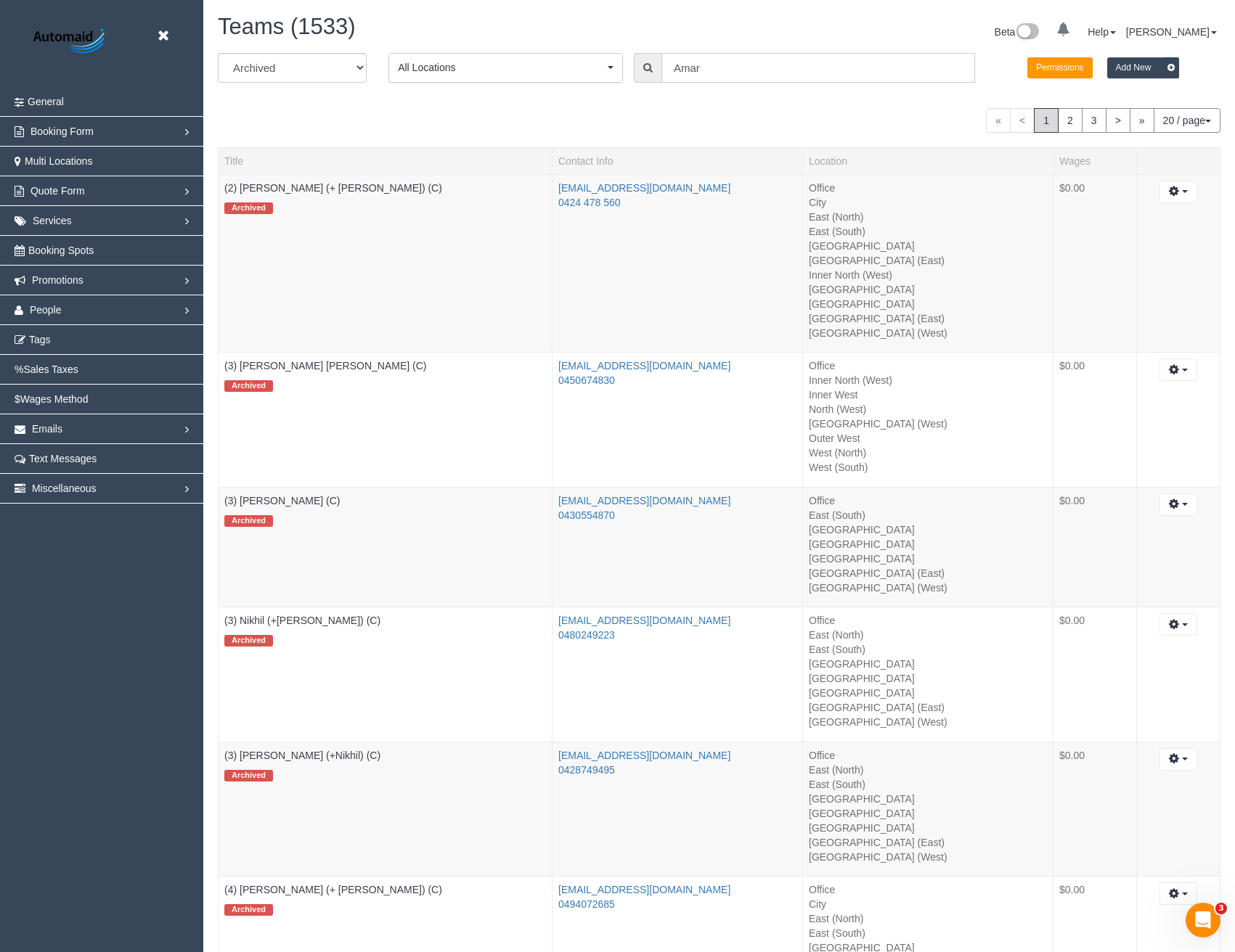
click at [764, 69] on input "Amar" at bounding box center [818, 68] width 314 height 30
click at [325, 67] on select "All Active Archived" at bounding box center [292, 68] width 149 height 30
select select "string:all"
click at [218, 53] on select "All Active Archived" at bounding box center [292, 68] width 149 height 30
click at [703, 75] on input "Amar" at bounding box center [818, 68] width 314 height 30
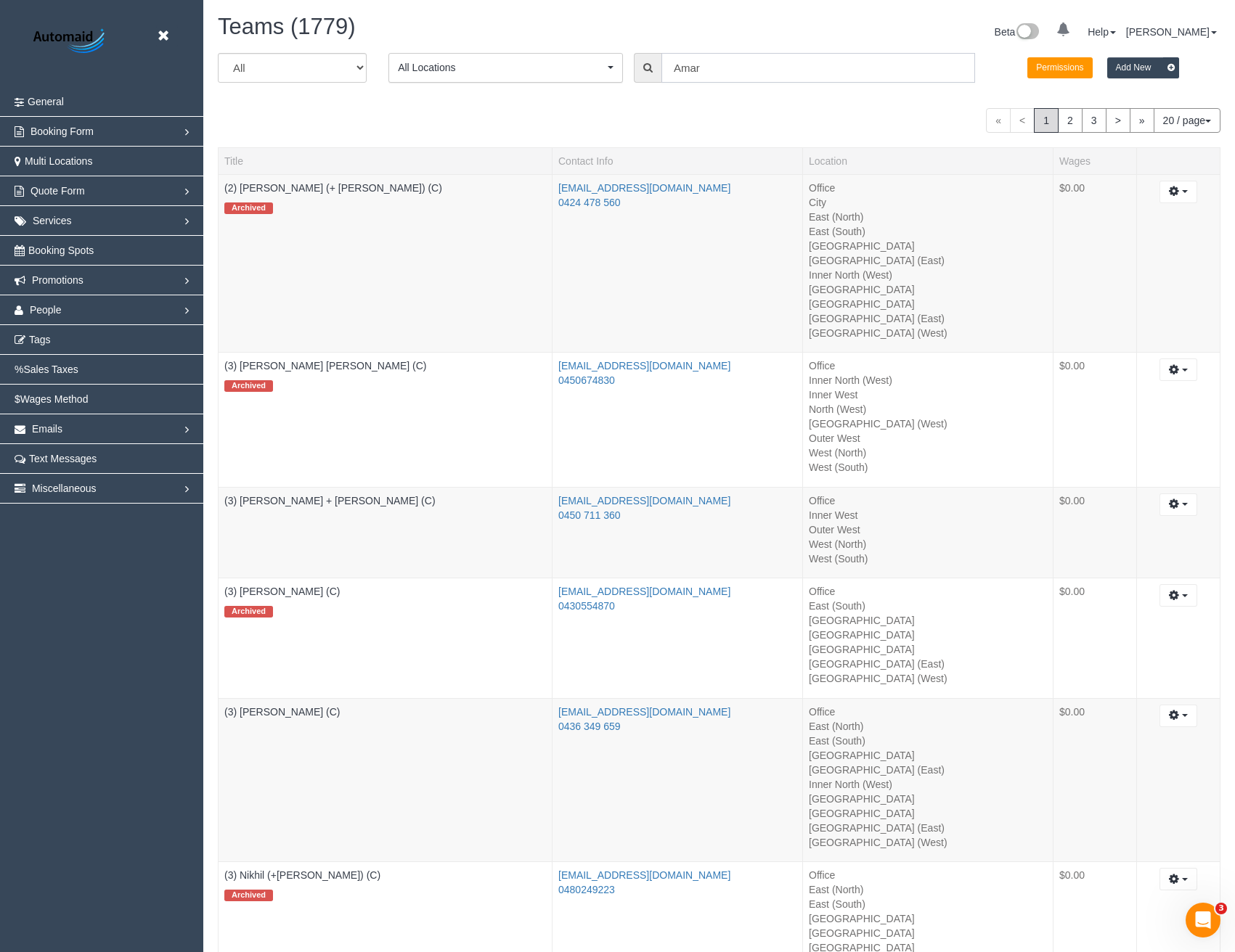
scroll to position [2473, 1235]
drag, startPoint x: 611, startPoint y: 75, endPoint x: 551, endPoint y: 65, distance: 60.8
click at [567, 74] on div "All Active Archived All Locations All Locations Active Locations Office [defaul…" at bounding box center [719, 73] width 1025 height 41
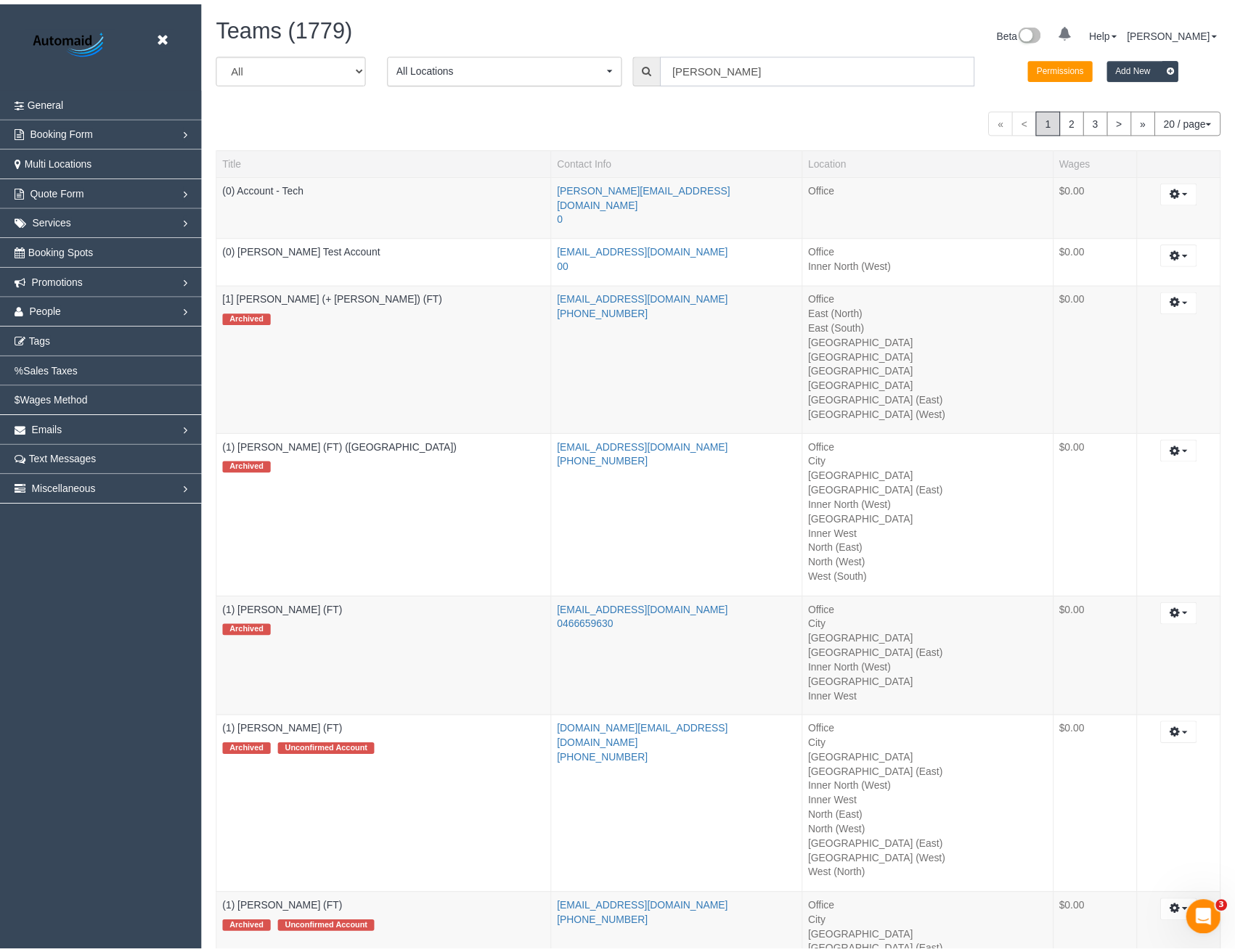
scroll to position [71839, 71357]
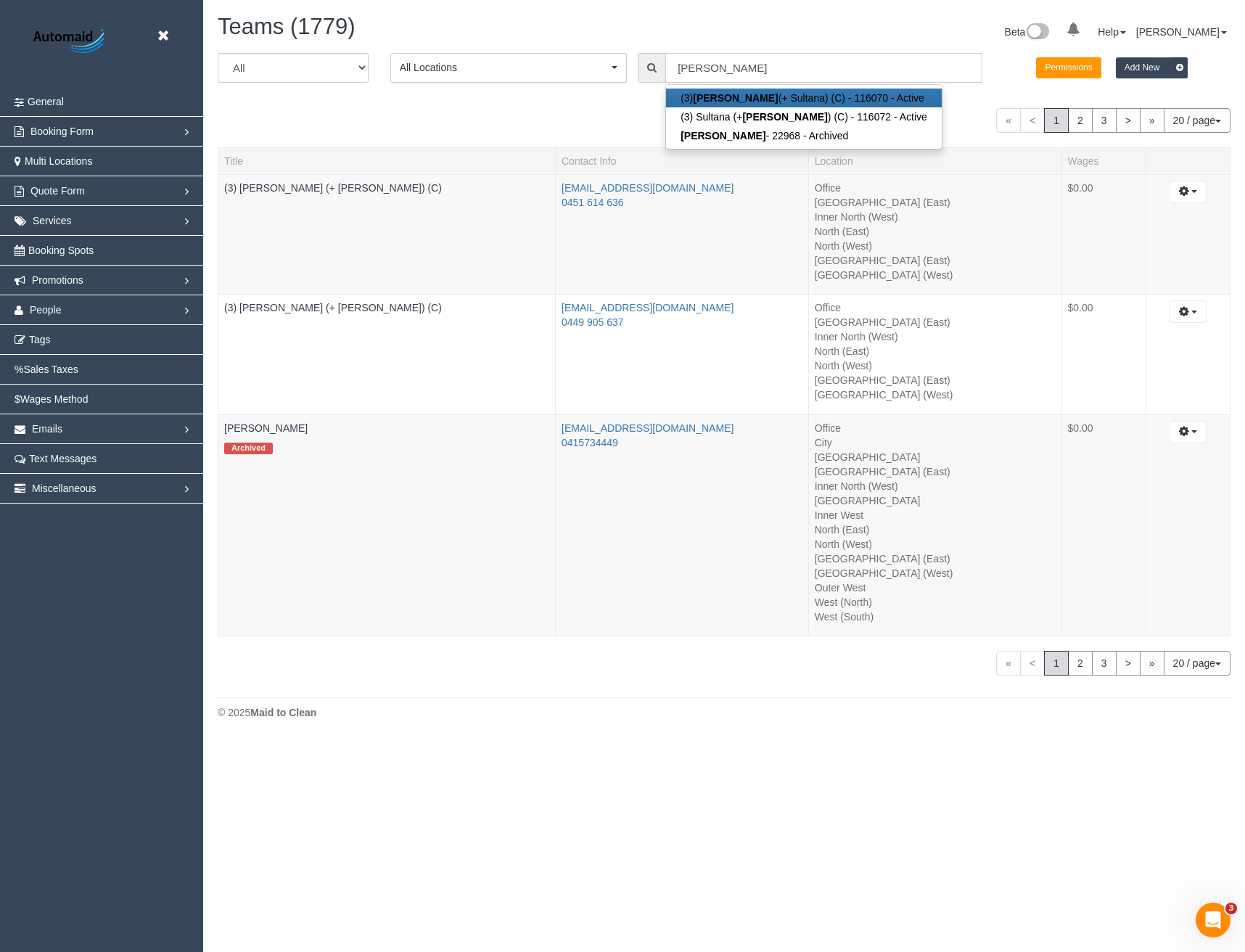
drag, startPoint x: 722, startPoint y: 65, endPoint x: 600, endPoint y: 42, distance: 124.1
click at [607, 57] on div "All Active Archived All Locations All Locations Active Locations Office [defaul…" at bounding box center [723, 73] width 1035 height 41
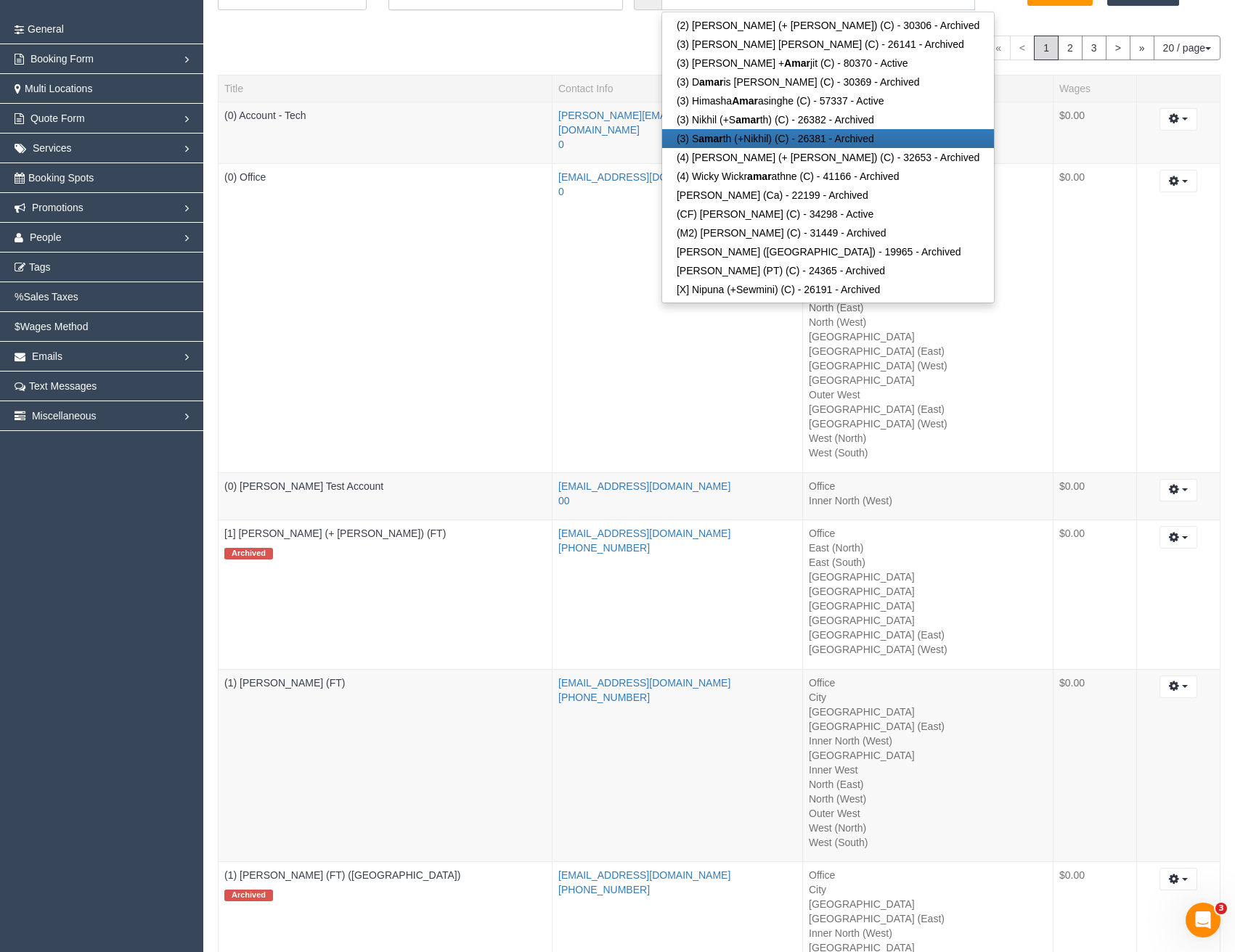
scroll to position [0, 0]
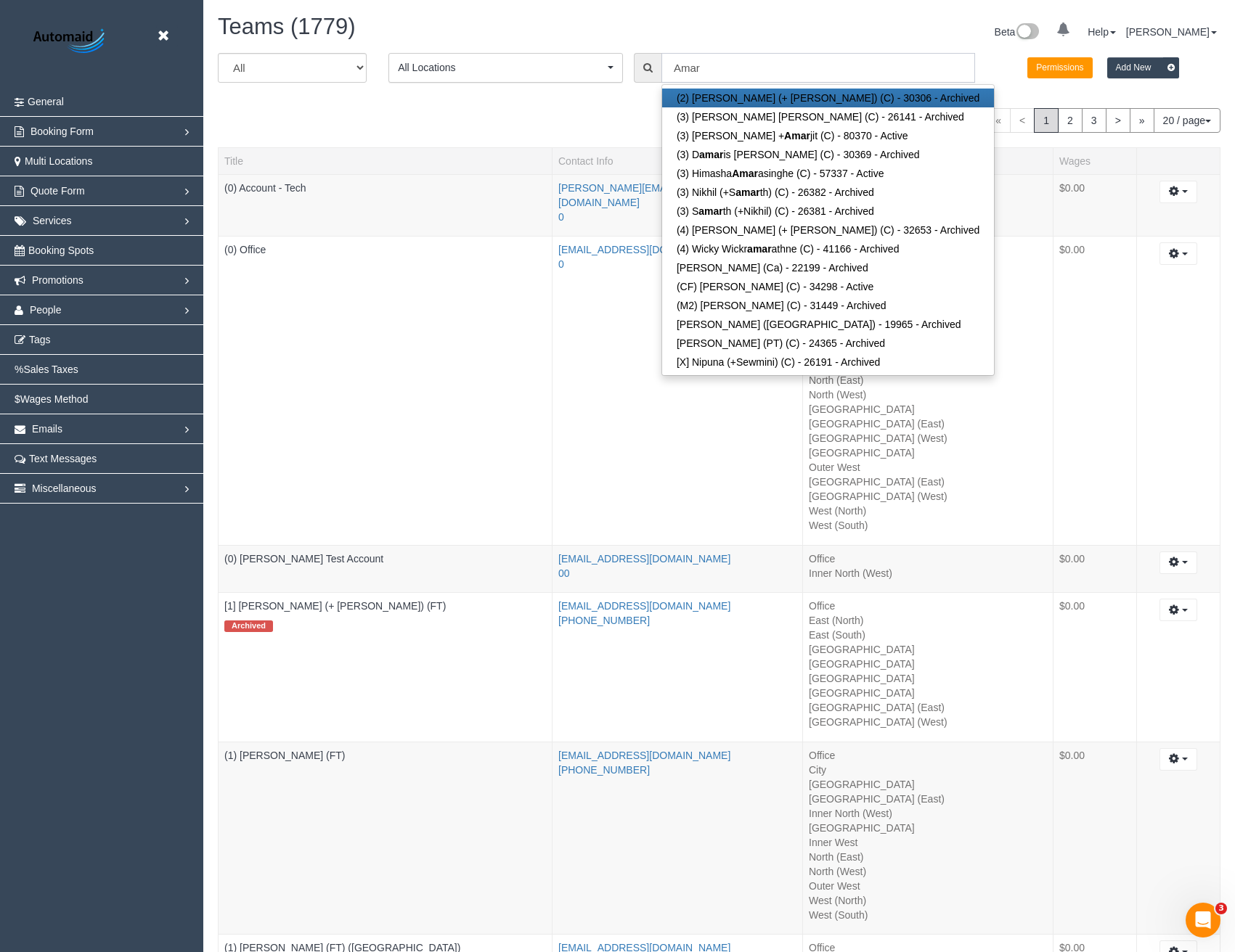
drag, startPoint x: 723, startPoint y: 64, endPoint x: 645, endPoint y: 83, distance: 80.3
click at [645, 83] on div "All Active Archived All Locations All Locations Active Locations Office [defaul…" at bounding box center [719, 73] width 1025 height 41
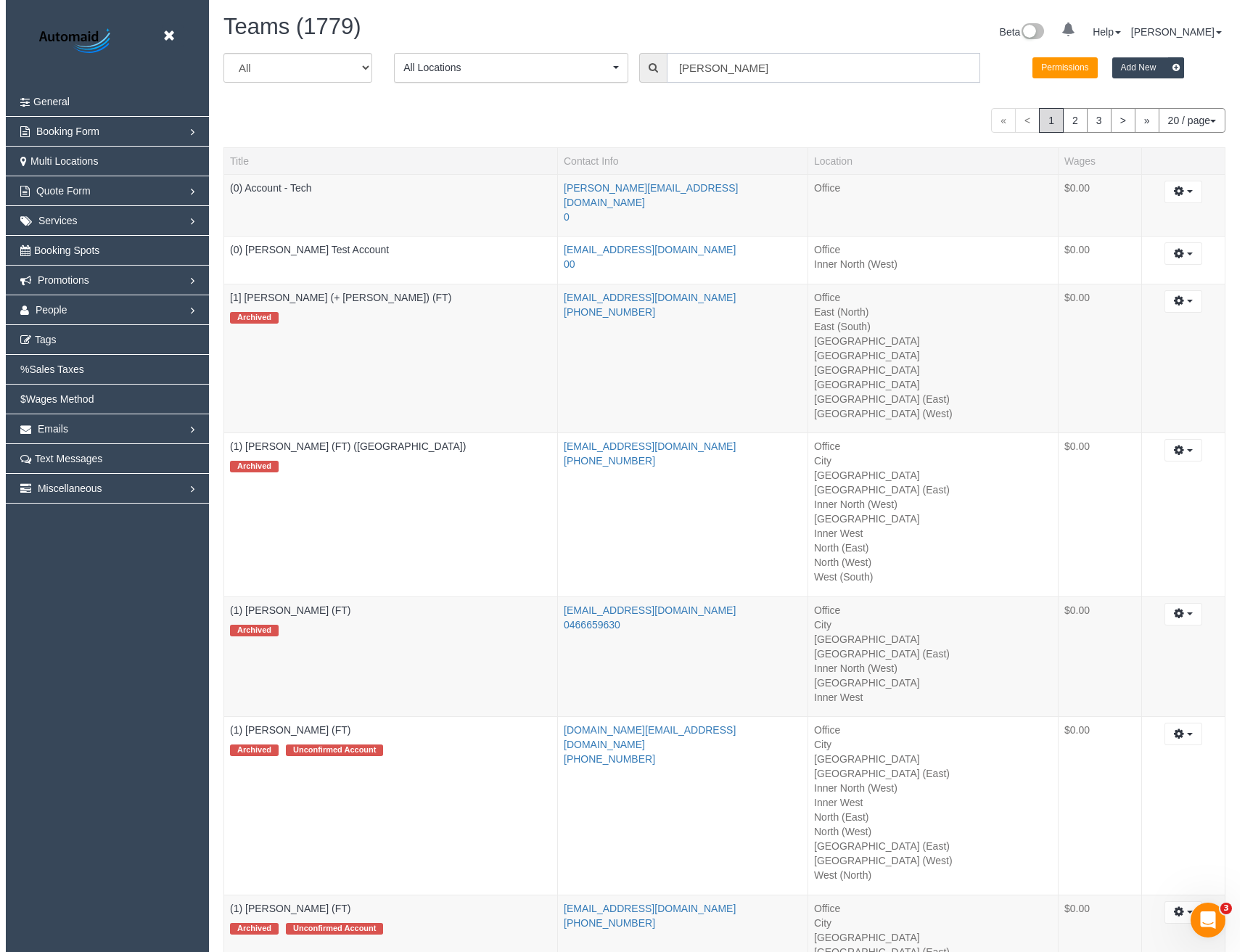
scroll to position [71839, 71322]
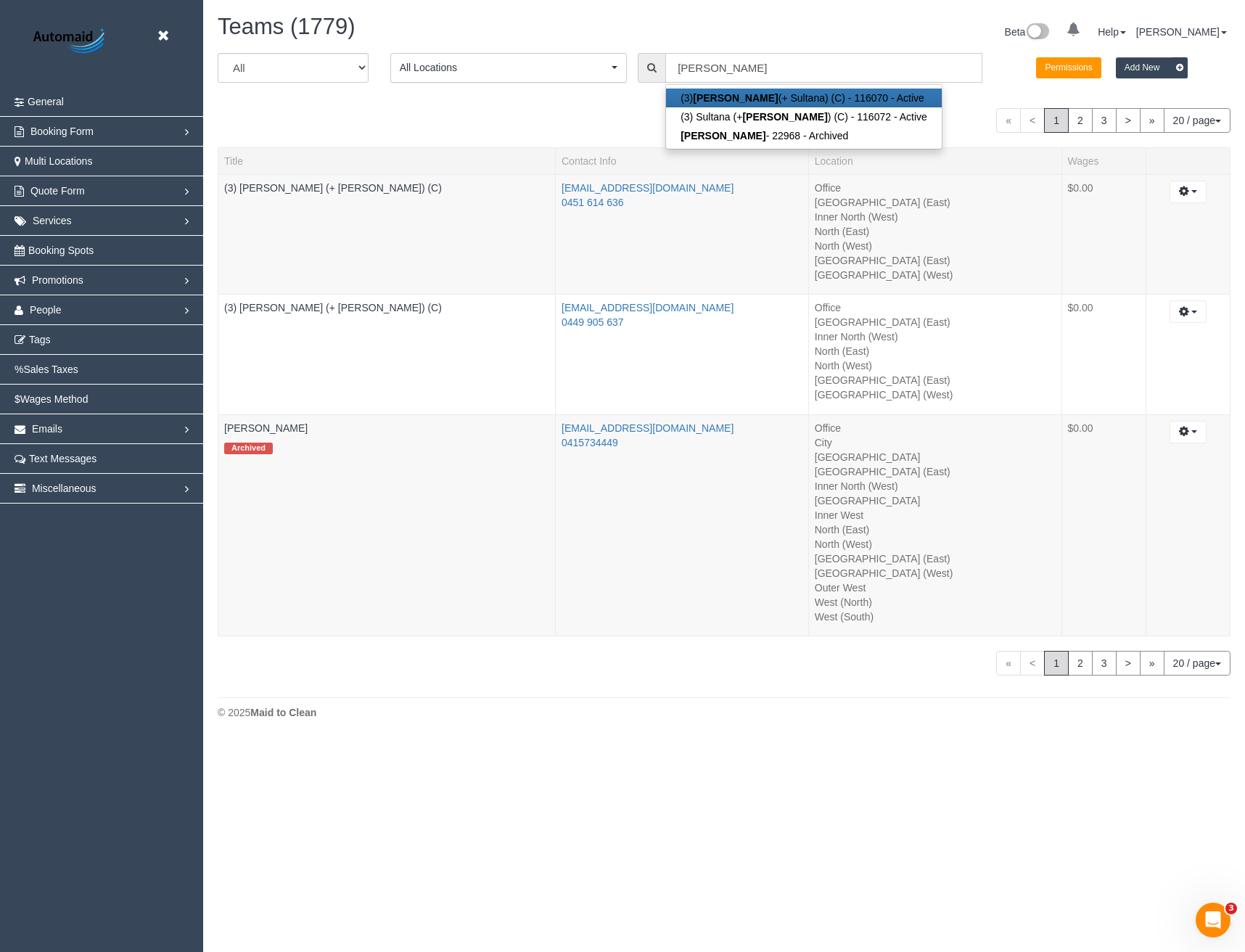
type input "[PERSON_NAME]"
